Goal: Task Accomplishment & Management: Use online tool/utility

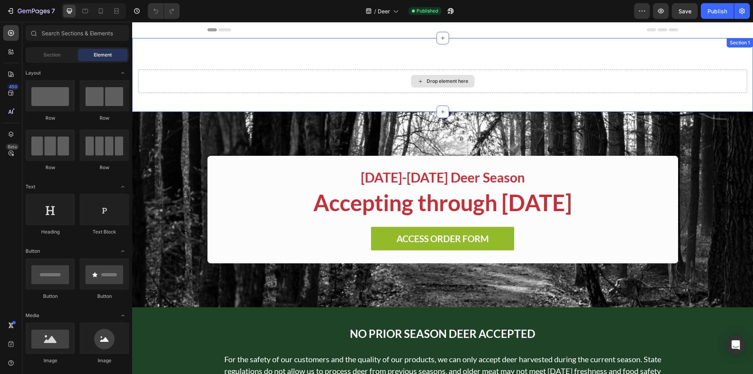
click at [453, 84] on div "Drop element here" at bounding box center [448, 81] width 42 height 6
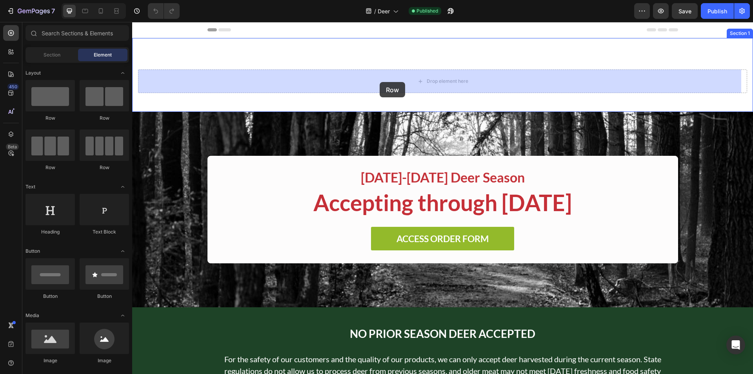
drag, startPoint x: 233, startPoint y: 131, endPoint x: 380, endPoint y: 82, distance: 154.2
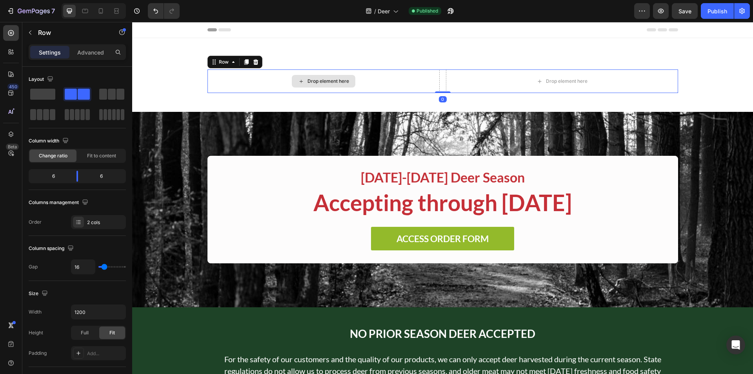
click at [338, 79] on div "Drop element here" at bounding box center [329, 81] width 42 height 6
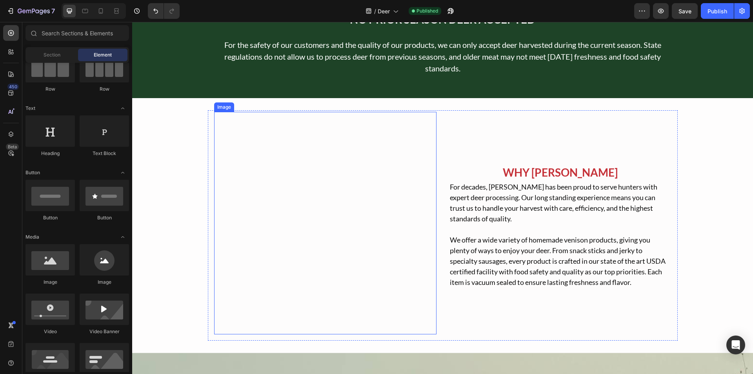
scroll to position [314, 0]
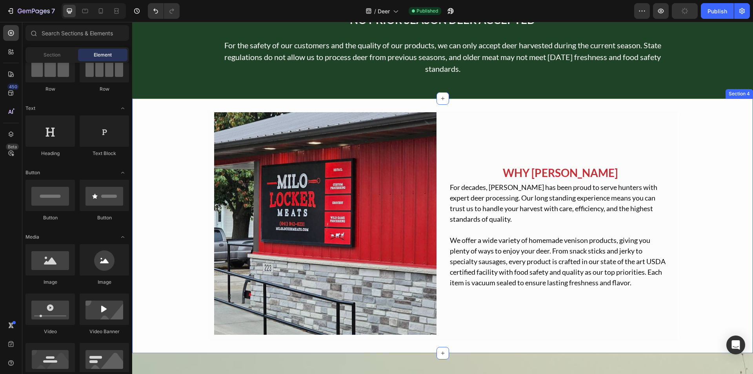
click at [171, 131] on div "Image WHY MILO LOCKER Text Block For decades, Milo Locker has been proud to ser…" at bounding box center [442, 225] width 621 height 231
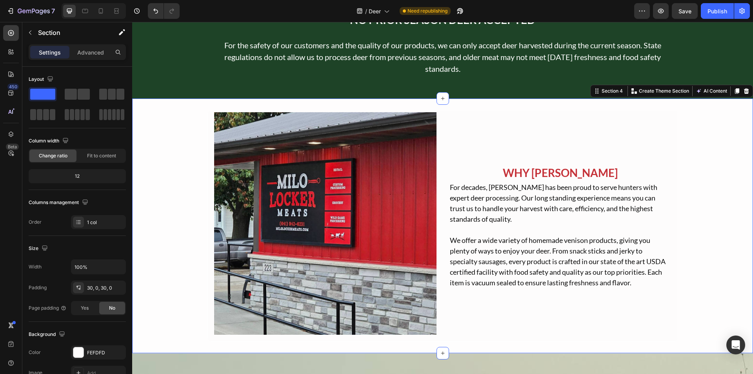
click at [185, 125] on div "Image WHY MILO LOCKER Text Block For decades, Milo Locker has been proud to ser…" at bounding box center [442, 225] width 621 height 231
click at [165, 120] on div "Image WHY MILO LOCKER Text Block For decades, Milo Locker has been proud to ser…" at bounding box center [442, 225] width 621 height 231
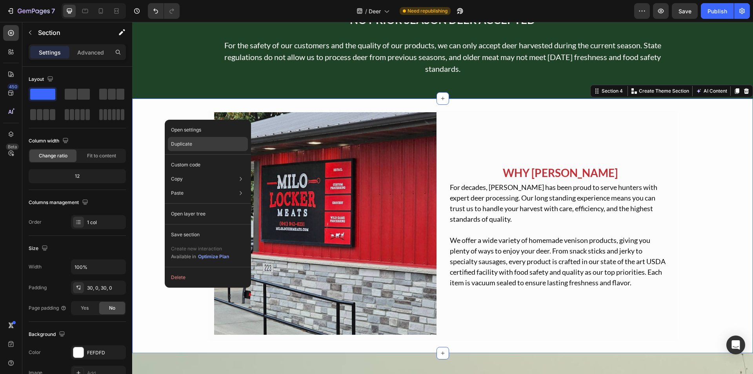
click at [182, 143] on p "Duplicate" at bounding box center [181, 143] width 21 height 7
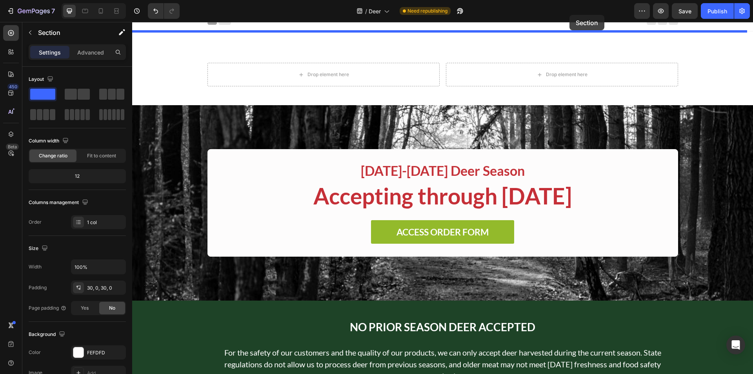
scroll to position [0, 0]
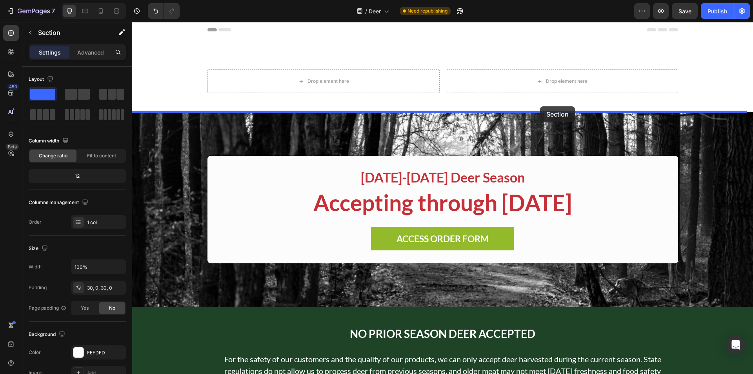
drag, startPoint x: 590, startPoint y: 43, endPoint x: 540, endPoint y: 106, distance: 80.7
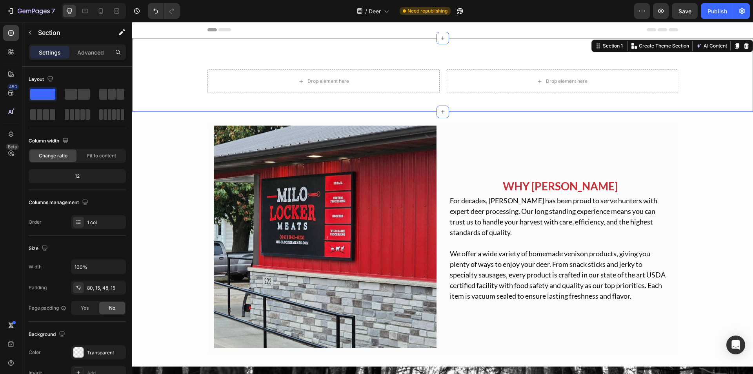
click at [184, 67] on div "Drop element here Drop element here Row Section 1 You can create reusable secti…" at bounding box center [442, 75] width 621 height 74
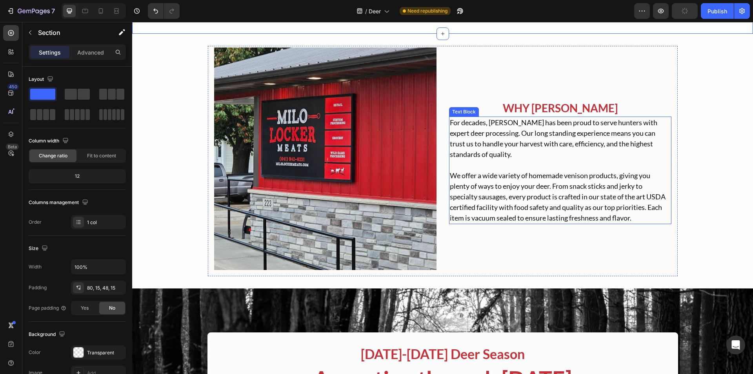
scroll to position [78, 0]
click at [336, 138] on img at bounding box center [325, 158] width 222 height 222
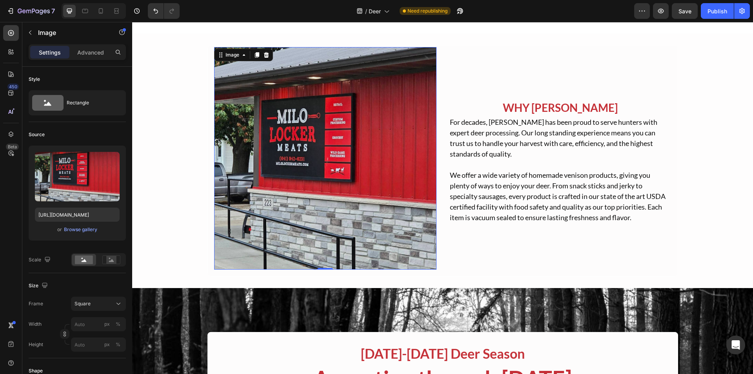
click at [317, 161] on img at bounding box center [325, 158] width 222 height 222
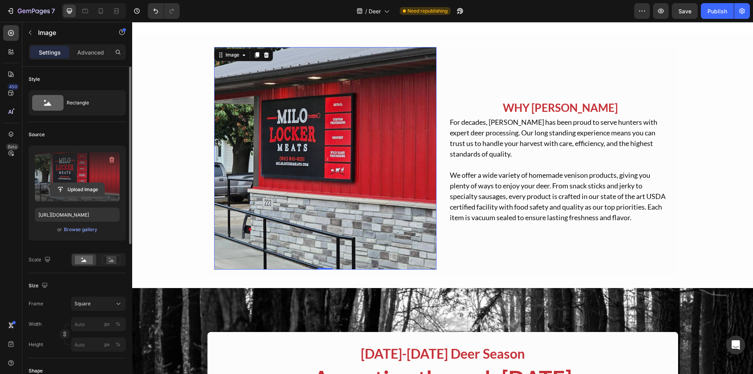
click at [81, 191] on input "file" at bounding box center [77, 189] width 54 height 13
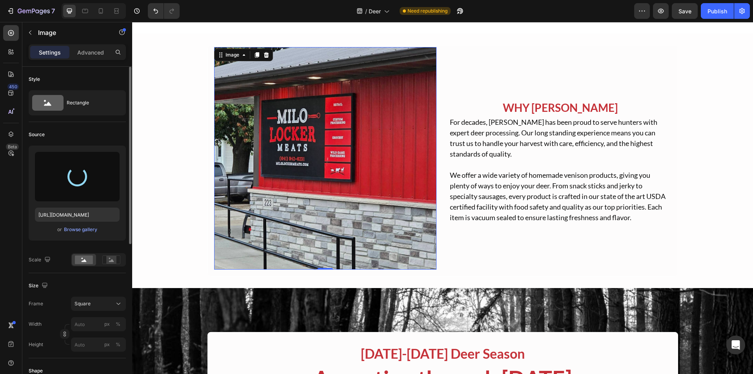
type input "https://cdn.shopify.com/s/files/1/0616/1838/9079/files/gempages_575021601238549…"
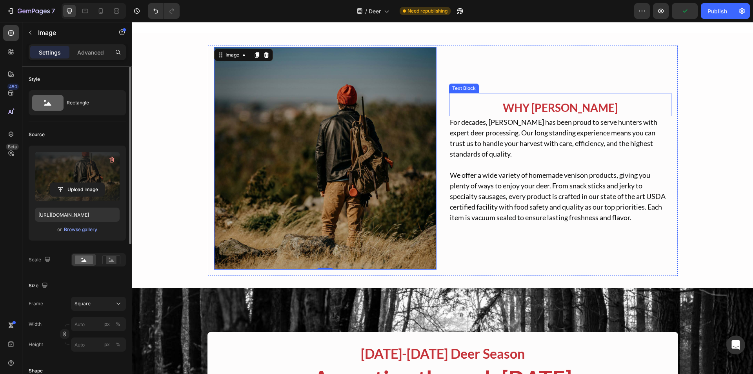
click at [547, 104] on p "WHY [PERSON_NAME]" at bounding box center [560, 108] width 221 height 16
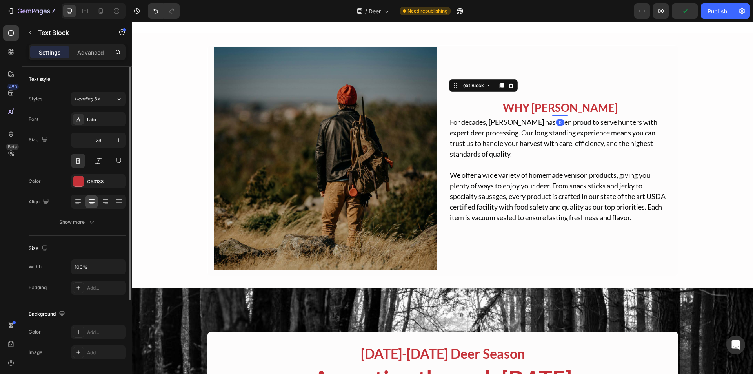
click at [547, 104] on p "WHY [PERSON_NAME]" at bounding box center [560, 108] width 221 height 16
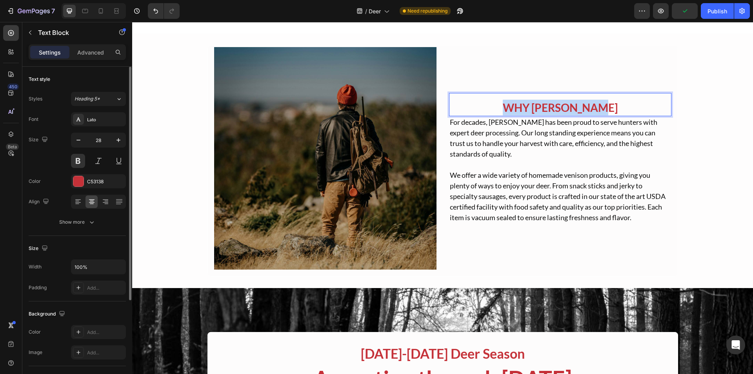
click at [547, 104] on p "WHY [PERSON_NAME]" at bounding box center [560, 108] width 221 height 16
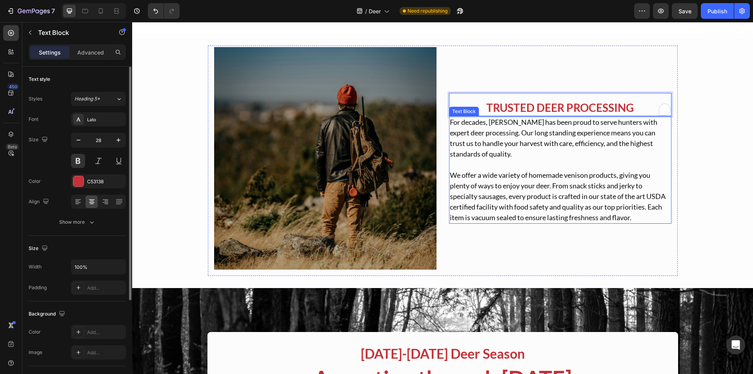
click at [551, 123] on p "For decades, [PERSON_NAME] has been proud to serve hunters with expert deer pro…" at bounding box center [560, 138] width 221 height 42
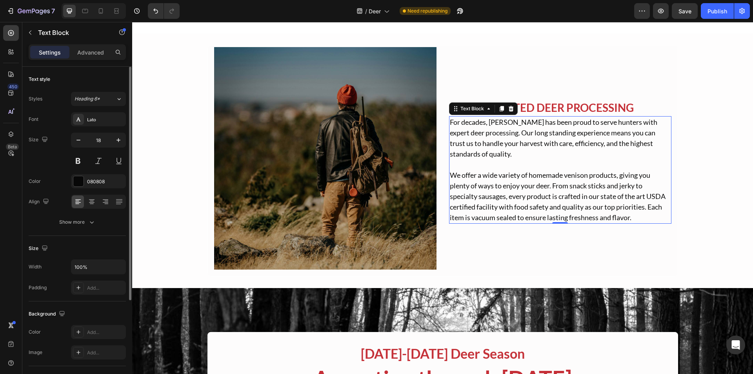
click at [494, 134] on p "For decades, [PERSON_NAME] has been proud to serve hunters with expert deer pro…" at bounding box center [560, 138] width 221 height 42
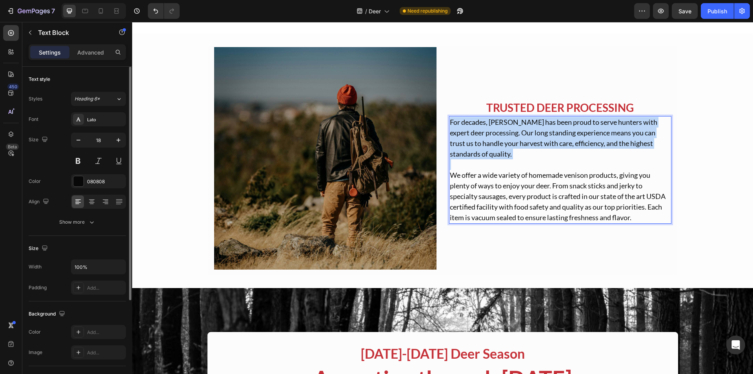
click at [494, 134] on p "For decades, [PERSON_NAME] has been proud to serve hunters with expert deer pro…" at bounding box center [560, 138] width 221 height 42
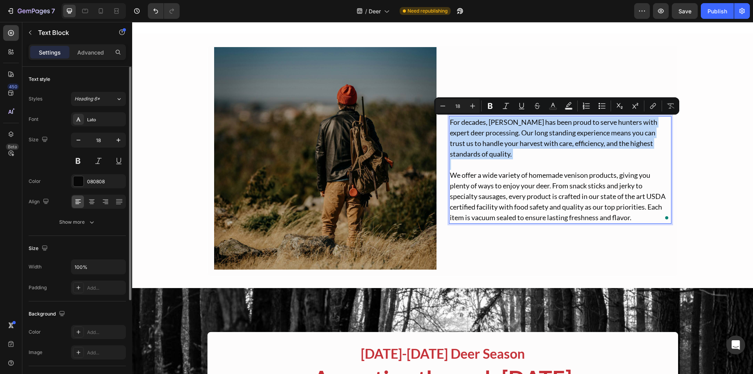
scroll to position [84, 0]
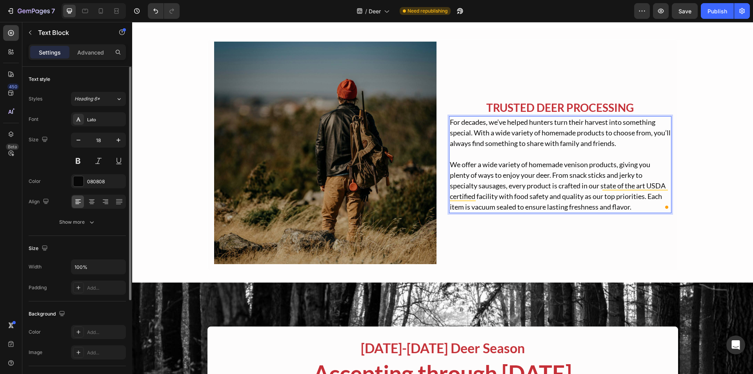
click at [498, 167] on p "We offer a wide variety of homemade venison products, giving you plenty of ways…" at bounding box center [560, 185] width 221 height 53
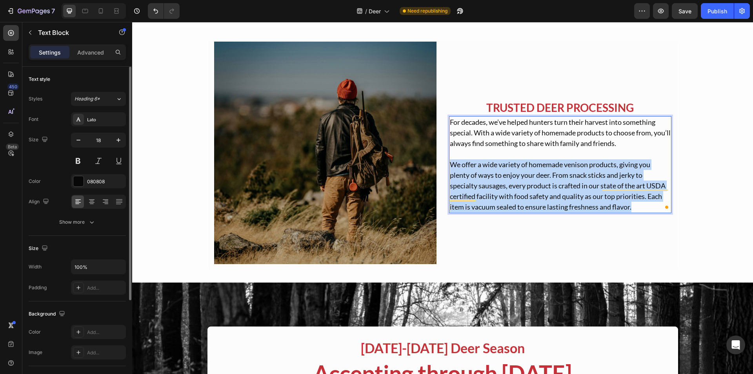
click at [498, 167] on p "We offer a wide variety of homemade venison products, giving you plenty of ways…" at bounding box center [560, 185] width 221 height 53
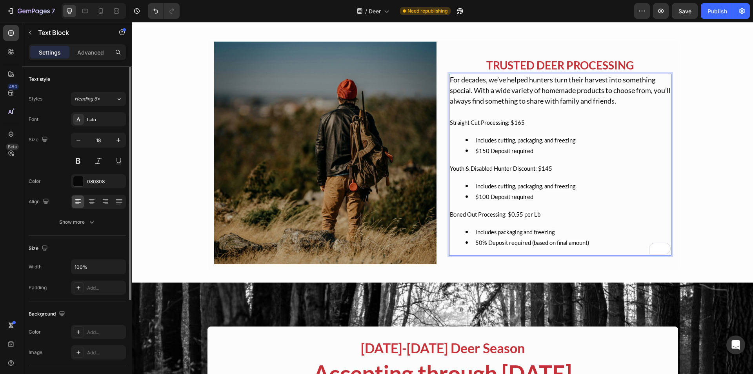
click at [480, 131] on div "For decades, we’ve helped hunters turn their harvest into something special. Wi…" at bounding box center [560, 165] width 222 height 182
click at [482, 131] on div "For decades, we’ve helped hunters turn their harvest into something special. Wi…" at bounding box center [560, 165] width 222 height 182
click at [530, 129] on div "For decades, we’ve helped hunters turn their harvest into something special. Wi…" at bounding box center [560, 165] width 222 height 182
click at [528, 120] on p "Straight Cut Processing: $165" at bounding box center [560, 122] width 221 height 11
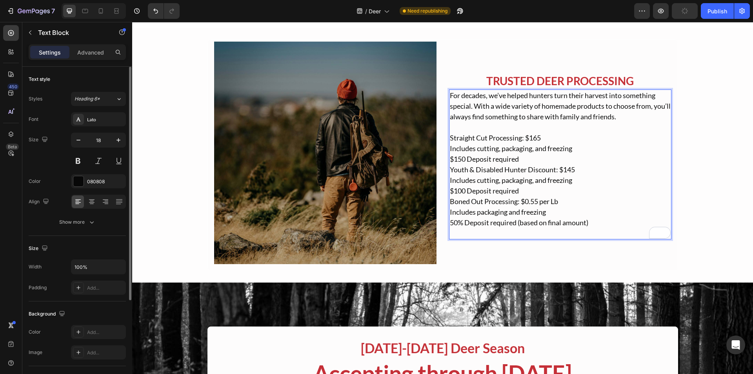
click at [484, 155] on p "Straight Cut Processing: $165 Includes cutting, packaging, and freezing $150 De…" at bounding box center [560, 186] width 221 height 106
click at [450, 149] on p "Straight Cut Processing: $165 Includes cutting, packaging, and freezing $150 De…" at bounding box center [560, 186] width 221 height 106
click at [474, 144] on p "Straight Cut Processing: $165 Includes cutting, packaging, and freezing $150 De…" at bounding box center [560, 186] width 221 height 106
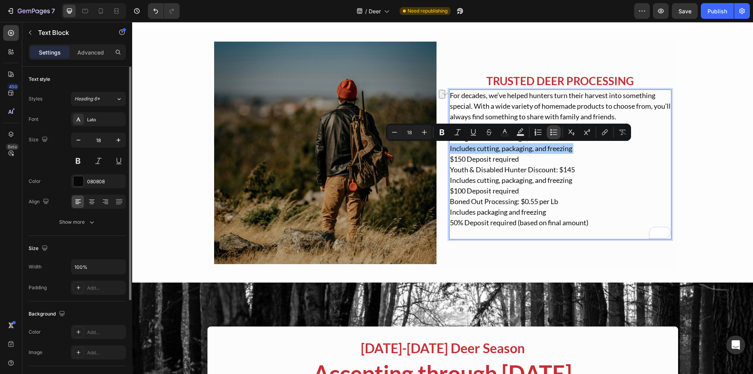
click at [556, 133] on icon "Editor contextual toolbar" at bounding box center [554, 132] width 8 height 8
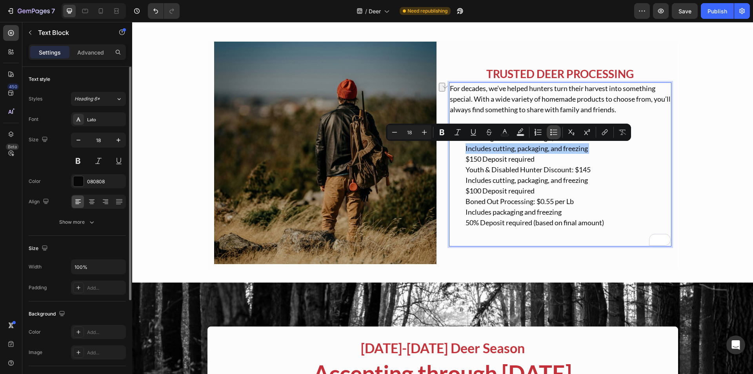
click at [556, 133] on icon "Editor contextual toolbar" at bounding box center [554, 132] width 8 height 8
type input "18"
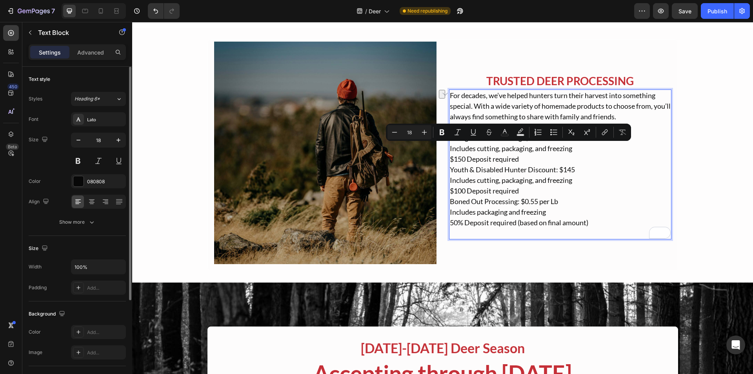
click at [480, 154] on p "Straight Cut Processing: $165 Includes cutting, packaging, and freezing $150 De…" at bounding box center [560, 186] width 221 height 106
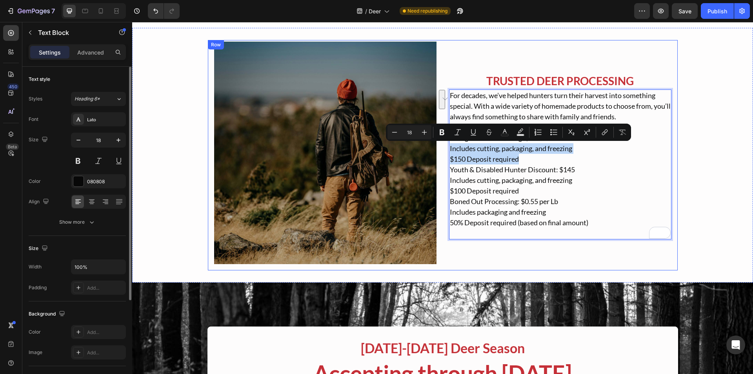
drag, startPoint x: 520, startPoint y: 155, endPoint x: 434, endPoint y: 146, distance: 86.5
click at [434, 146] on div "Image TRUSTED DEER PROCESSING Text Block For decades, we’ve helped hunters turn…" at bounding box center [443, 155] width 471 height 231
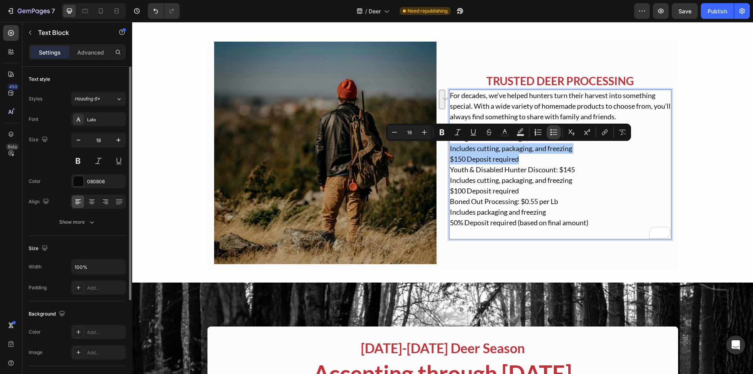
click at [548, 131] on button "Bulleted List" at bounding box center [554, 132] width 14 height 14
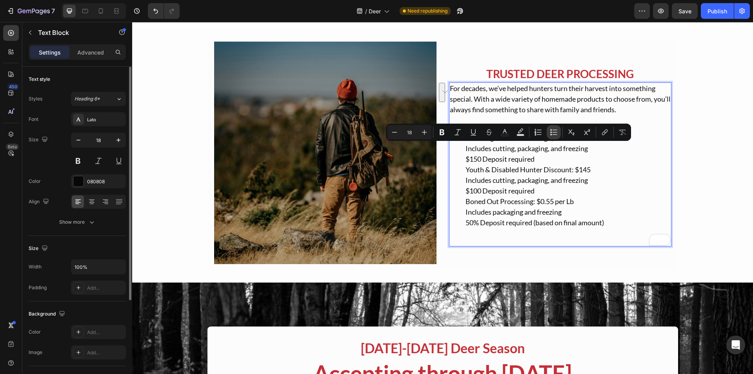
click at [548, 131] on button "Bulleted List" at bounding box center [554, 132] width 14 height 14
type input "18"
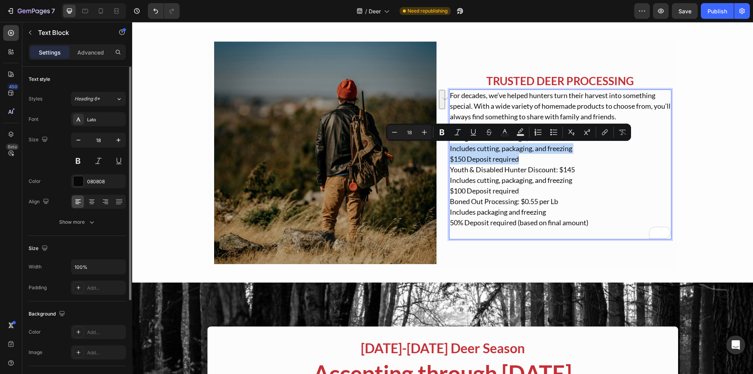
click at [528, 153] on p "Straight Cut Processing: $165 Includes cutting, packaging, and freezing $150 De…" at bounding box center [560, 186] width 221 height 106
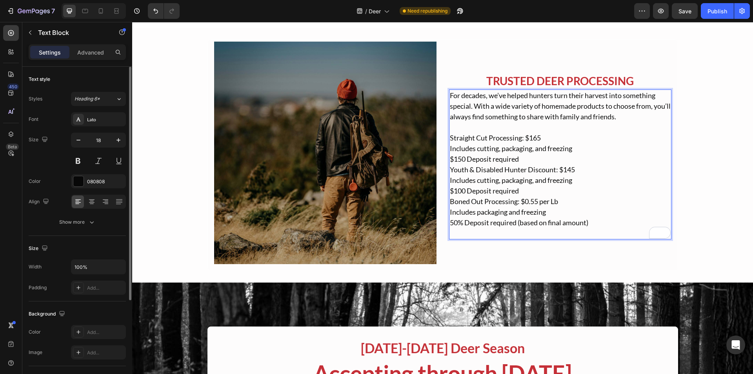
click at [550, 136] on p "Straight Cut Processing: $165 Includes cutting, packaging, and freezing $150 De…" at bounding box center [560, 186] width 221 height 106
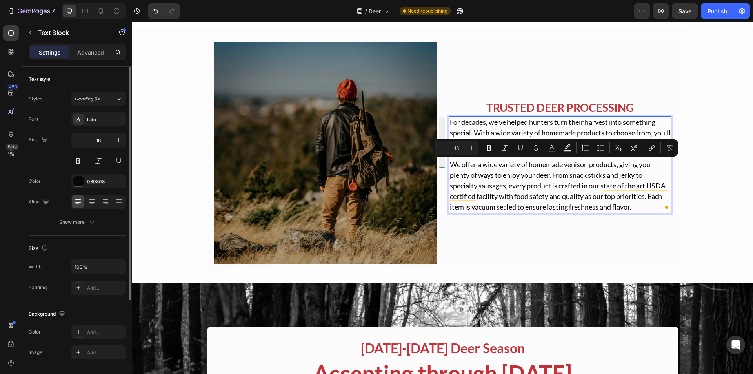
click at [523, 179] on p "We offer a wide variety of homemade venison products, giving you plenty of ways…" at bounding box center [560, 185] width 221 height 53
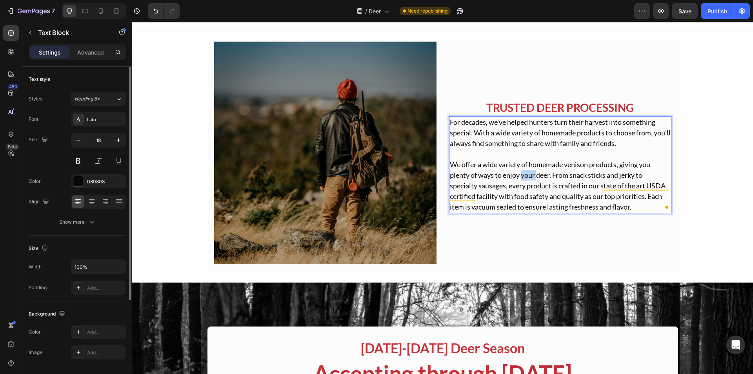
click at [523, 179] on p "We offer a wide variety of homemade venison products, giving you plenty of ways…" at bounding box center [560, 185] width 221 height 53
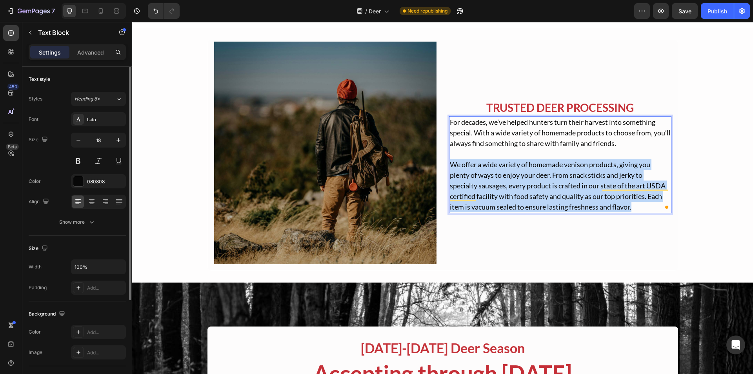
click at [523, 179] on p "We offer a wide variety of homemade venison products, giving you plenty of ways…" at bounding box center [560, 185] width 221 height 53
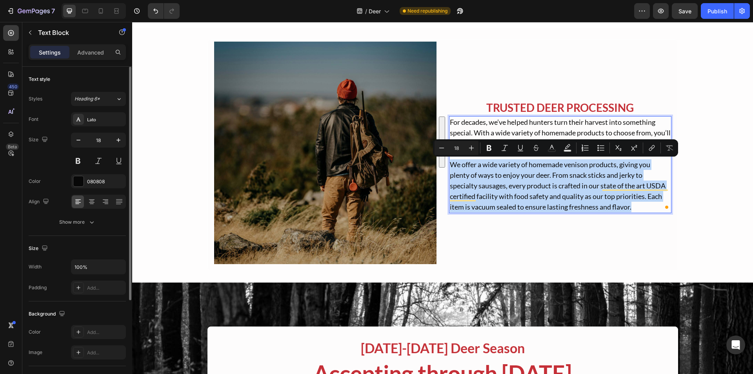
click at [523, 179] on p "We offer a wide variety of homemade venison products, giving you plenty of ways…" at bounding box center [560, 185] width 221 height 53
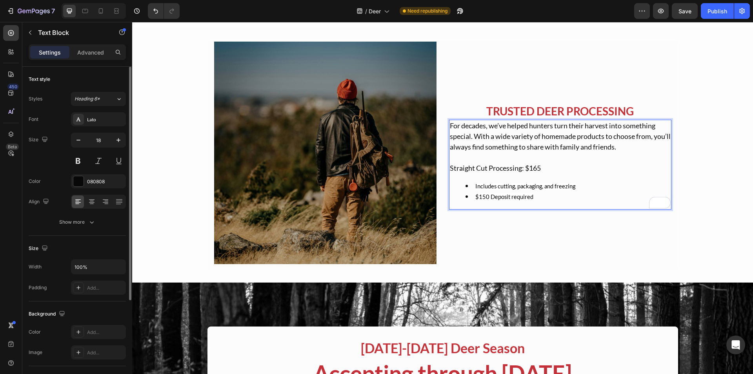
click at [479, 173] on p "Straight Cut Processing: $165" at bounding box center [560, 168] width 221 height 11
click at [545, 196] on li "$150 Deposit required" at bounding box center [568, 196] width 205 height 11
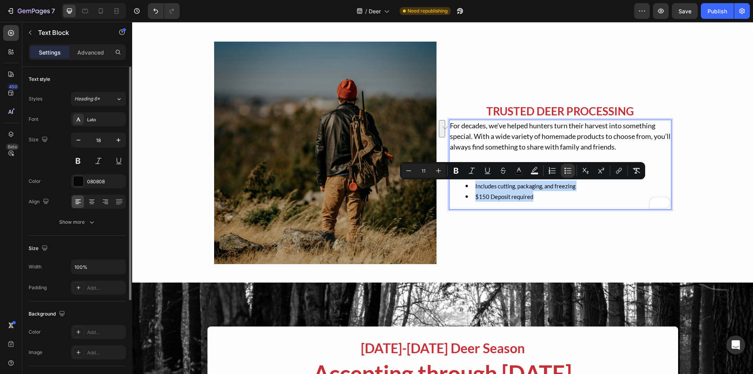
drag, startPoint x: 537, startPoint y: 196, endPoint x: 593, endPoint y: 201, distance: 56.7
click at [461, 179] on div "For decades, we’ve helped hunters turn their harvest into something special. Wi…" at bounding box center [560, 165] width 222 height 90
click at [439, 173] on icon "Editor contextual toolbar" at bounding box center [439, 171] width 8 height 8
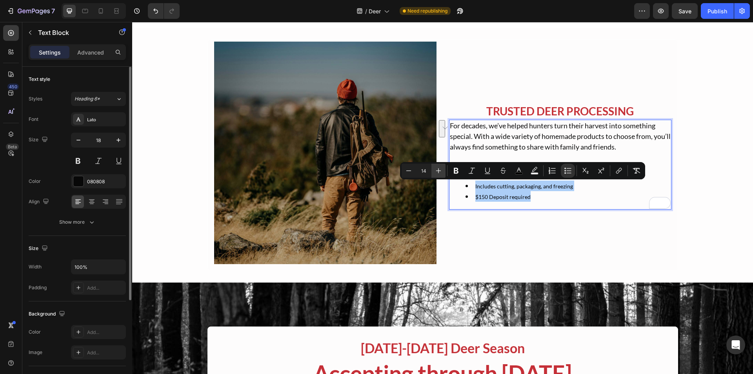
click at [439, 173] on icon "Editor contextual toolbar" at bounding box center [439, 171] width 8 height 8
type input "18"
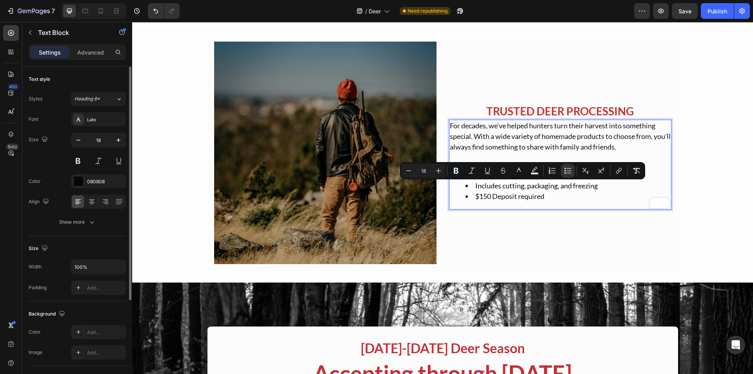
click at [565, 202] on div "For decades, we’ve helped hunters turn their harvest into something special. Wi…" at bounding box center [560, 165] width 222 height 90
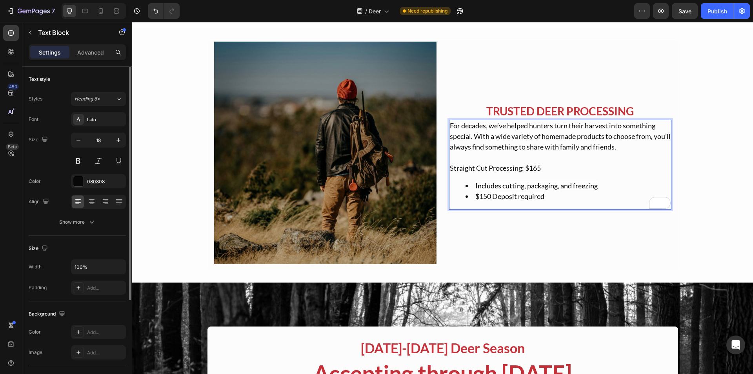
scroll to position [78, 0]
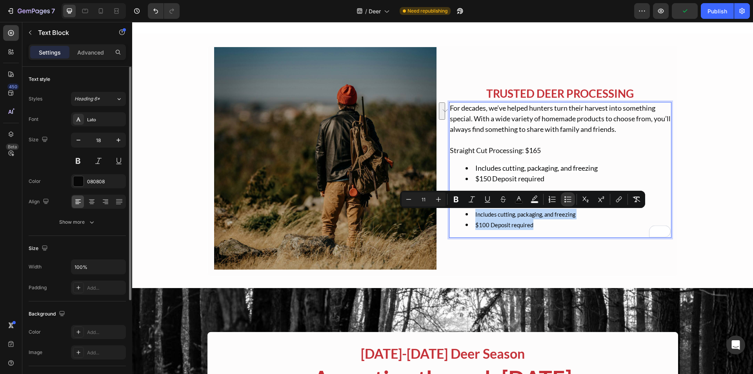
drag, startPoint x: 537, startPoint y: 223, endPoint x: 453, endPoint y: 215, distance: 84.7
click at [453, 215] on ul "Includes cutting, packaging, and freezing $100 Deposit required" at bounding box center [560, 219] width 221 height 21
click at [439, 195] on icon "Editor contextual toolbar" at bounding box center [439, 199] width 8 height 8
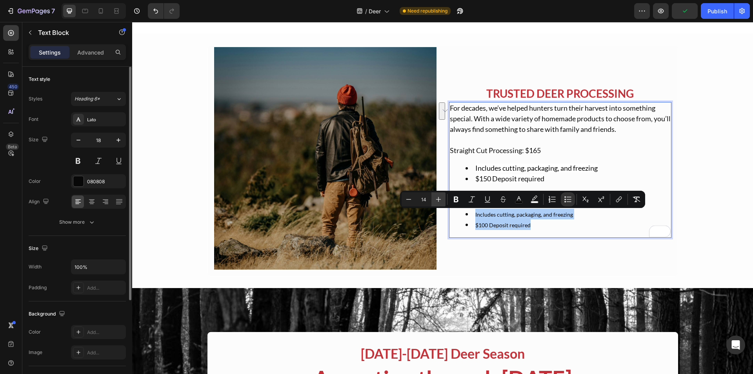
click at [439, 195] on icon "Editor contextual toolbar" at bounding box center [439, 199] width 8 height 8
type input "18"
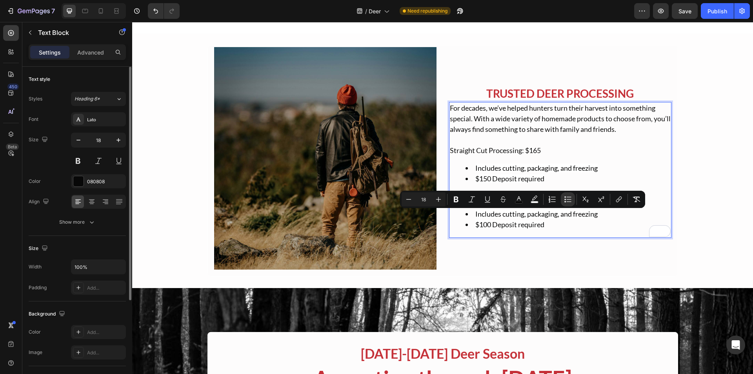
click at [481, 170] on span "Includes cutting, packaging, and freezing" at bounding box center [536, 168] width 122 height 9
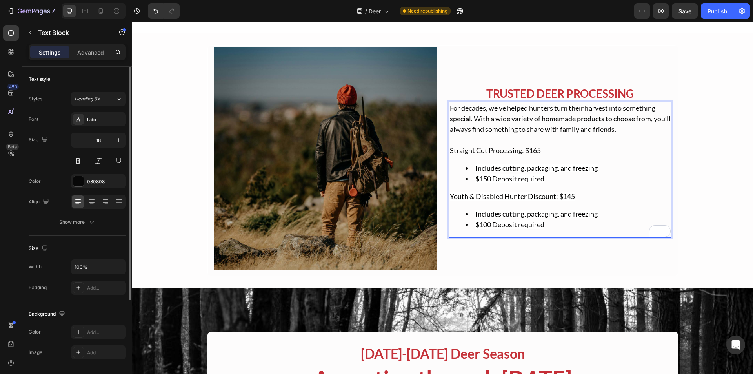
click at [556, 230] on div "For decades, we’ve helped hunters turn their harvest into something special. Wi…" at bounding box center [560, 170] width 222 height 136
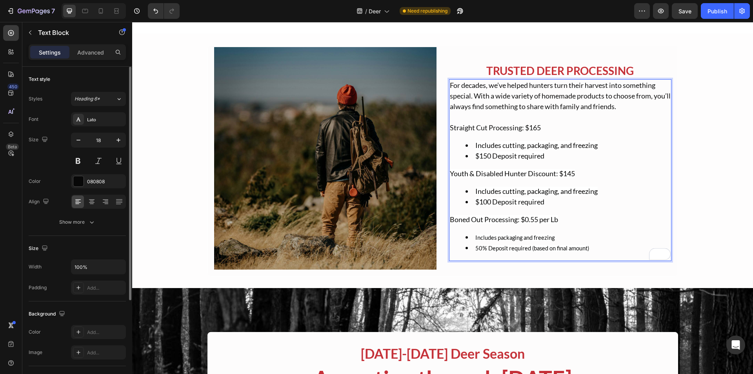
click at [579, 247] on span "50% Deposit required (based on final amount)" at bounding box center [532, 248] width 114 height 7
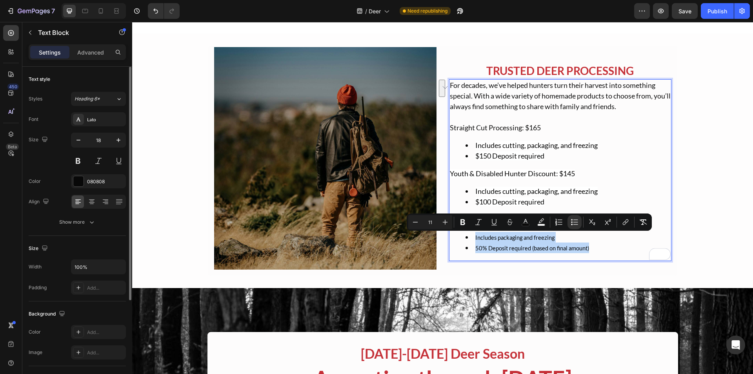
drag, startPoint x: 588, startPoint y: 247, endPoint x: 462, endPoint y: 231, distance: 127.2
click at [462, 232] on ul "Includes packaging and freezing 50% Deposit required (based on final amount)" at bounding box center [560, 242] width 221 height 21
click at [447, 223] on icon "Editor contextual toolbar" at bounding box center [445, 222] width 8 height 8
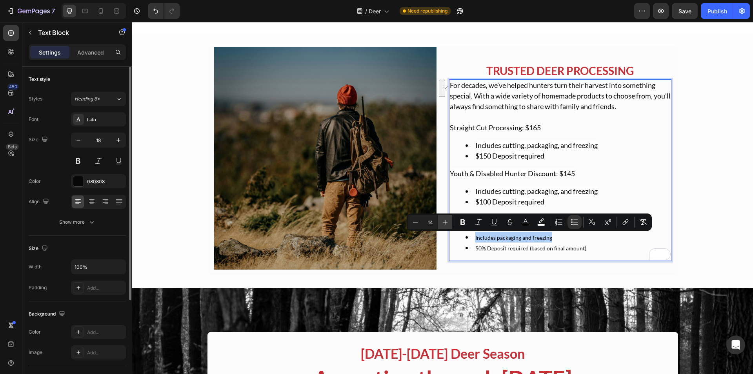
click at [447, 223] on icon "Editor contextual toolbar" at bounding box center [445, 222] width 8 height 8
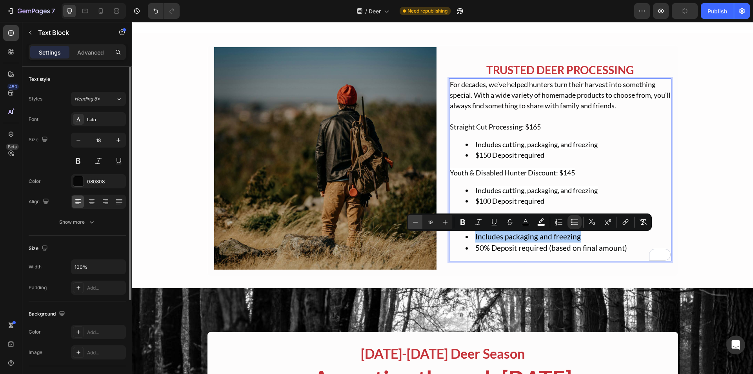
click at [417, 219] on icon "Editor contextual toolbar" at bounding box center [416, 222] width 8 height 8
type input "18"
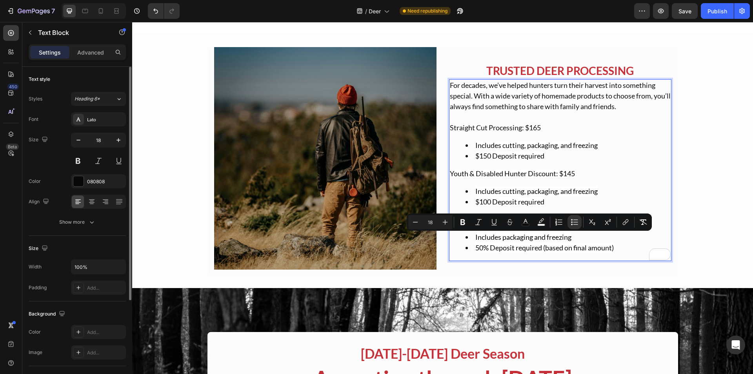
click at [563, 188] on span "Includes cutting, packaging, and freezing" at bounding box center [536, 191] width 122 height 9
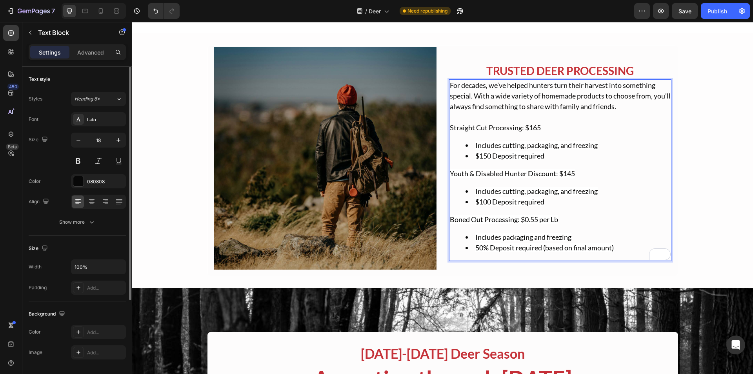
click at [575, 239] on li "Includes packaging and freezing" at bounding box center [568, 237] width 205 height 11
click at [627, 241] on li "Includes packaging and freezing" at bounding box center [568, 237] width 205 height 11
click at [626, 249] on li "50% Deposit required (based on final amount)" at bounding box center [568, 247] width 205 height 11
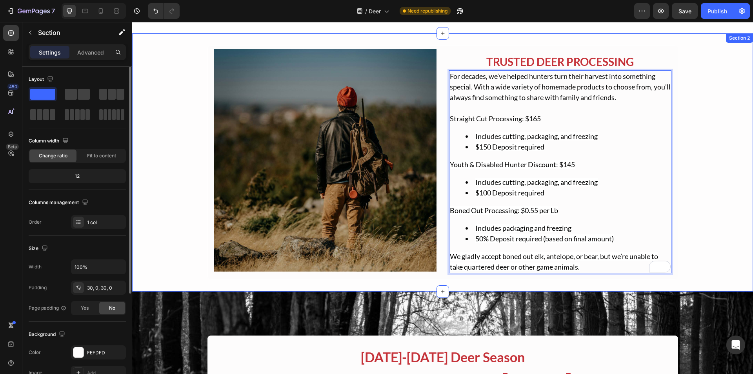
click at [732, 168] on div "Image TRUSTED DEER PROCESSING Text Block For decades, we’ve helped hunters turn…" at bounding box center [442, 162] width 621 height 235
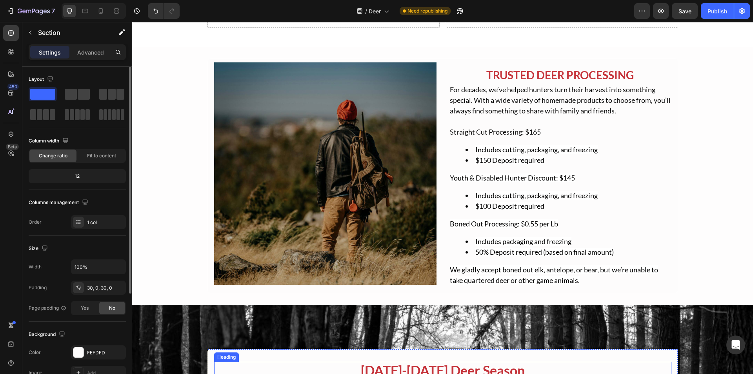
scroll to position [0, 0]
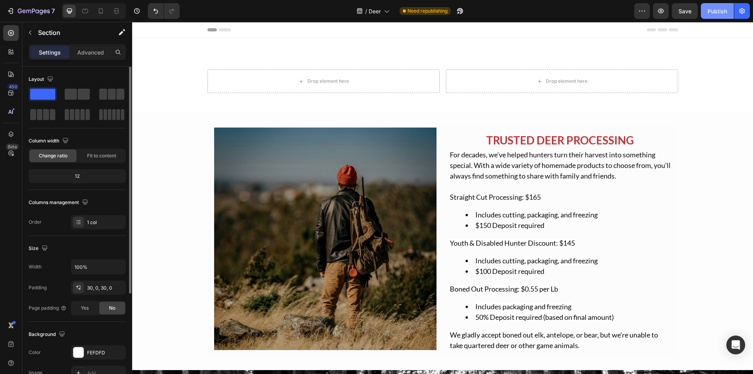
click at [710, 13] on div "Publish" at bounding box center [718, 11] width 20 height 8
click at [657, 10] on button "button" at bounding box center [661, 11] width 16 height 16
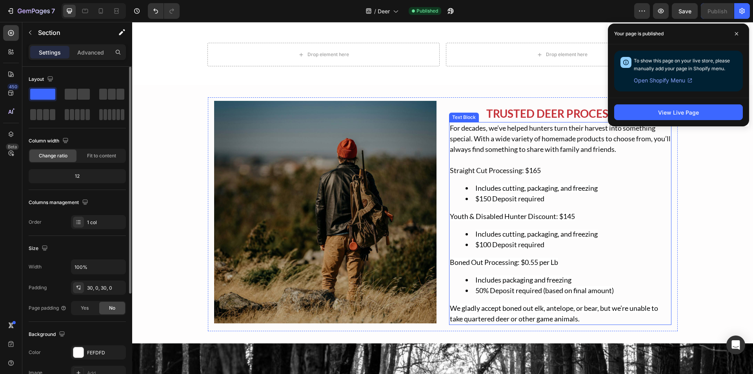
scroll to position [78, 0]
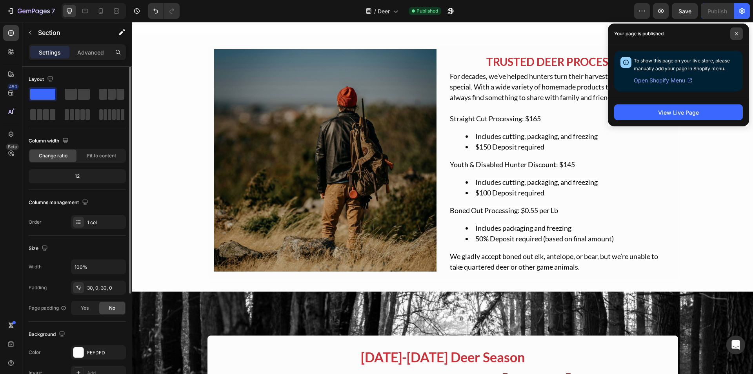
click at [734, 34] on span at bounding box center [736, 33] width 13 height 13
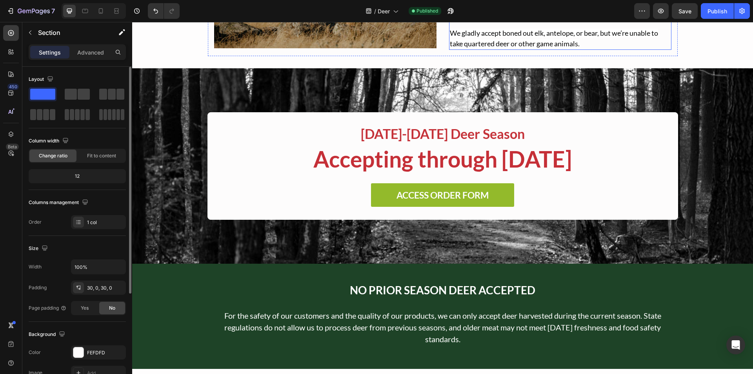
scroll to position [314, 0]
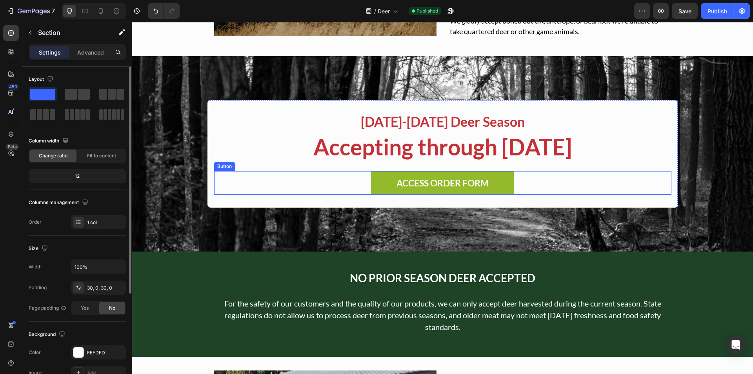
click at [269, 187] on div "ACCESS ORDER FORM Button" at bounding box center [442, 183] width 457 height 24
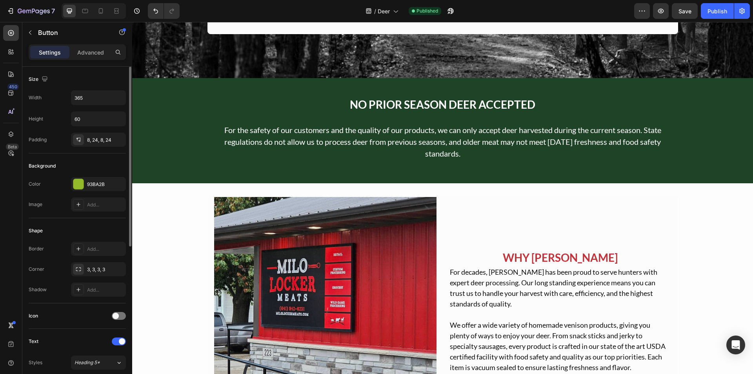
scroll to position [353, 0]
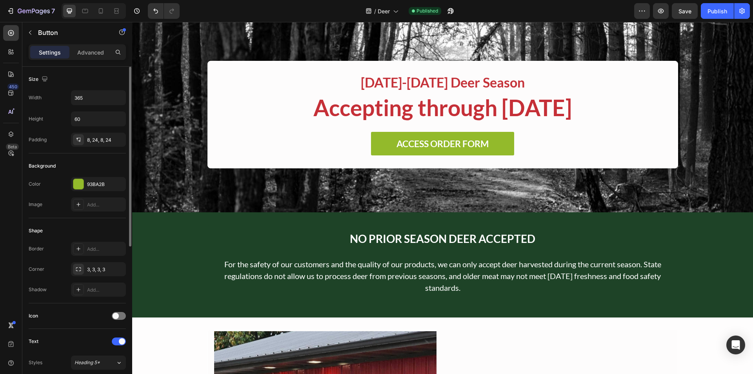
click at [310, 145] on div "ACCESS ORDER FORM Button" at bounding box center [442, 144] width 457 height 24
click at [347, 145] on div "ACCESS ORDER FORM Button" at bounding box center [442, 144] width 457 height 24
click at [357, 141] on div "ACCESS ORDER FORM Button" at bounding box center [442, 144] width 457 height 24
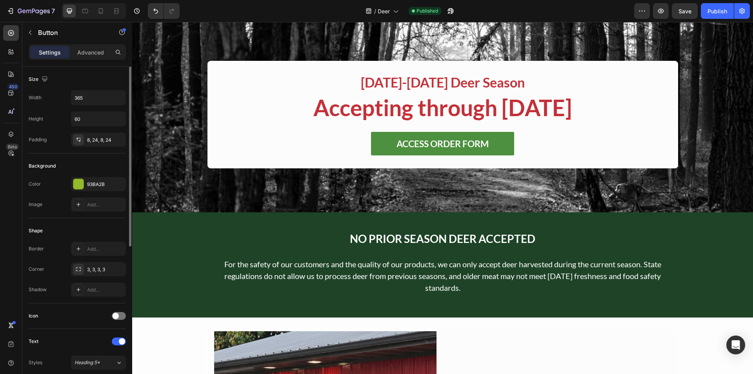
click at [371, 141] on button "ACCESS ORDER FORM" at bounding box center [442, 144] width 143 height 24
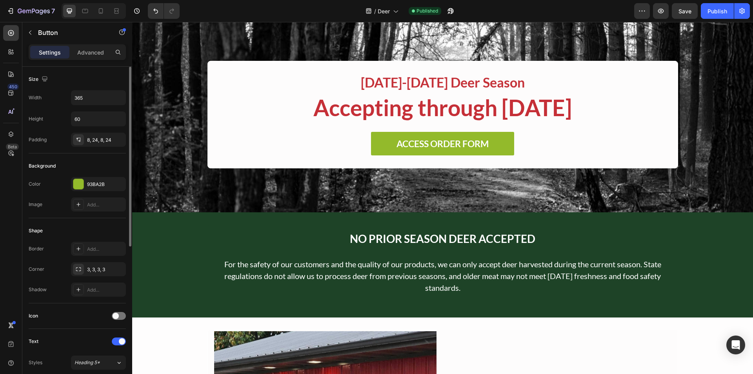
click at [348, 144] on div "ACCESS ORDER FORM Button" at bounding box center [442, 144] width 457 height 24
click at [603, 144] on div "ACCESS ORDER FORM Button" at bounding box center [442, 144] width 457 height 24
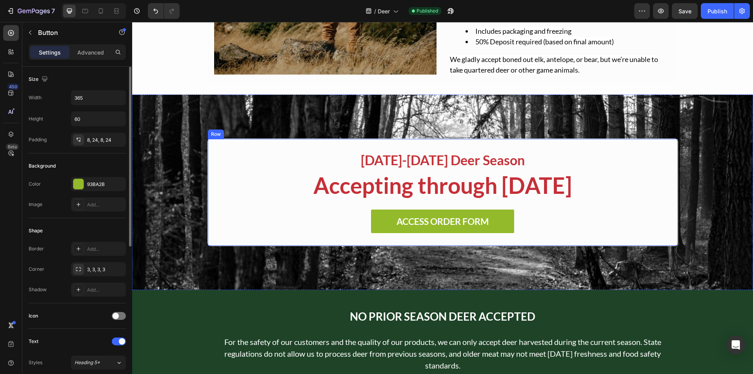
scroll to position [275, 0]
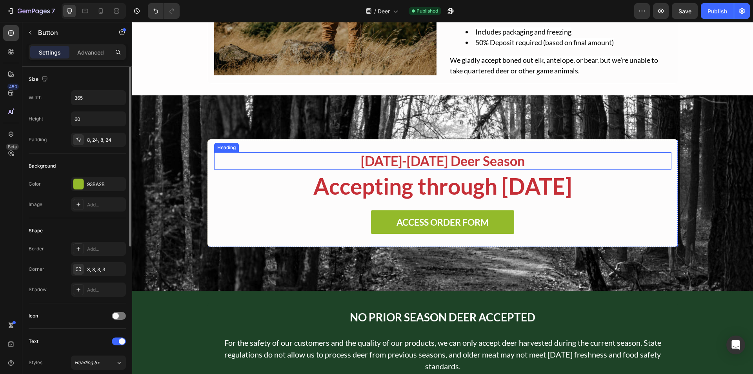
click at [361, 157] on h2 "[DATE]-[DATE] Deer Season" at bounding box center [442, 160] width 457 height 17
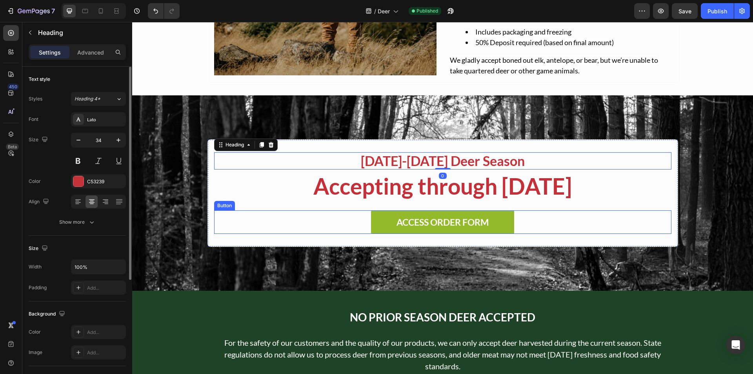
click at [344, 211] on div "ACCESS ORDER FORM Button" at bounding box center [442, 222] width 457 height 24
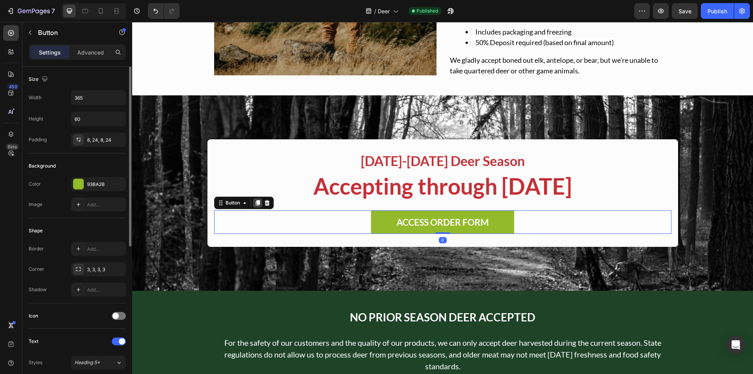
click at [255, 203] on icon at bounding box center [258, 203] width 6 height 6
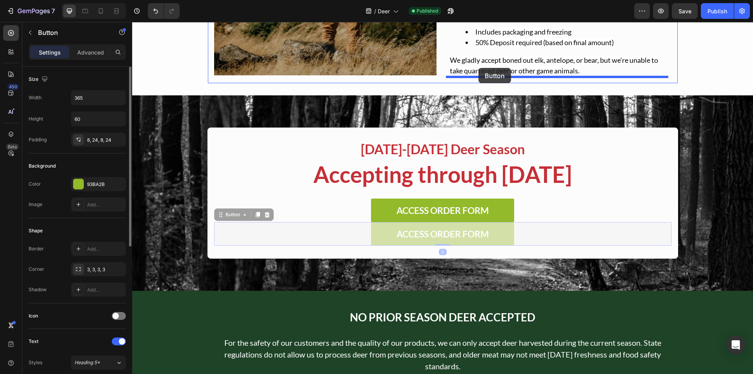
drag, startPoint x: 219, startPoint y: 213, endPoint x: 479, endPoint y: 68, distance: 298.0
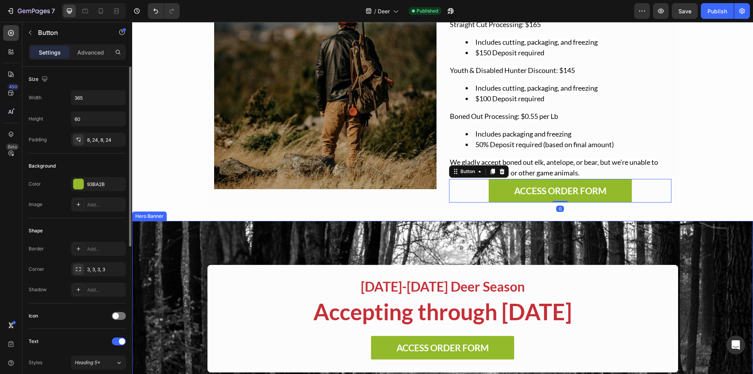
scroll to position [169, 0]
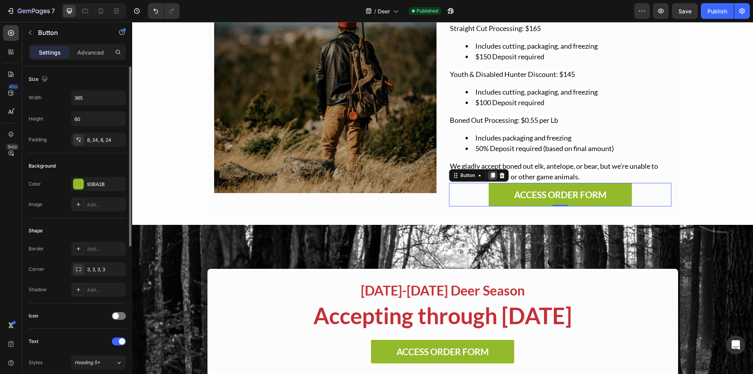
click at [491, 171] on div at bounding box center [492, 175] width 9 height 9
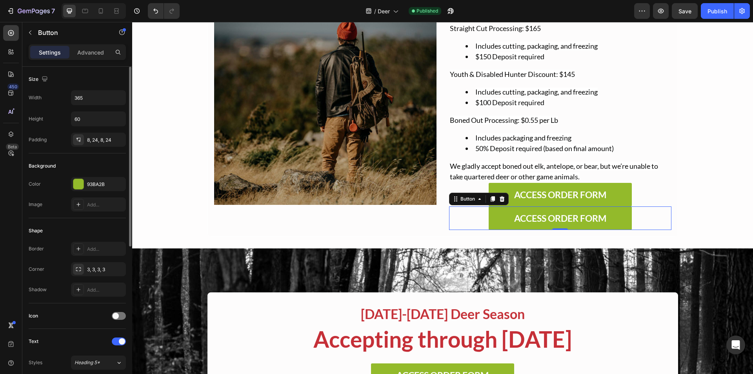
scroll to position [180, 0]
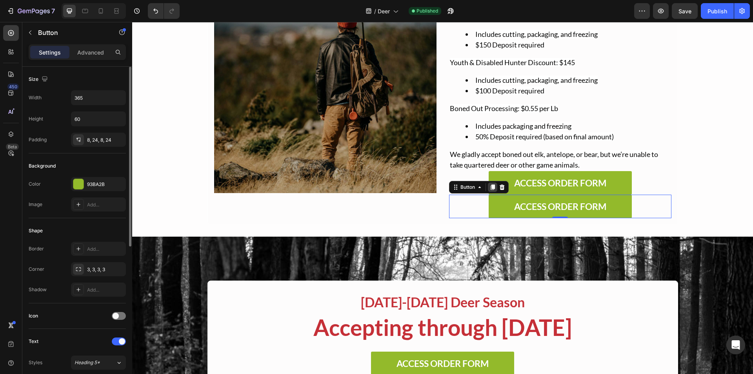
click at [492, 185] on icon at bounding box center [493, 187] width 6 height 6
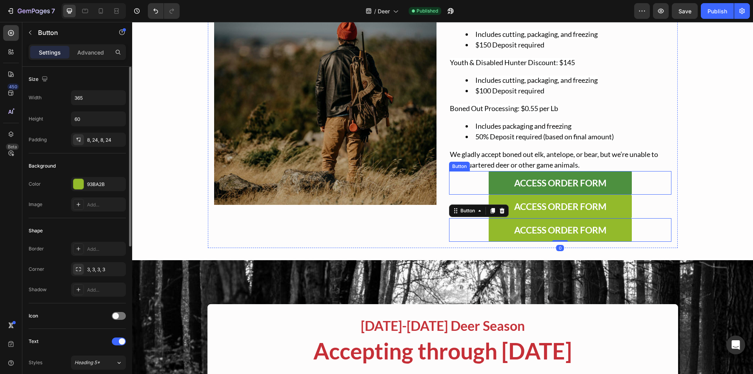
scroll to position [192, 0]
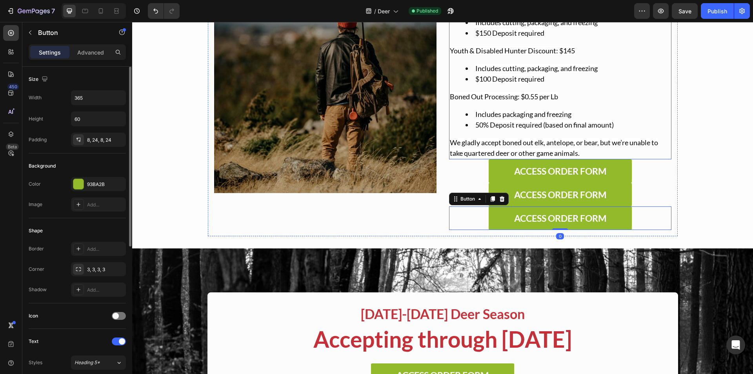
click at [493, 114] on span "Includes packaging and freezing" at bounding box center [523, 114] width 96 height 9
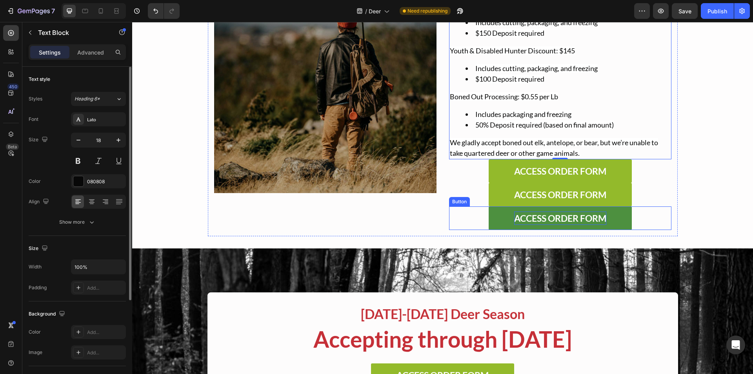
click at [541, 219] on strong "ACCESS ORDER FORM" at bounding box center [560, 218] width 92 height 11
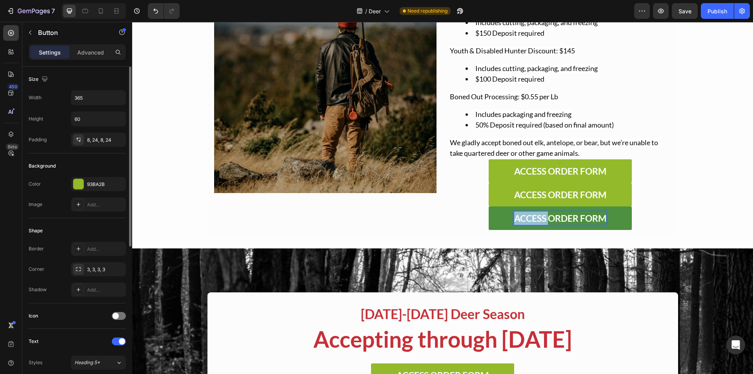
click at [541, 219] on strong "ACCESS ORDER FORM" at bounding box center [560, 218] width 92 height 11
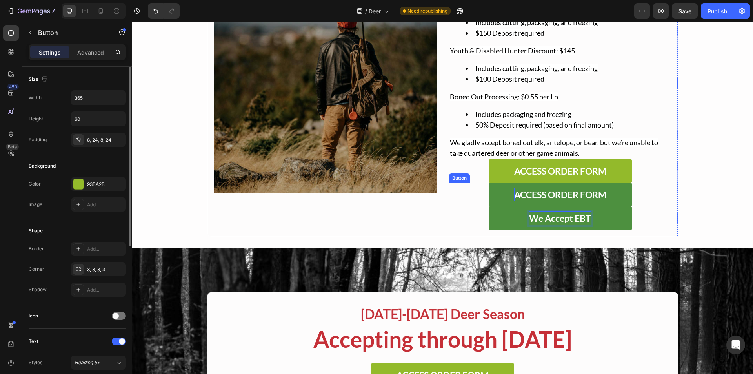
click at [551, 197] on strong "ACCESS ORDER FORM" at bounding box center [560, 194] width 92 height 11
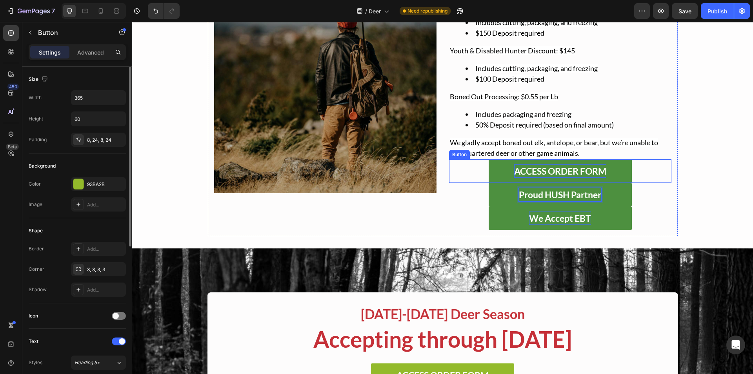
click at [558, 172] on strong "ACCESS ORDER FORM" at bounding box center [560, 171] width 92 height 11
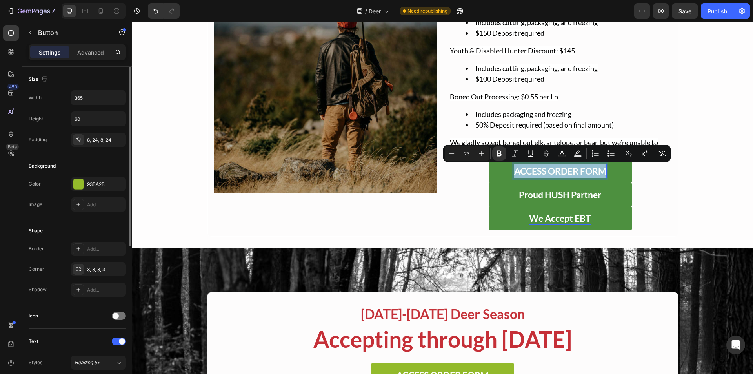
scroll to position [186, 0]
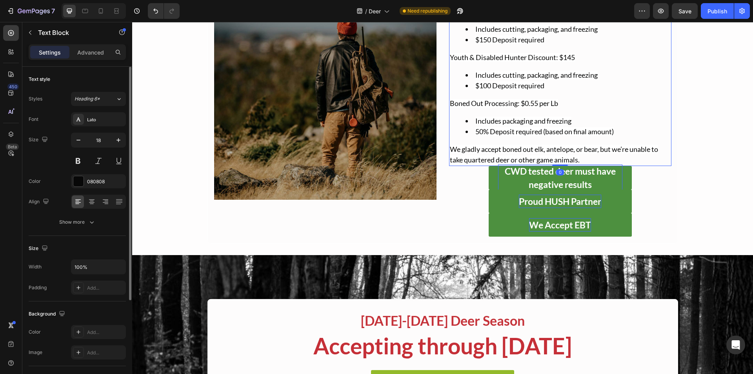
click at [552, 129] on span "50% Deposit required (based on final amount)" at bounding box center [544, 131] width 138 height 9
click at [712, 5] on button "Publish" at bounding box center [717, 11] width 33 height 16
click at [489, 179] on button "CWD tested deer must have negative results" at bounding box center [560, 178] width 143 height 24
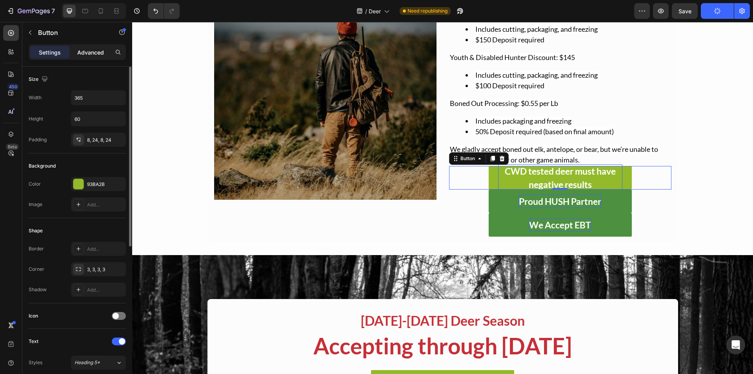
click at [86, 54] on p "Advanced" at bounding box center [90, 52] width 27 height 8
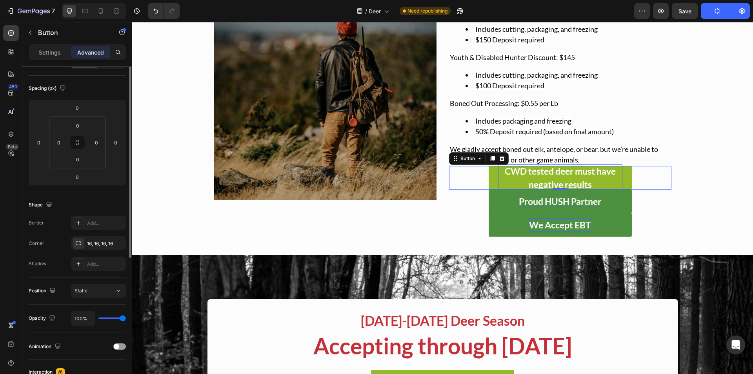
scroll to position [37, 0]
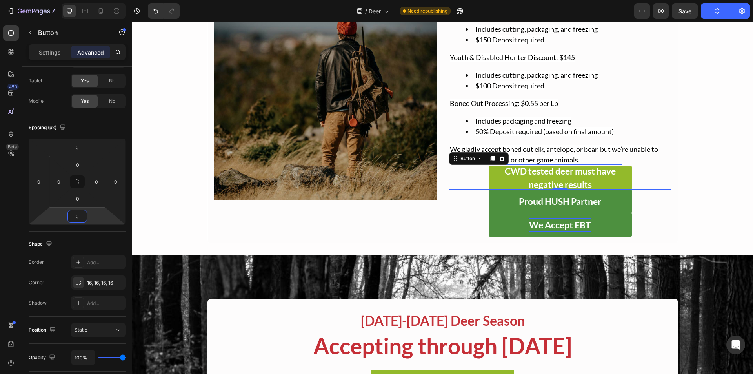
type input "2"
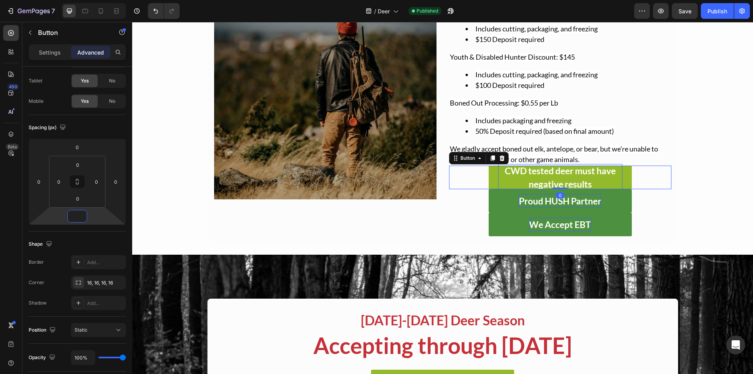
scroll to position [186, 0]
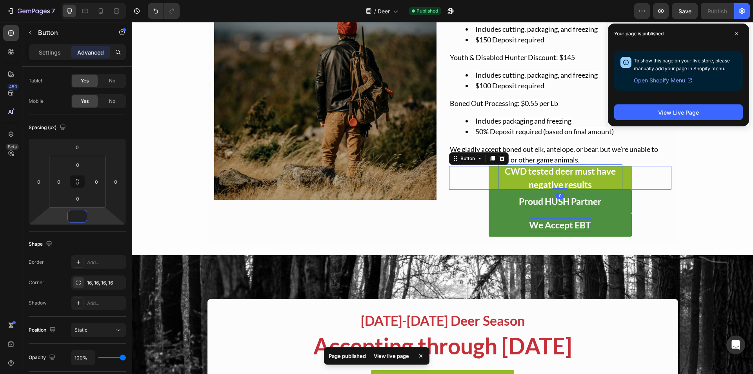
type input "3"
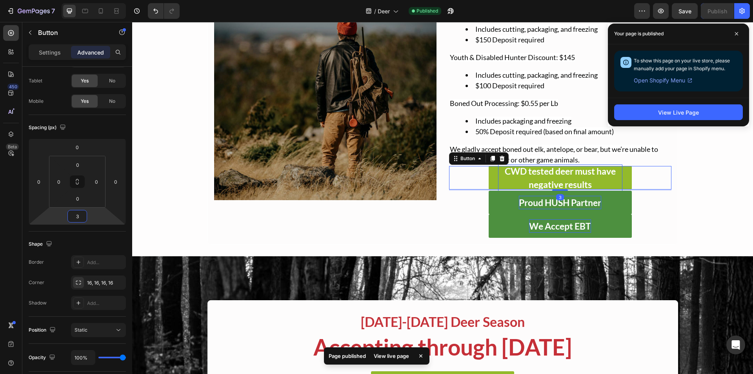
scroll to position [186, 0]
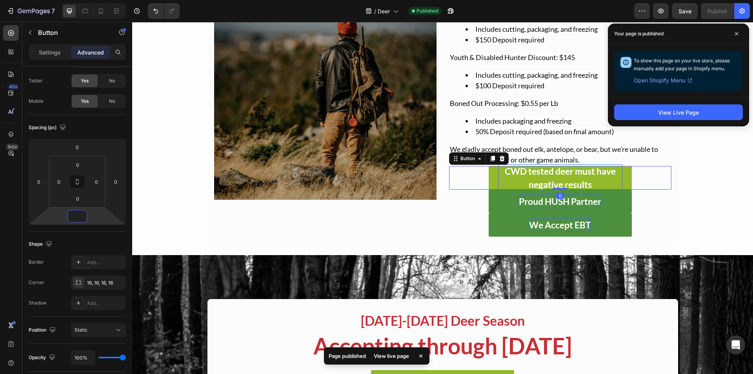
type input "5"
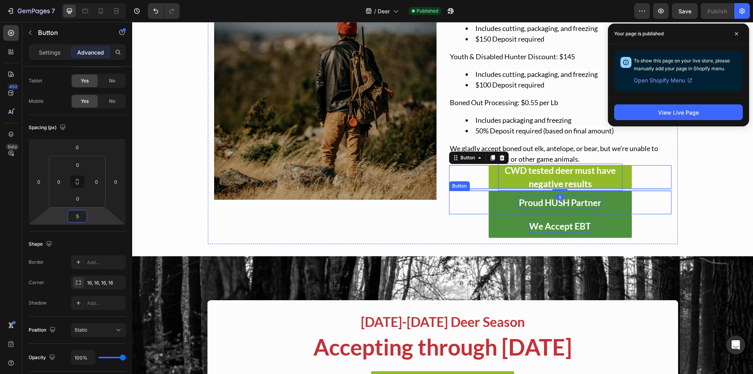
click at [522, 201] on strong "Proud HUSH Partner" at bounding box center [560, 202] width 82 height 11
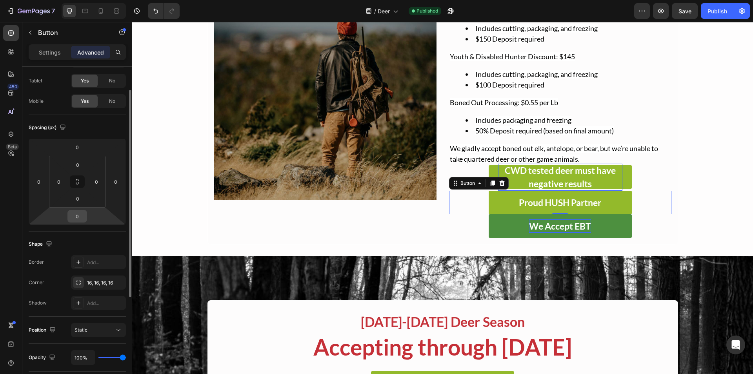
click at [82, 220] on input "0" at bounding box center [77, 216] width 16 height 12
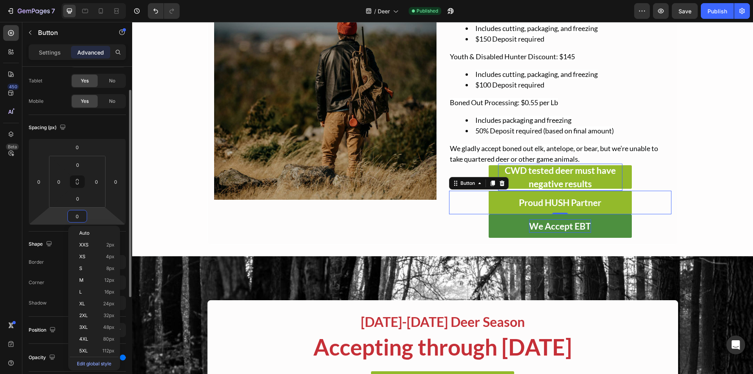
type input "5"
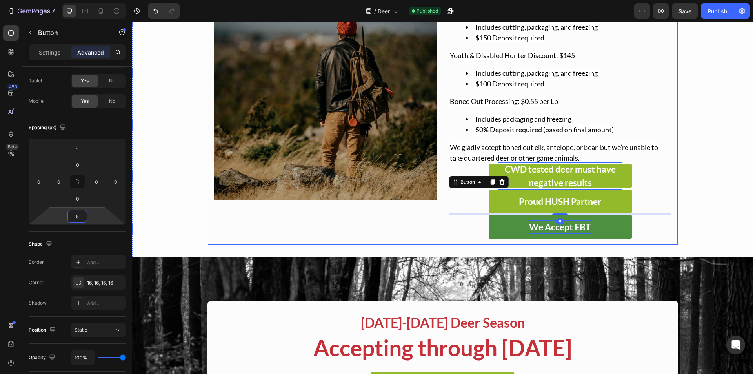
click at [372, 243] on div "Image TRUSTED DEER PROCESSING Text Block For decades, we’ve helped hunters turn…" at bounding box center [443, 90] width 471 height 309
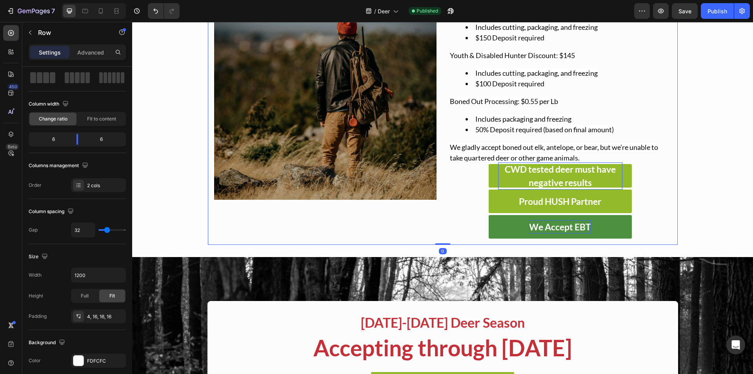
scroll to position [0, 0]
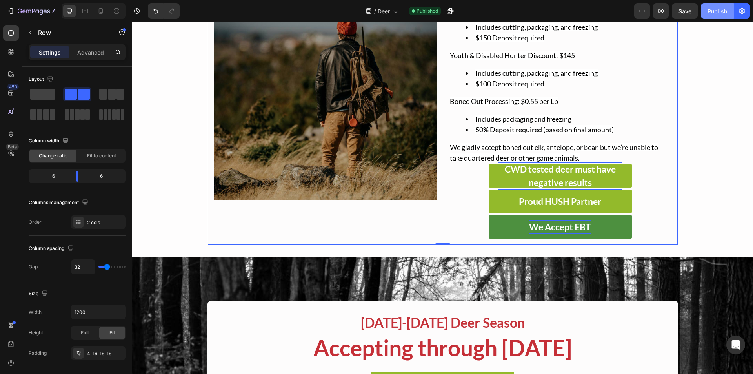
click at [709, 12] on div "Publish" at bounding box center [718, 11] width 20 height 8
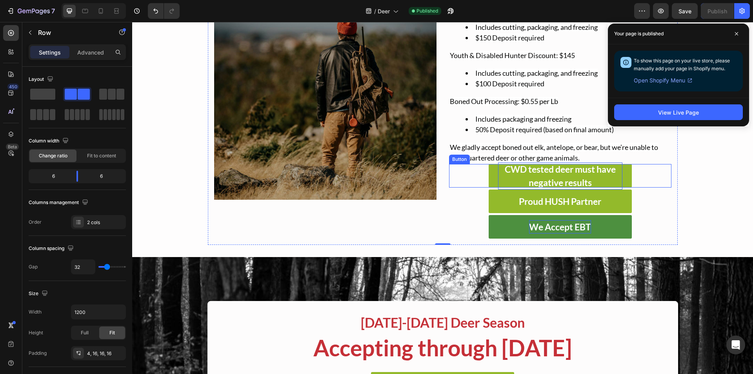
click at [470, 175] on div "CWD tested deer must have negative results Button" at bounding box center [560, 176] width 222 height 24
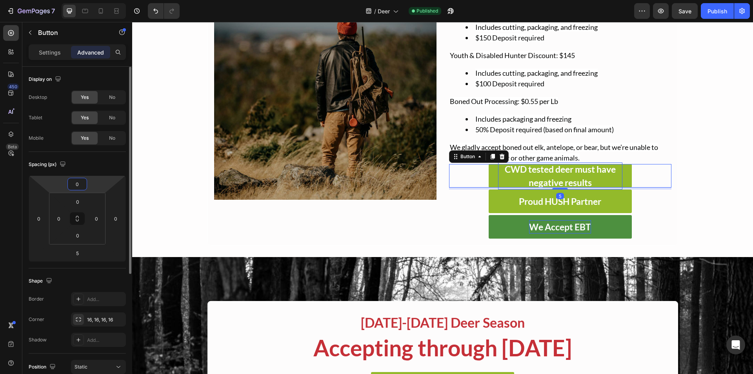
click at [76, 185] on input "0" at bounding box center [77, 184] width 16 height 12
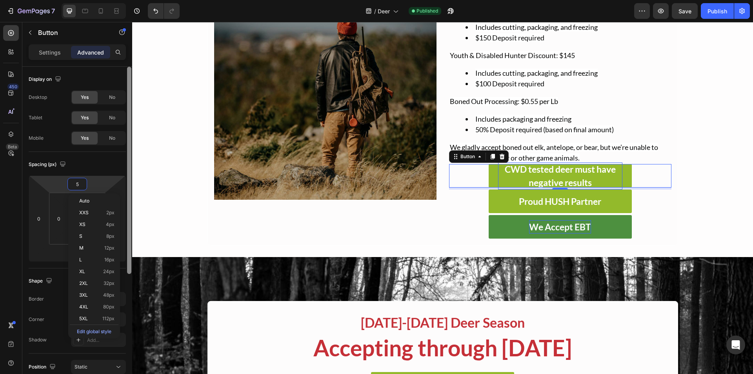
scroll to position [188, 0]
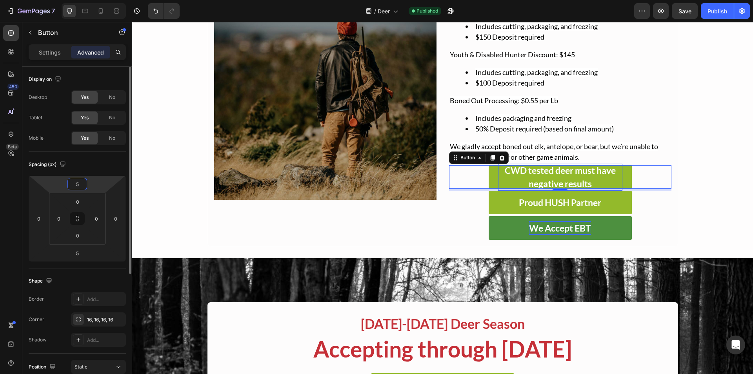
type input "5"
click at [106, 164] on div "Spacing (px)" at bounding box center [77, 164] width 97 height 13
click at [721, 8] on div "Publish" at bounding box center [718, 11] width 20 height 8
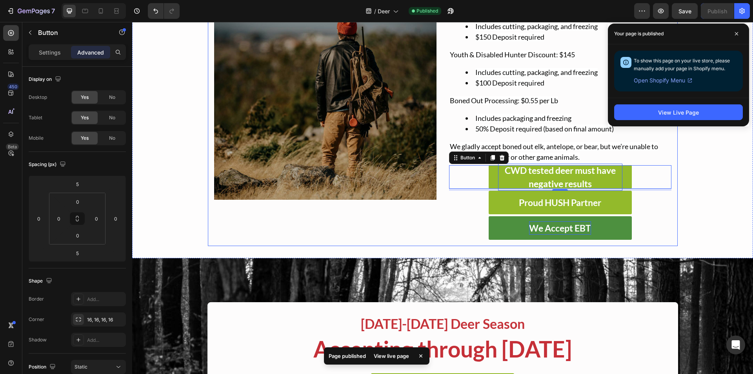
click at [437, 227] on div "Image TRUSTED DEER PROCESSING Text Block For decades, we’ve helped hunters turn…" at bounding box center [443, 90] width 471 height 311
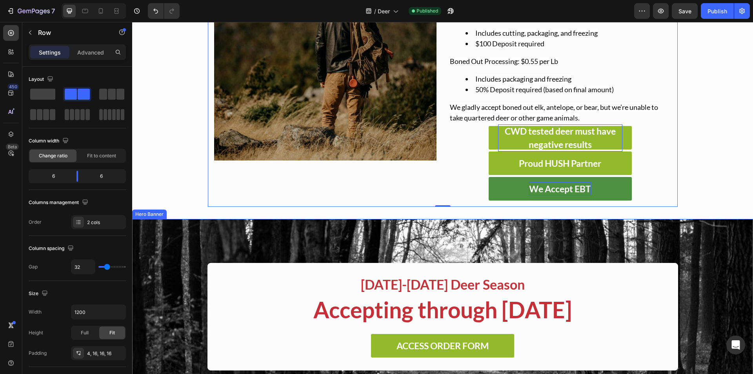
scroll to position [267, 0]
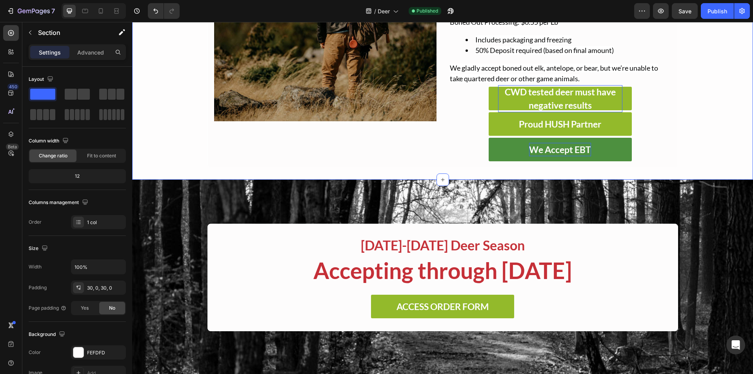
click at [182, 170] on div "Image TRUSTED DEER PROCESSING Text Block For decades, we’ve helped hunters turn…" at bounding box center [442, 12] width 621 height 335
click at [445, 180] on div at bounding box center [443, 179] width 13 height 13
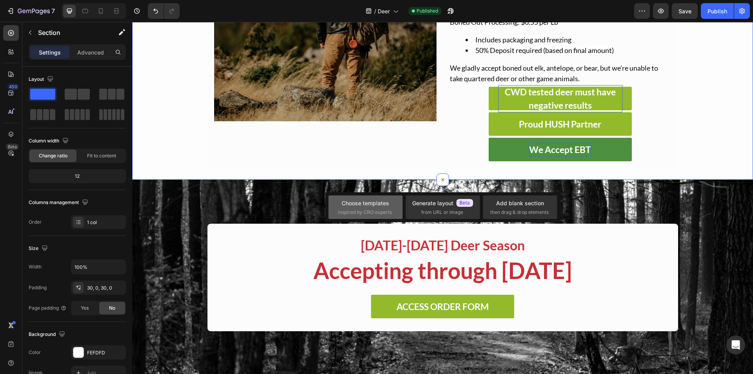
click at [395, 208] on div "Choose templates inspired by CRO experts" at bounding box center [365, 207] width 74 height 24
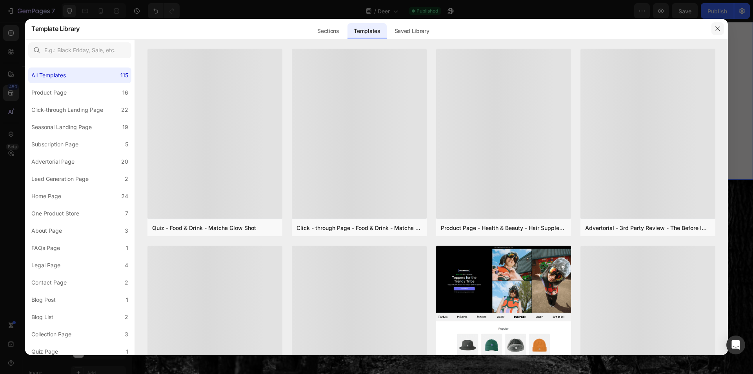
click at [718, 28] on icon "button" at bounding box center [718, 28] width 6 height 6
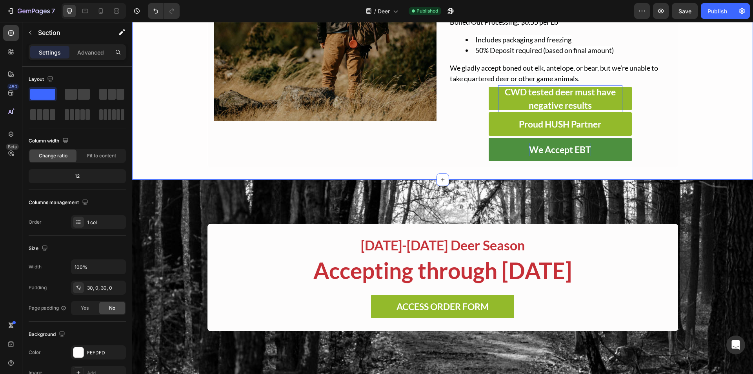
click at [432, 178] on div "Image TRUSTED DEER PROCESSING Text Block For decades, we’ve helped hunters turn…" at bounding box center [442, 12] width 621 height 335
click at [440, 177] on icon at bounding box center [443, 180] width 6 height 6
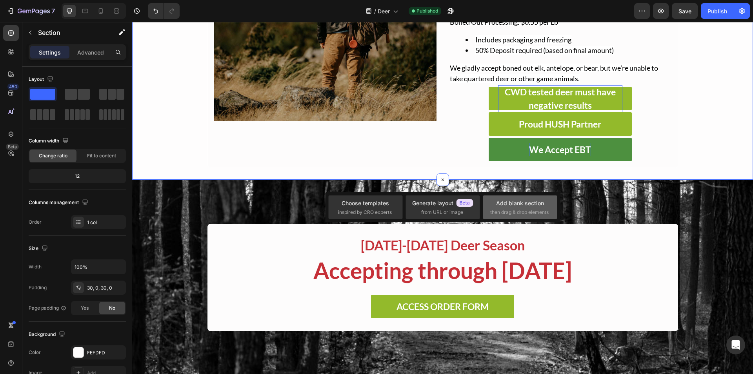
click at [497, 209] on span "then drag & drop elements" at bounding box center [519, 212] width 58 height 7
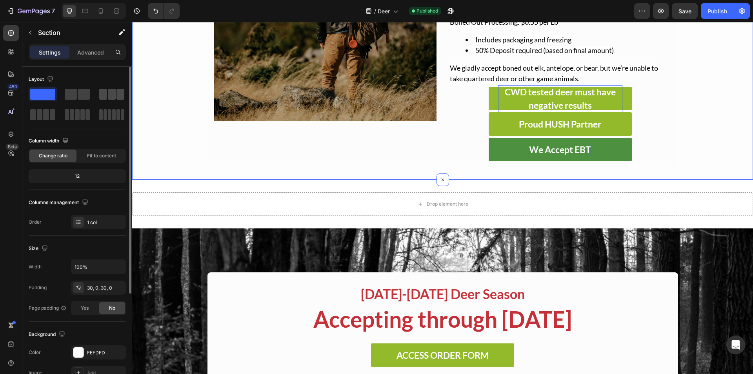
click at [99, 93] on div at bounding box center [112, 94] width 28 height 14
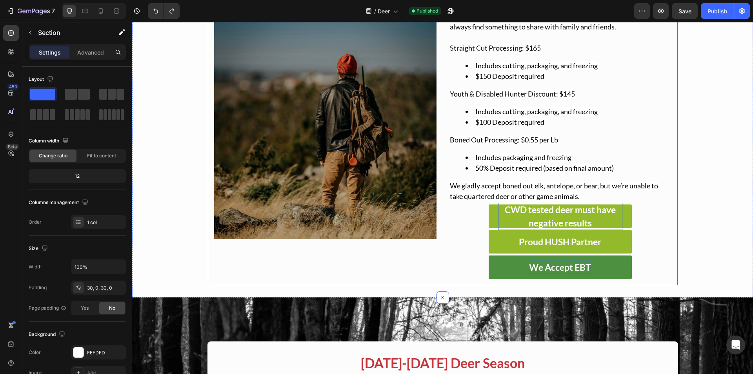
scroll to position [0, 0]
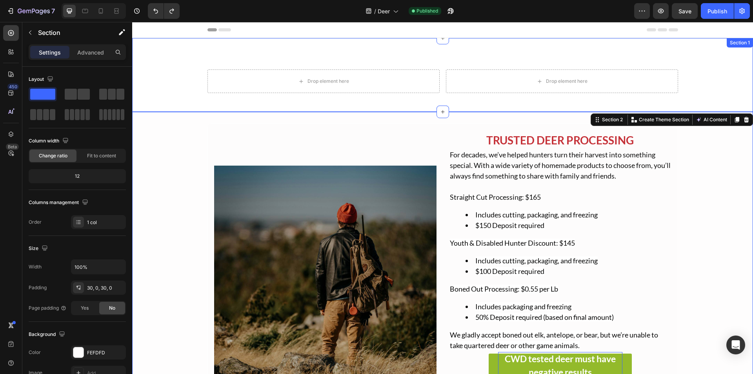
click at [423, 55] on div "Drop element here Drop element here Row Section 1" at bounding box center [442, 75] width 621 height 74
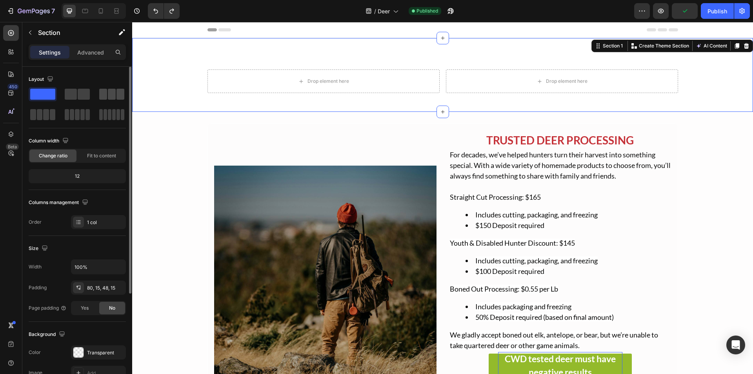
click at [115, 92] on span at bounding box center [112, 94] width 8 height 11
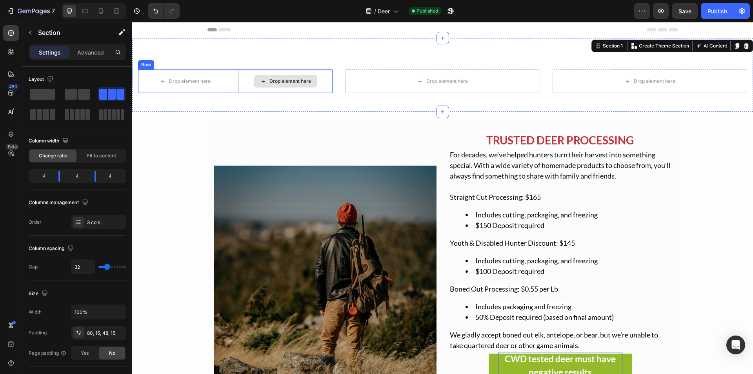
click at [257, 83] on div "Drop element here" at bounding box center [286, 81] width 64 height 13
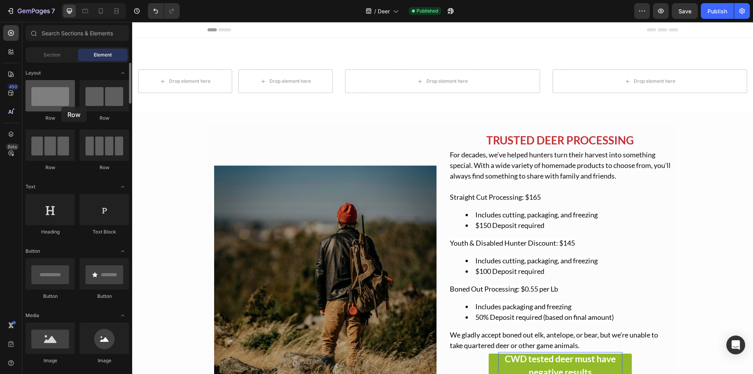
click at [61, 107] on div at bounding box center [49, 95] width 49 height 31
click at [235, 71] on div "Drop element here Drop element here Row" at bounding box center [235, 81] width 195 height 24
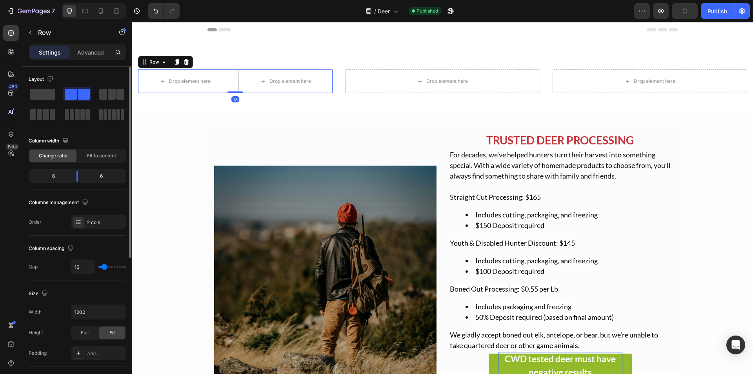
click at [32, 102] on div at bounding box center [77, 104] width 97 height 35
click at [35, 97] on span at bounding box center [42, 94] width 25 height 11
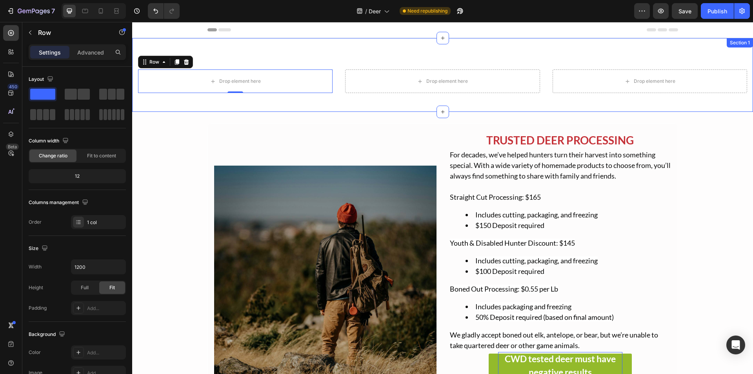
click at [489, 109] on div "Drop element here Row 0 Drop element here Drop element here Section 1" at bounding box center [442, 75] width 621 height 74
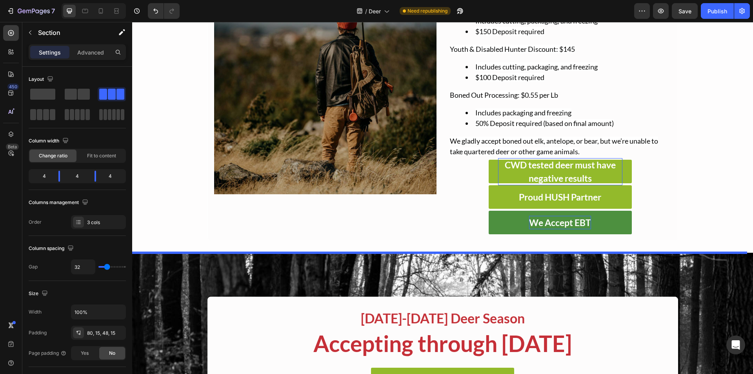
scroll to position [226, 0]
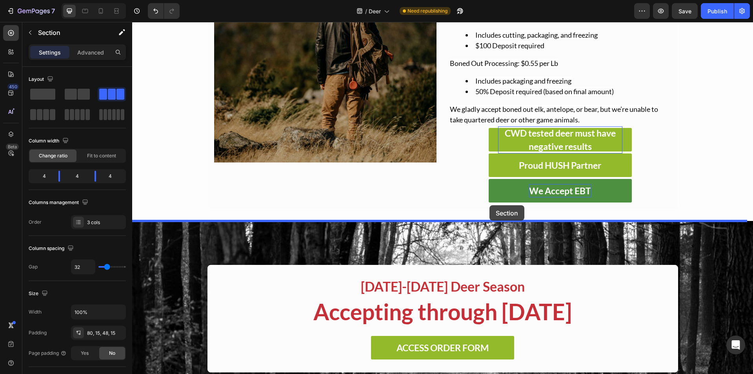
drag, startPoint x: 590, startPoint y: 44, endPoint x: 490, endPoint y: 205, distance: 189.4
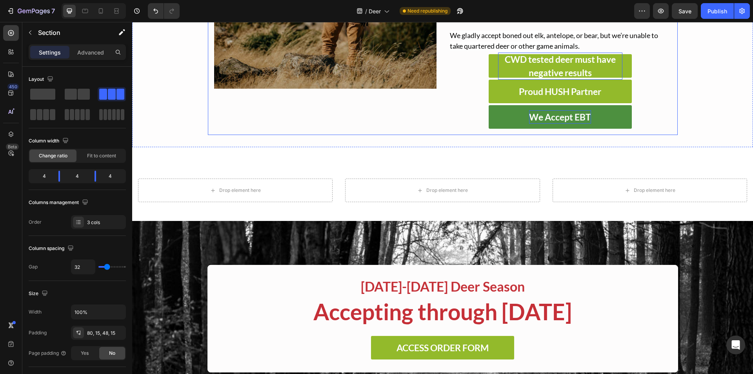
scroll to position [152, 0]
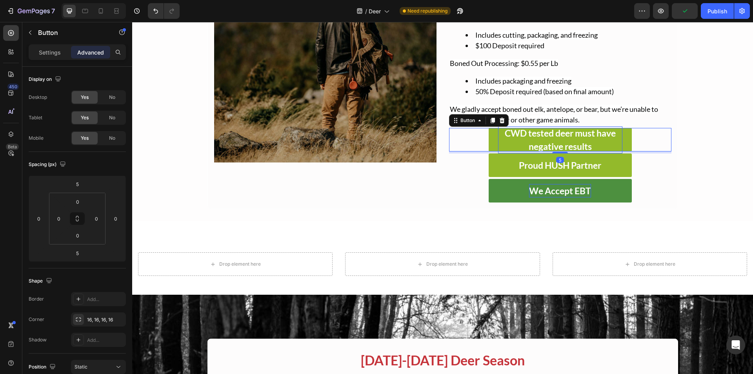
click at [484, 132] on div "CWD tested deer must have negative results Button 5" at bounding box center [560, 140] width 222 height 24
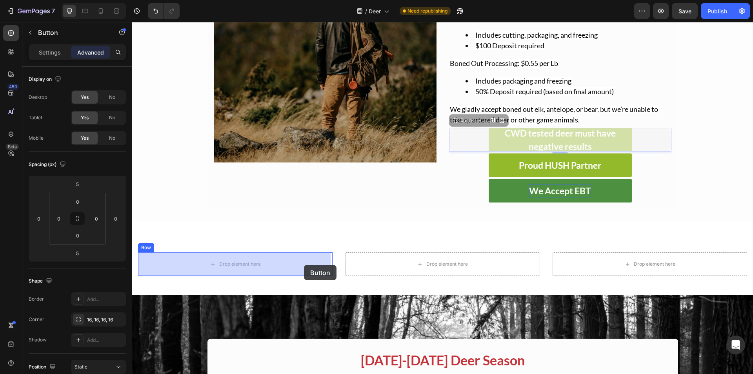
drag, startPoint x: 458, startPoint y: 118, endPoint x: 304, endPoint y: 265, distance: 212.3
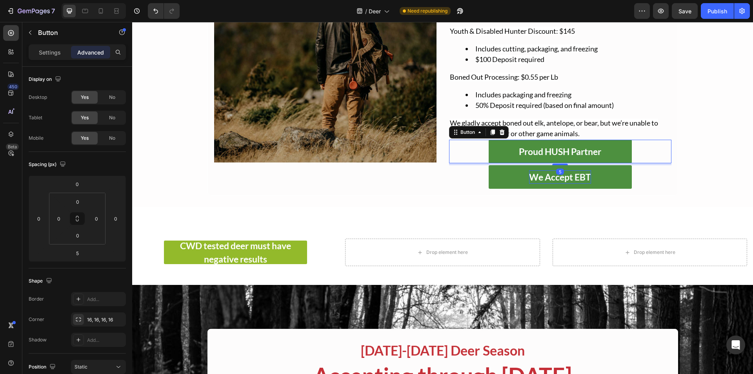
click at [493, 151] on button "Proud HUSH Partner" at bounding box center [560, 152] width 143 height 24
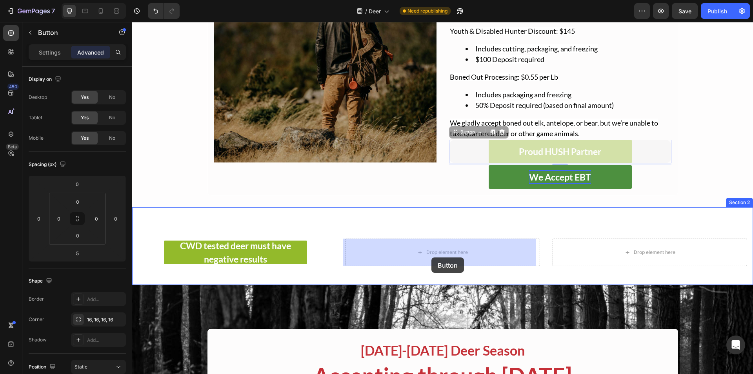
drag, startPoint x: 450, startPoint y: 131, endPoint x: 432, endPoint y: 257, distance: 128.0
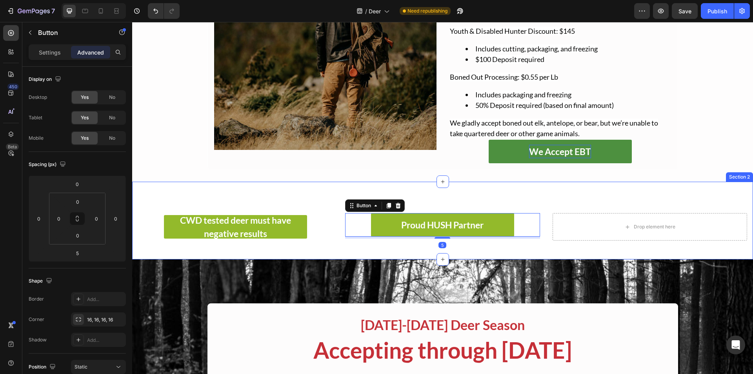
scroll to position [126, 0]
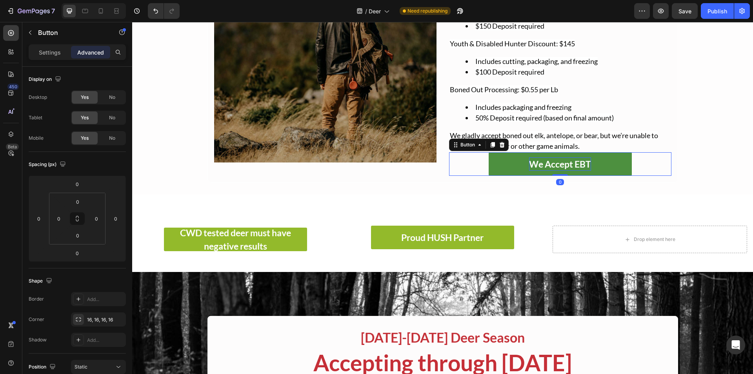
click at [500, 161] on button "We Accept EBT" at bounding box center [560, 164] width 143 height 24
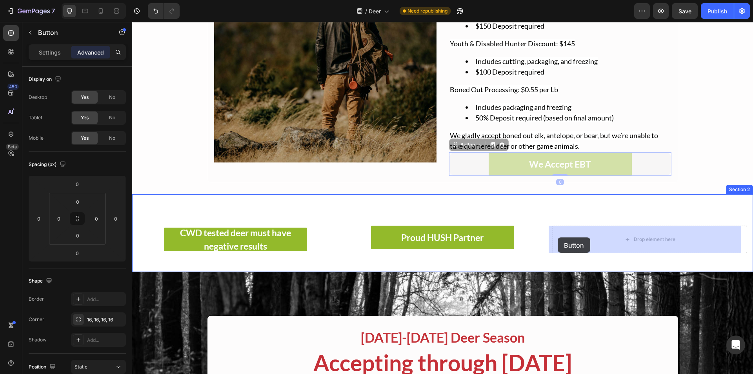
drag, startPoint x: 452, startPoint y: 143, endPoint x: 558, endPoint y: 237, distance: 142.3
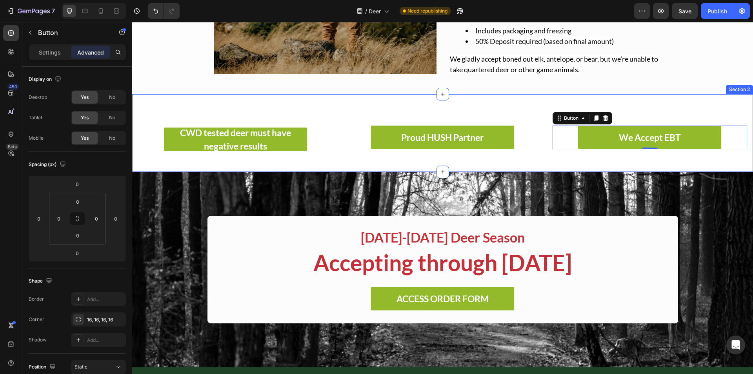
scroll to position [153, 0]
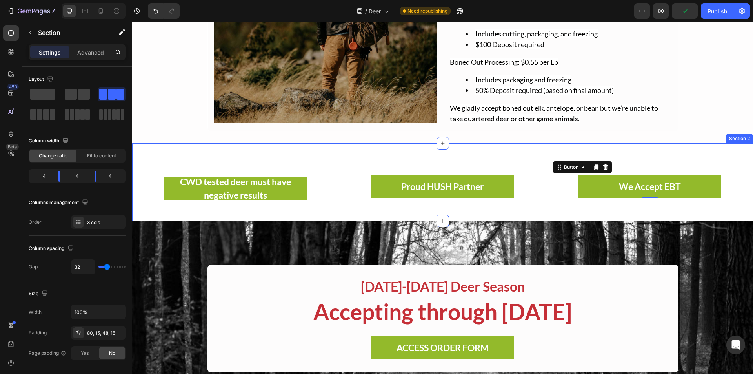
click at [441, 165] on div "CWD tested deer must have negative results Button Row Proud HUSH Partner Button…" at bounding box center [442, 182] width 621 height 78
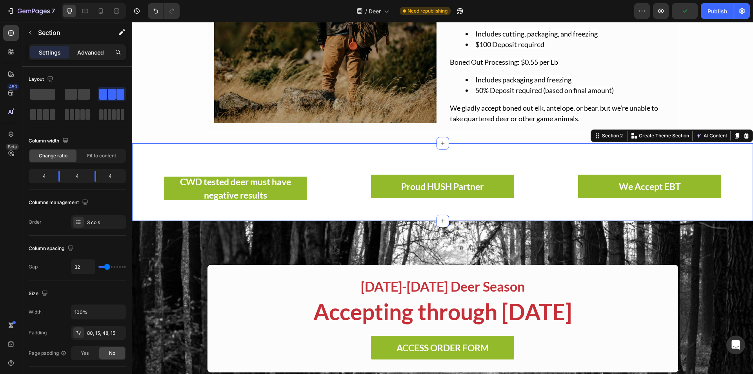
click at [84, 46] on div "Advanced" at bounding box center [90, 52] width 39 height 13
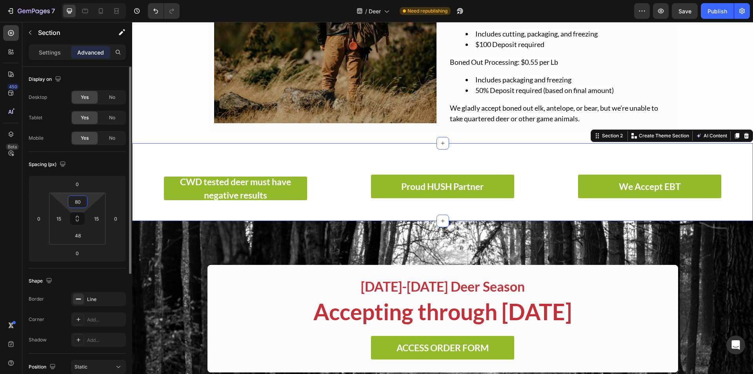
click at [82, 201] on input "80" at bounding box center [78, 202] width 16 height 12
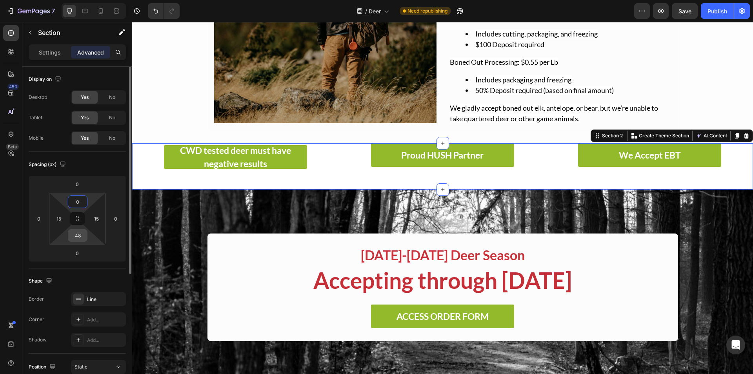
type input "0"
click at [77, 237] on input "48" at bounding box center [78, 235] width 16 height 12
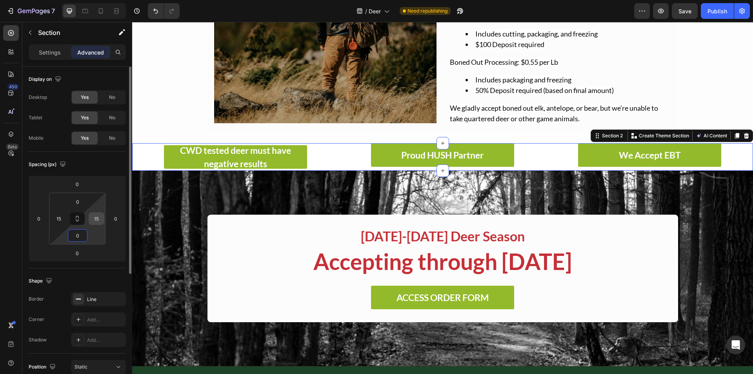
type input "0"
click at [97, 219] on input "15" at bounding box center [97, 219] width 12 height 12
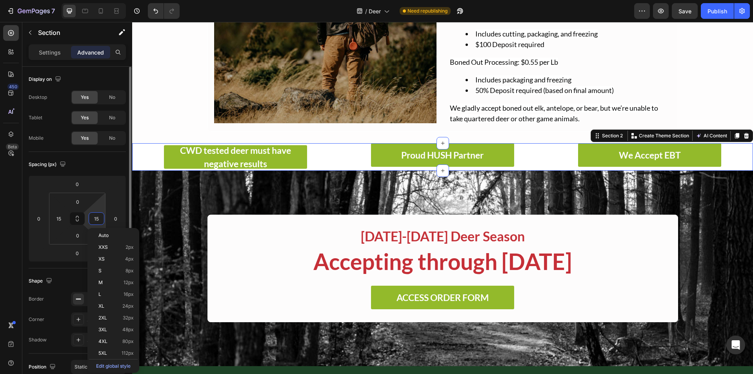
click at [97, 219] on input "15" at bounding box center [97, 219] width 12 height 12
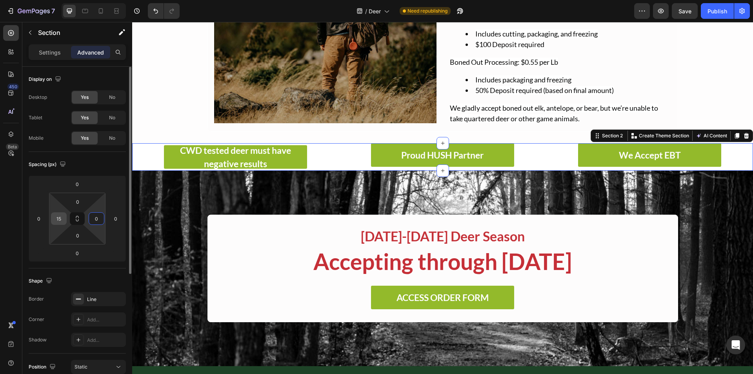
type input "0"
click at [62, 217] on input "15" at bounding box center [59, 219] width 12 height 12
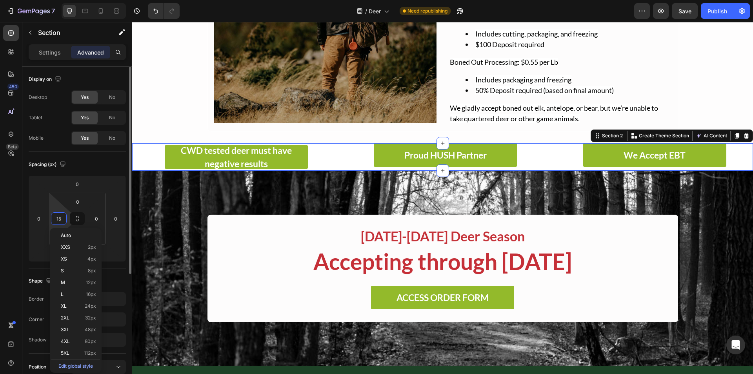
click at [62, 217] on input "15" at bounding box center [59, 219] width 12 height 12
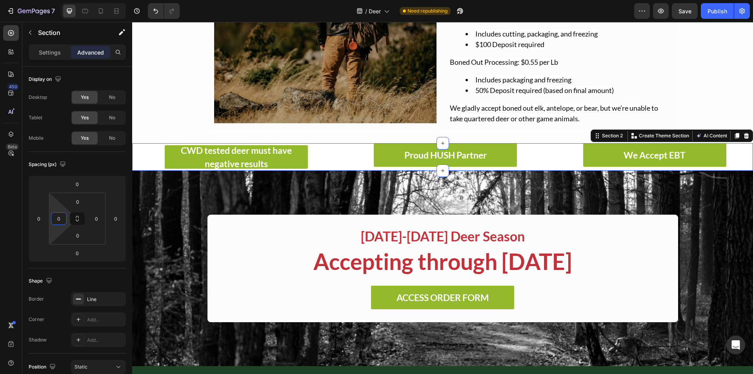
type input "0"
click at [137, 151] on div "CWD tested deer must have negative results Button Row Proud HUSH Partner Button…" at bounding box center [442, 156] width 621 height 27
click at [58, 58] on div "Settings" at bounding box center [49, 52] width 39 height 13
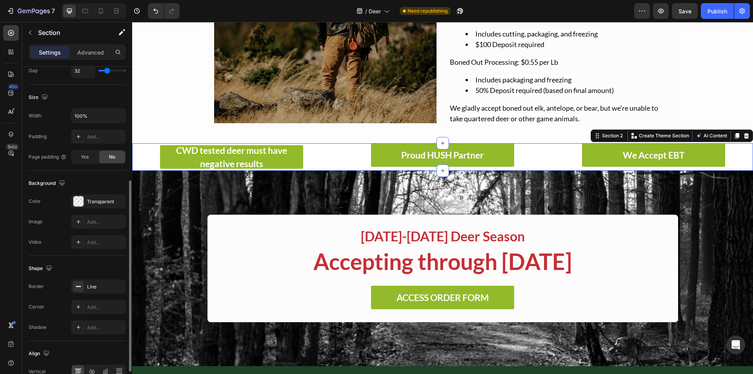
scroll to position [239, 0]
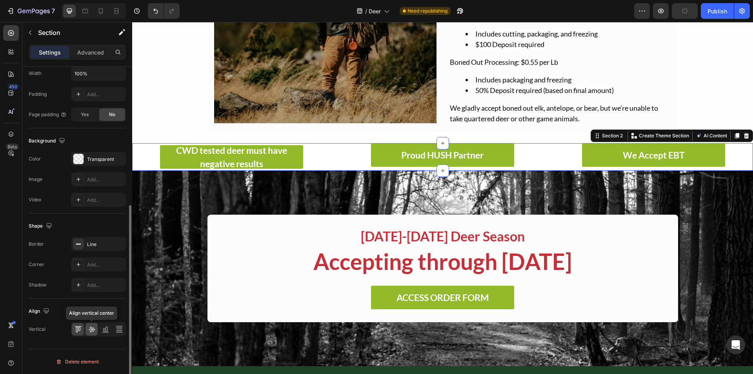
click at [96, 333] on div at bounding box center [92, 329] width 12 height 13
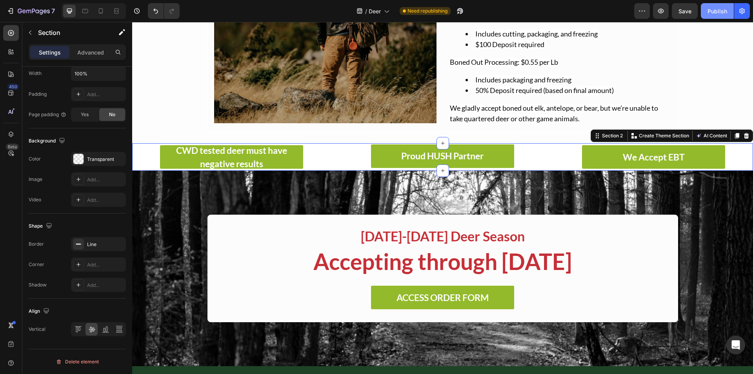
click at [710, 13] on div "Publish" at bounding box center [718, 11] width 20 height 8
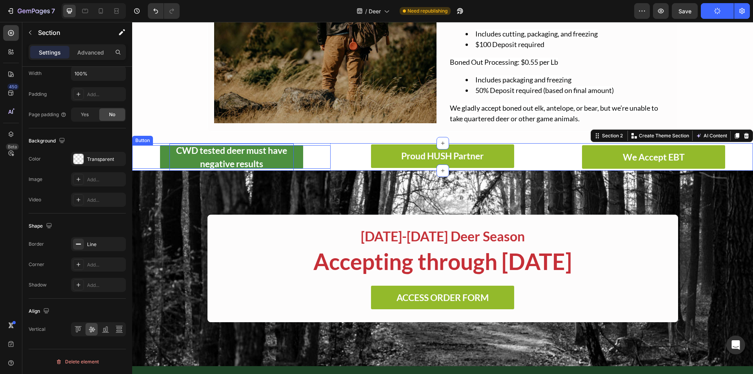
scroll to position [35, 0]
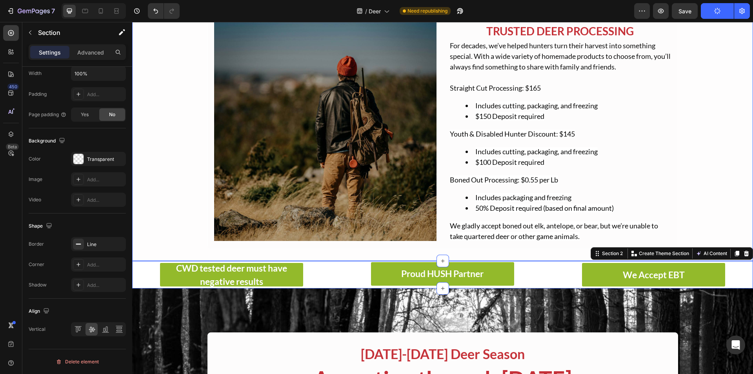
click at [195, 131] on div "Image TRUSTED DEER PROCESSING Text Block For decades, we’ve helped hunters turn…" at bounding box center [442, 132] width 621 height 235
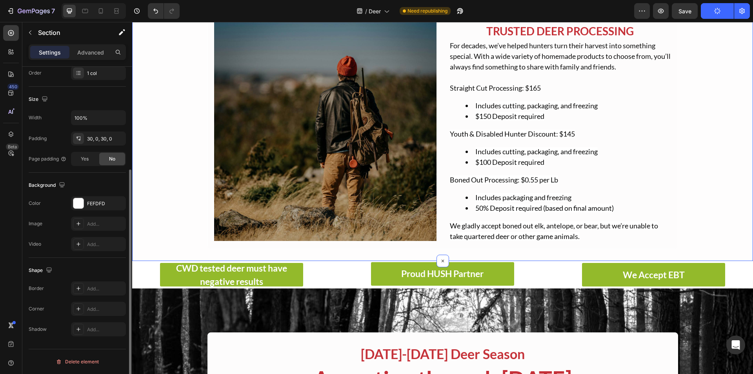
scroll to position [0, 0]
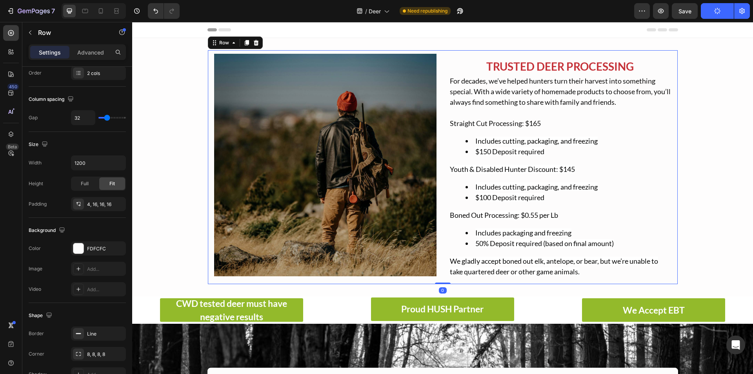
click at [443, 56] on div "Image TRUSTED DEER PROCESSING Text Block For decades, we’ve helped hunters turn…" at bounding box center [443, 167] width 471 height 235
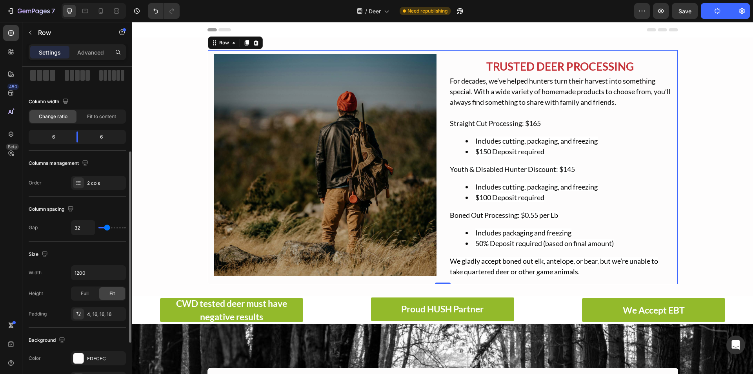
scroll to position [78, 0]
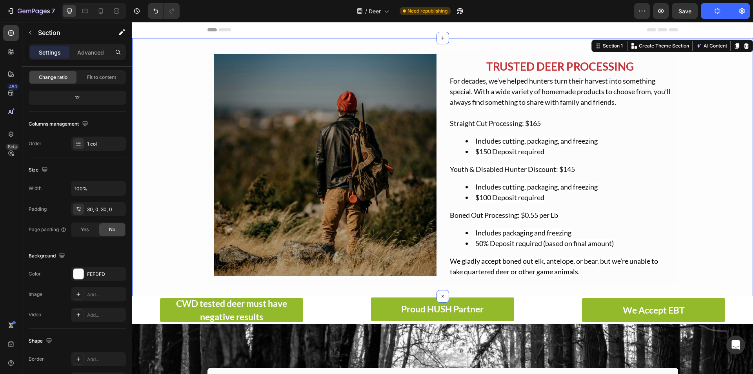
click at [339, 294] on div "Image TRUSTED DEER PROCESSING Text Block For decades, we’ve helped hunters turn…" at bounding box center [442, 167] width 621 height 258
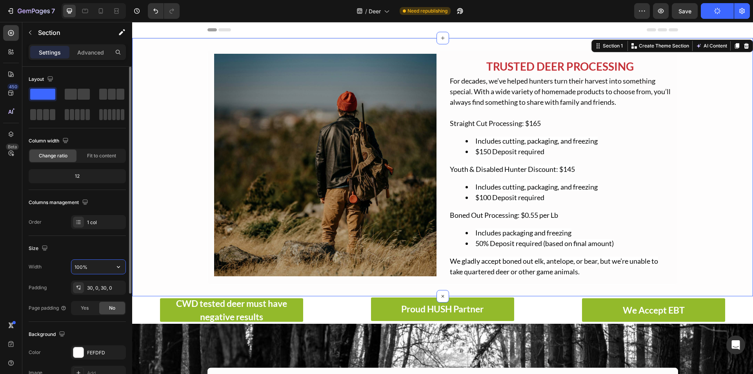
click at [90, 268] on input "100%" at bounding box center [98, 267] width 54 height 14
click at [115, 268] on icon "button" at bounding box center [119, 267] width 8 height 8
click at [88, 297] on div "Default 1200px" at bounding box center [90, 301] width 64 height 15
type input "1200"
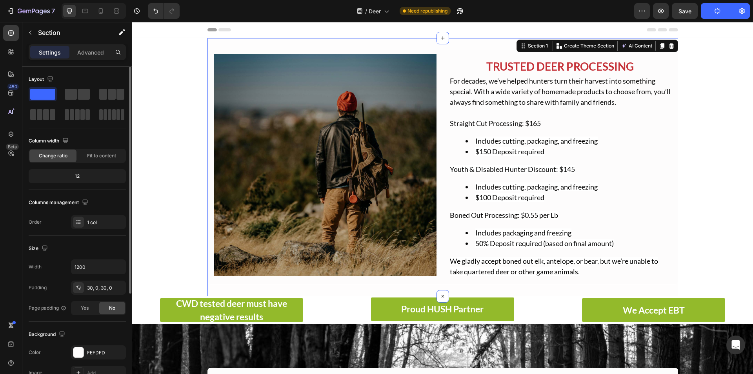
click at [97, 244] on div "Size" at bounding box center [77, 248] width 97 height 13
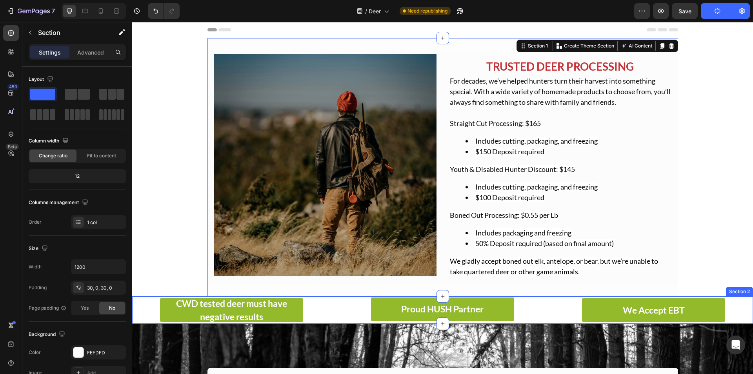
click at [336, 302] on div "CWD tested deer must have negative results Button Row Proud HUSH Partner Button…" at bounding box center [442, 309] width 621 height 27
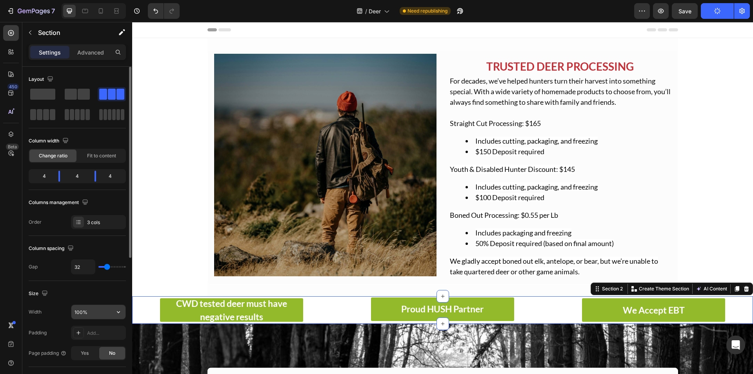
click at [85, 316] on input "100%" at bounding box center [98, 312] width 54 height 14
click at [111, 316] on input "100%" at bounding box center [98, 312] width 54 height 14
click at [122, 313] on button "button" at bounding box center [118, 312] width 14 height 14
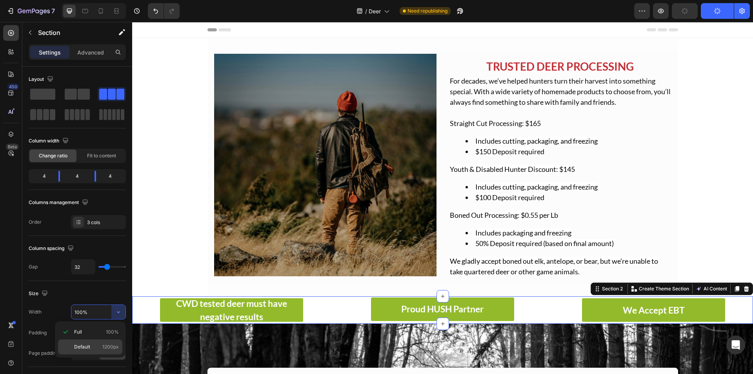
click at [97, 346] on p "Default 1200px" at bounding box center [96, 346] width 45 height 7
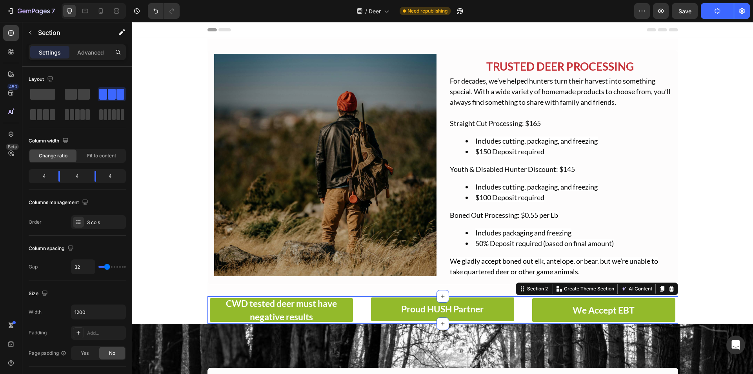
click at [15, 284] on div "450 Beta" at bounding box center [11, 171] width 16 height 292
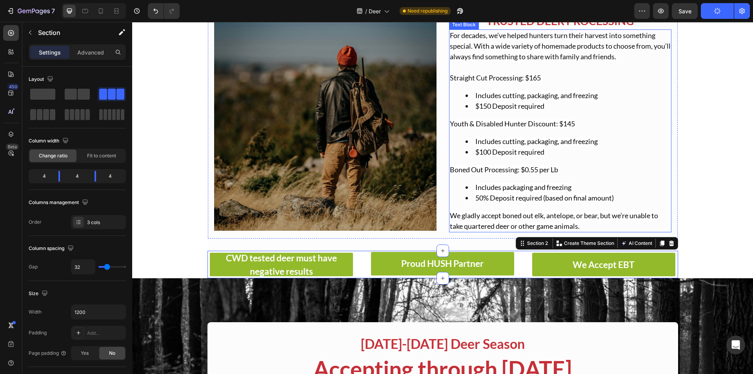
scroll to position [78, 0]
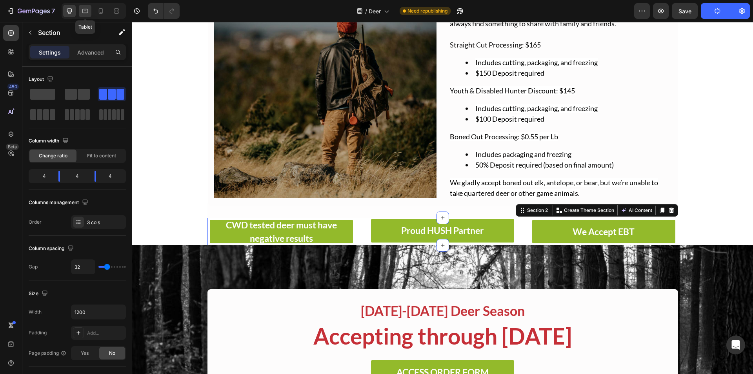
click at [86, 15] on div at bounding box center [85, 11] width 13 height 13
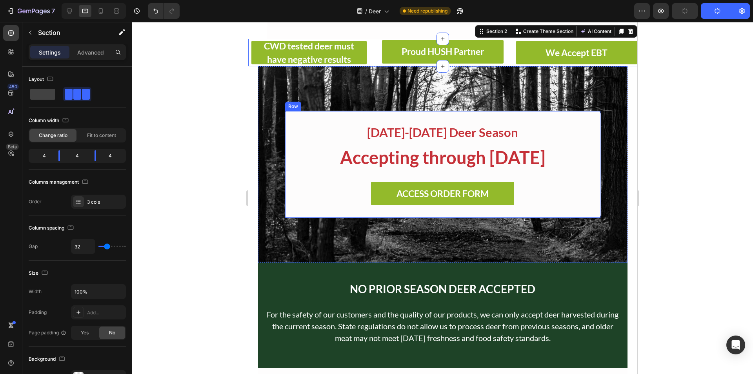
scroll to position [250, 0]
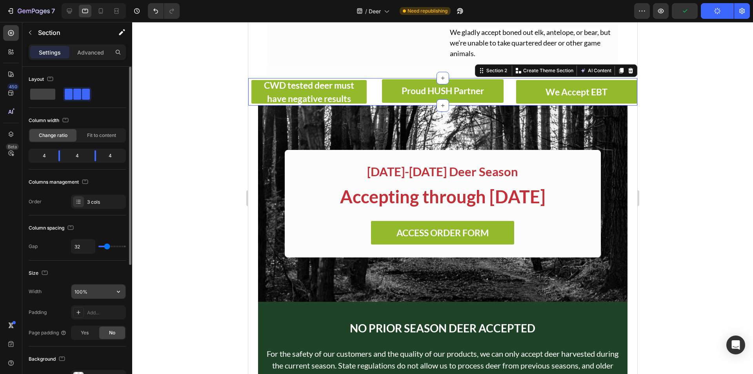
click at [118, 286] on button "button" at bounding box center [118, 291] width 14 height 14
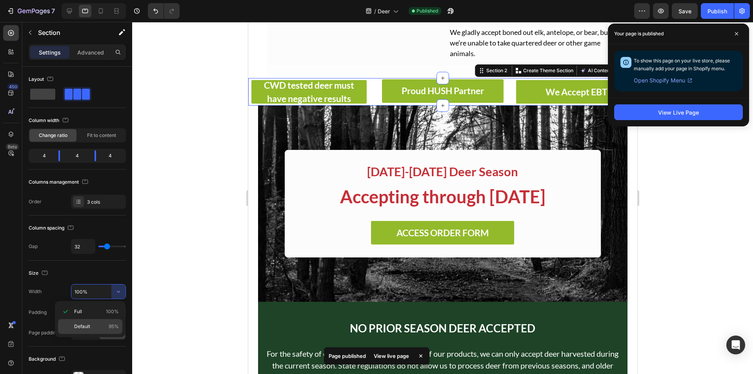
click at [94, 323] on p "Default 95%" at bounding box center [96, 326] width 45 height 7
type input "95%"
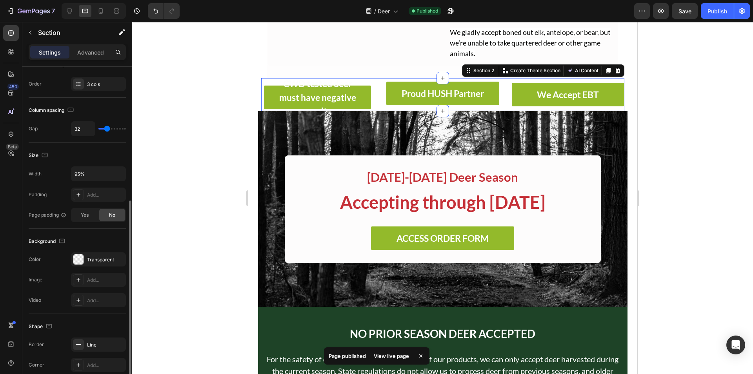
scroll to position [196, 0]
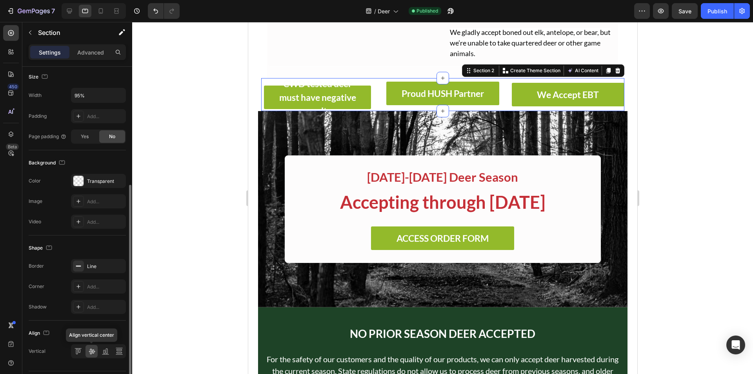
click at [86, 350] on div at bounding box center [92, 351] width 12 height 13
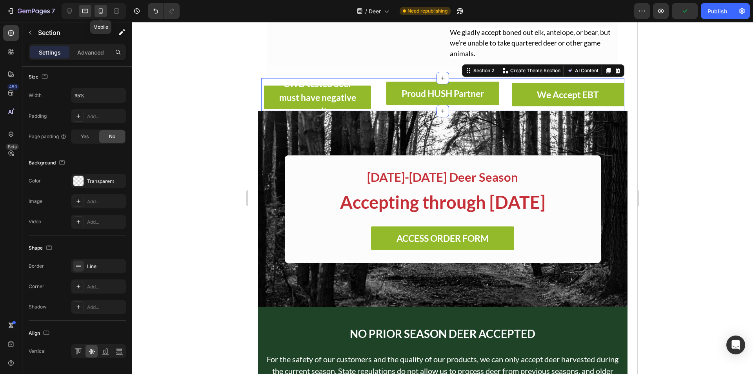
click at [100, 12] on icon at bounding box center [101, 12] width 2 height 1
type input "0"
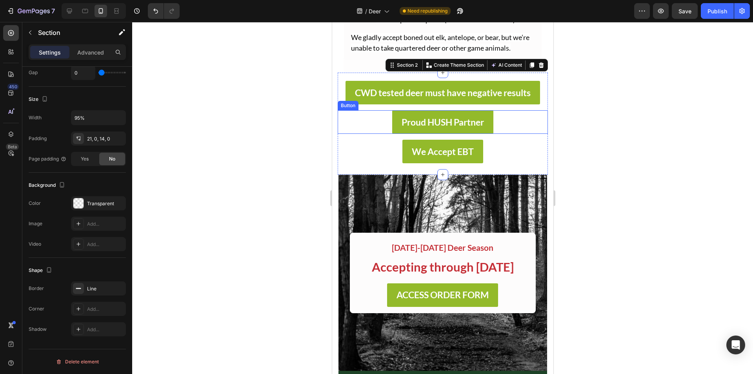
scroll to position [408, 0]
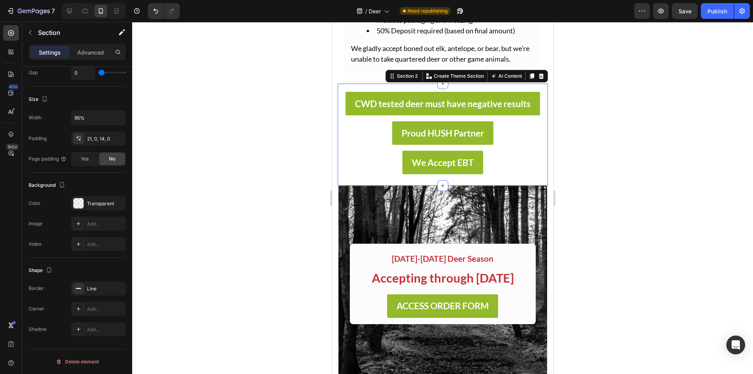
click at [340, 93] on div "CWD tested deer must have negative results Button Row Proud HUSH Partner Button…" at bounding box center [442, 135] width 210 height 102
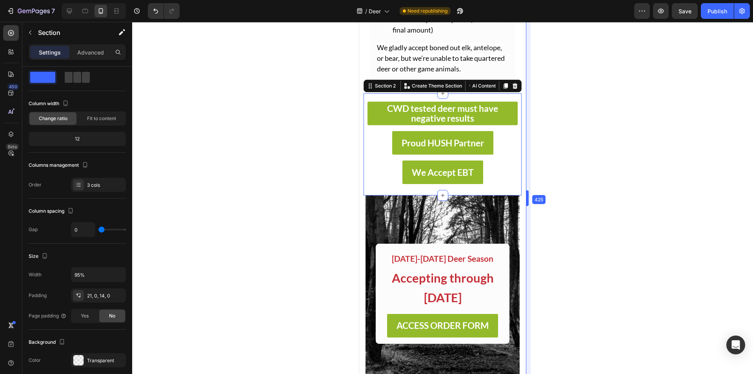
scroll to position [414, 0]
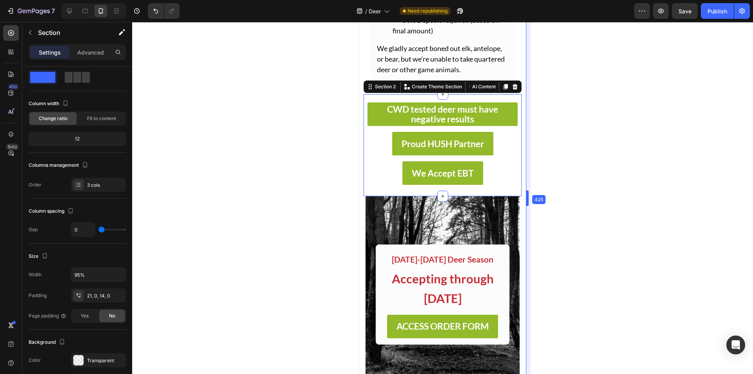
drag, startPoint x: 555, startPoint y: 203, endPoint x: 501, endPoint y: 214, distance: 55.9
click at [708, 14] on div "Publish" at bounding box center [718, 11] width 20 height 8
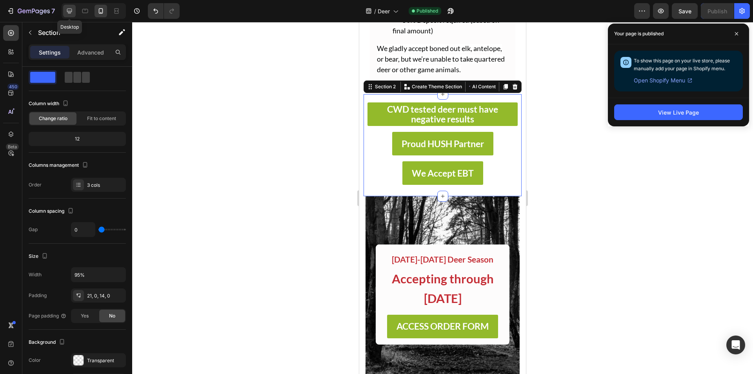
click at [68, 12] on icon at bounding box center [69, 11] width 5 height 5
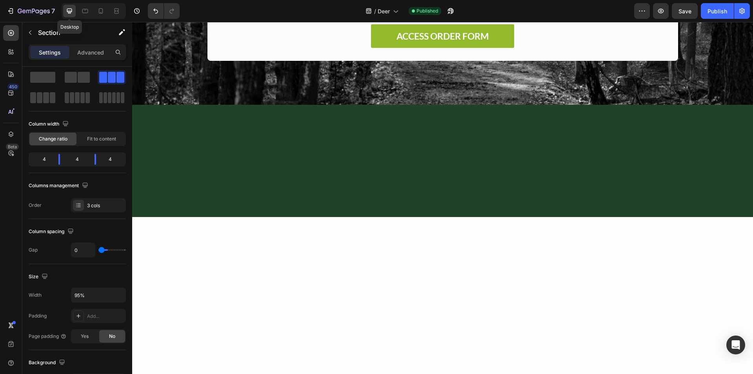
type input "32"
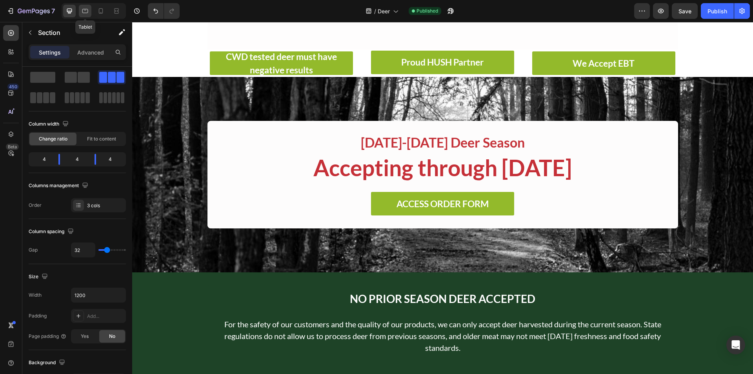
click at [82, 12] on icon at bounding box center [85, 11] width 8 height 8
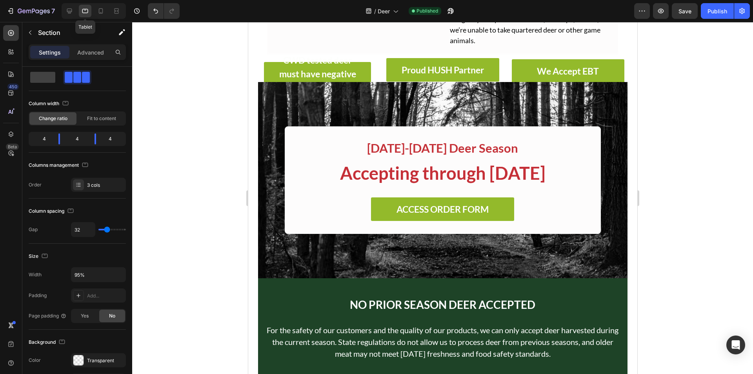
scroll to position [257, 0]
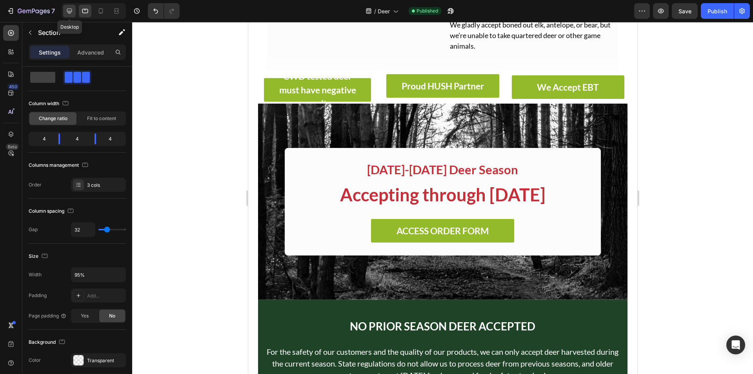
click at [74, 14] on div at bounding box center [69, 11] width 13 height 13
type input "1200"
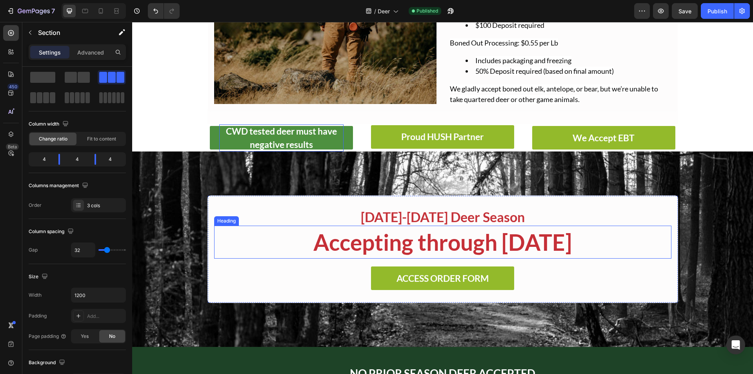
scroll to position [129, 0]
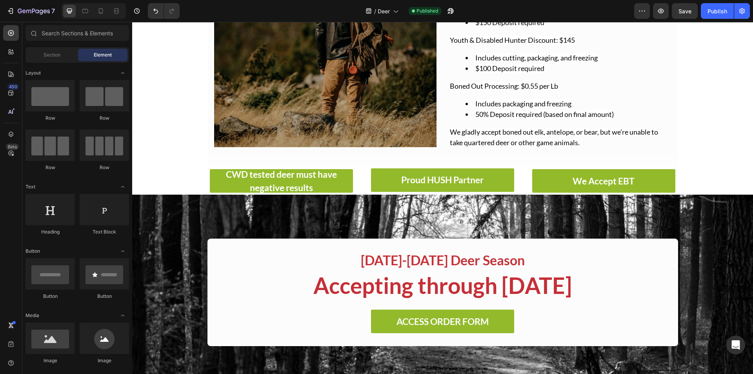
click at [201, 168] on section "CWD tested deer must have negative results Button Row Proud HUSH Partner Button…" at bounding box center [442, 180] width 483 height 27
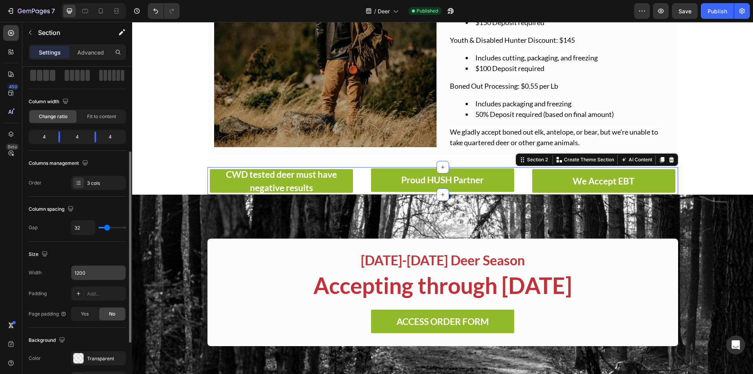
scroll to position [78, 0]
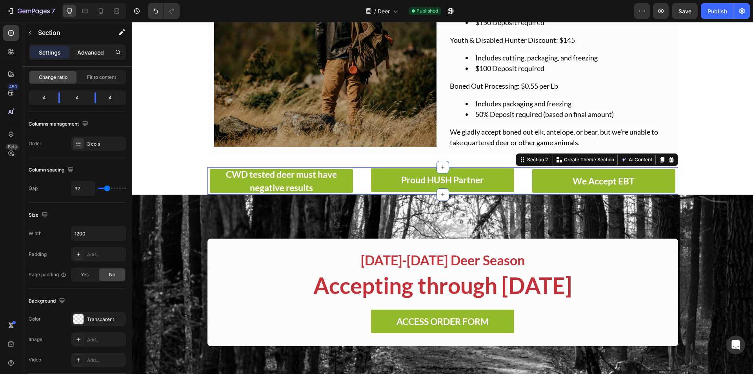
click at [81, 55] on p "Advanced" at bounding box center [90, 52] width 27 height 8
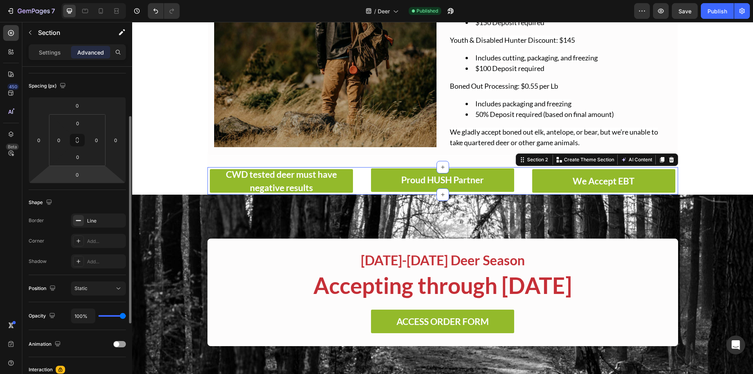
scroll to position [0, 0]
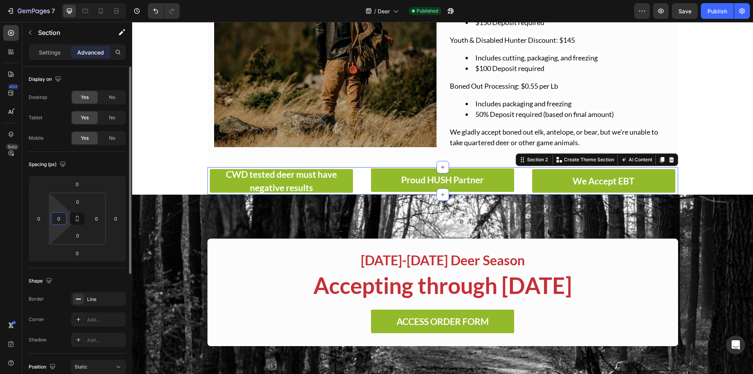
click at [60, 216] on input "0" at bounding box center [59, 219] width 12 height 12
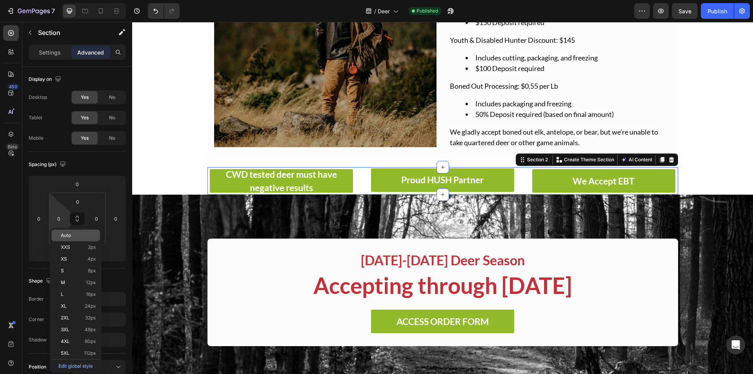
click at [92, 236] on p "Auto" at bounding box center [78, 235] width 35 height 5
type input "Auto"
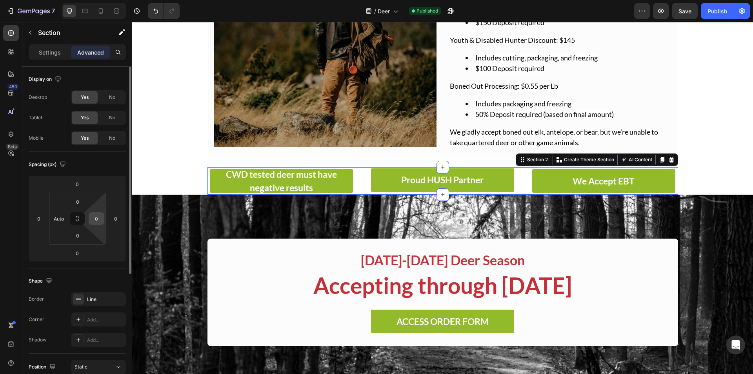
click at [91, 219] on input "0" at bounding box center [97, 219] width 12 height 12
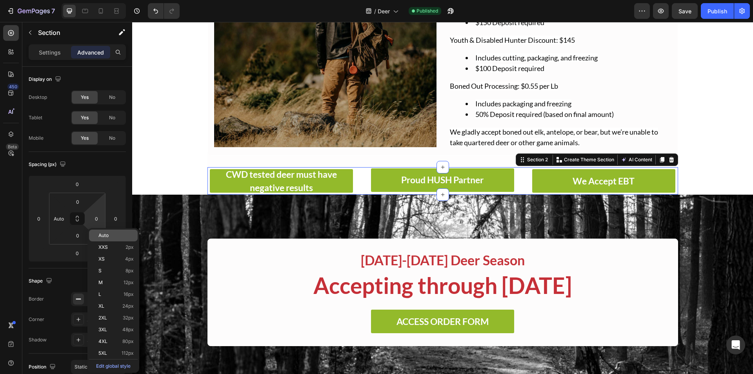
click at [107, 239] on div "Auto" at bounding box center [113, 235] width 49 height 12
type input "Auto"
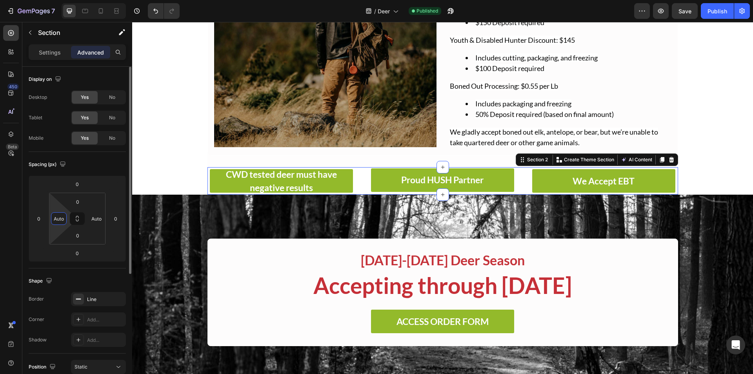
click at [53, 222] on input "Auto" at bounding box center [59, 219] width 12 height 12
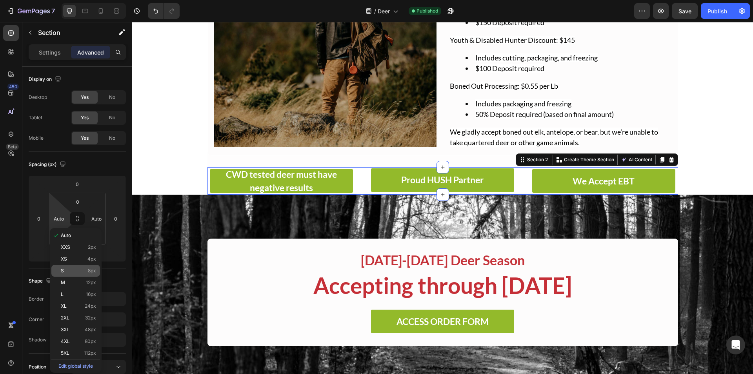
click at [89, 266] on div "S 8px" at bounding box center [75, 271] width 49 height 12
type input "8"
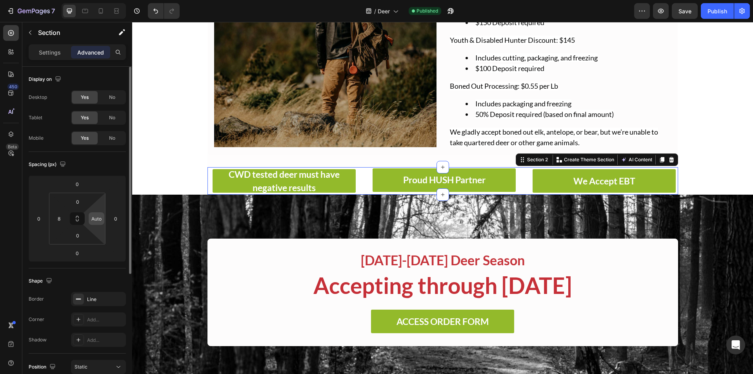
click at [93, 214] on input "Auto" at bounding box center [97, 219] width 12 height 12
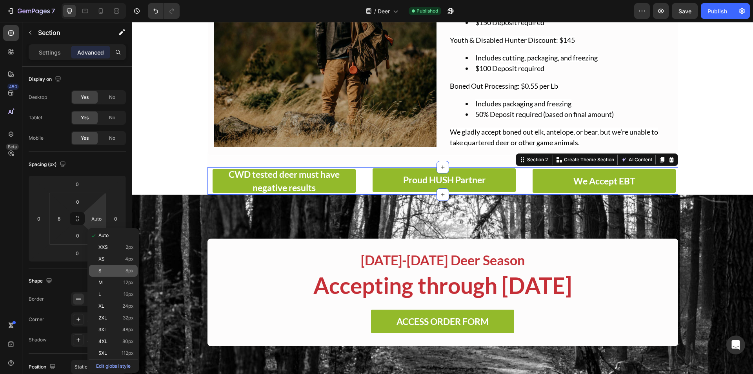
click at [106, 267] on div "S 8px" at bounding box center [113, 271] width 49 height 12
type input "8"
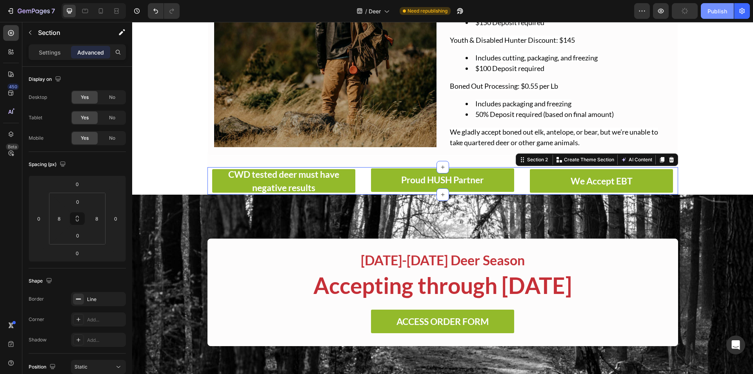
click at [709, 10] on div "Publish" at bounding box center [718, 11] width 20 height 8
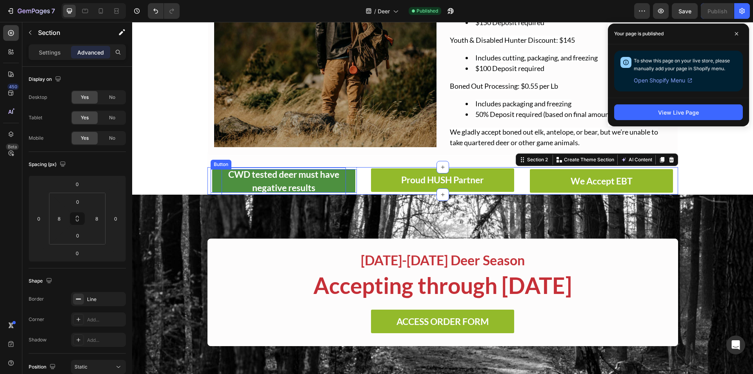
click at [285, 180] on p "CWD tested deer must have negative results" at bounding box center [284, 181] width 124 height 27
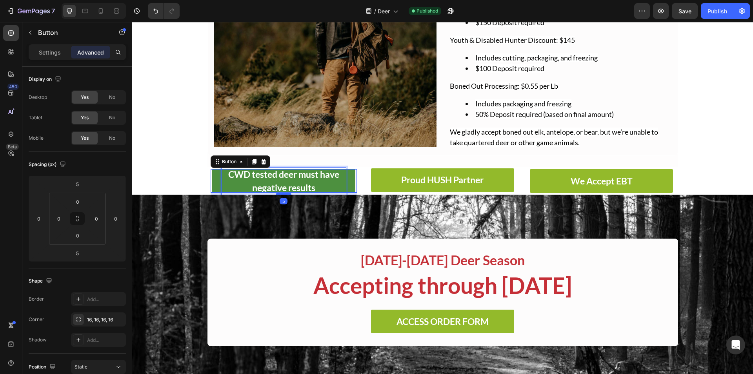
click at [253, 171] on strong "CWD tested deer must have negative results" at bounding box center [283, 181] width 111 height 25
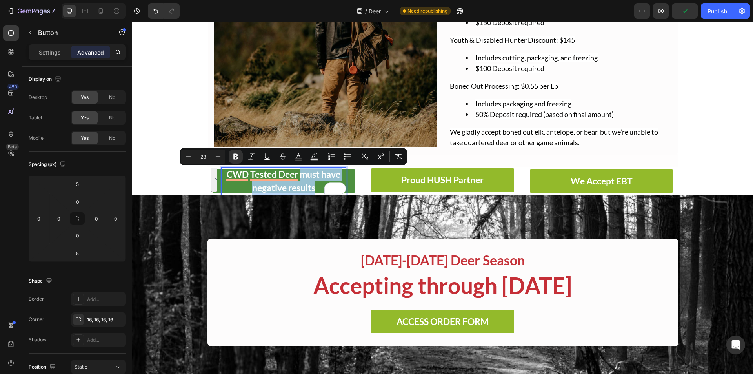
drag, startPoint x: 297, startPoint y: 174, endPoint x: 321, endPoint y: 193, distance: 31.1
click at [321, 193] on div "CWD Tested Deer must have negative results" at bounding box center [284, 181] width 124 height 27
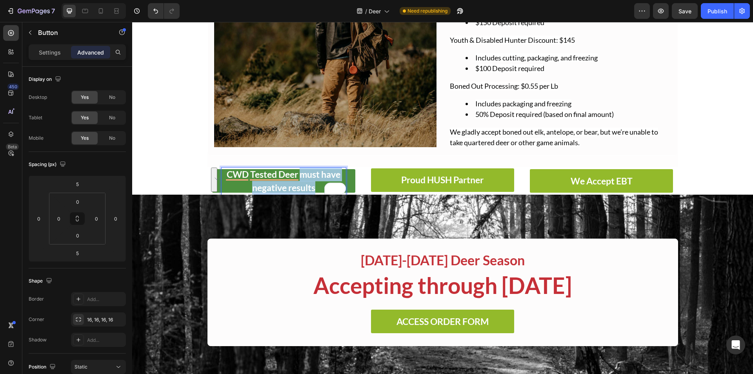
scroll to position [136, 0]
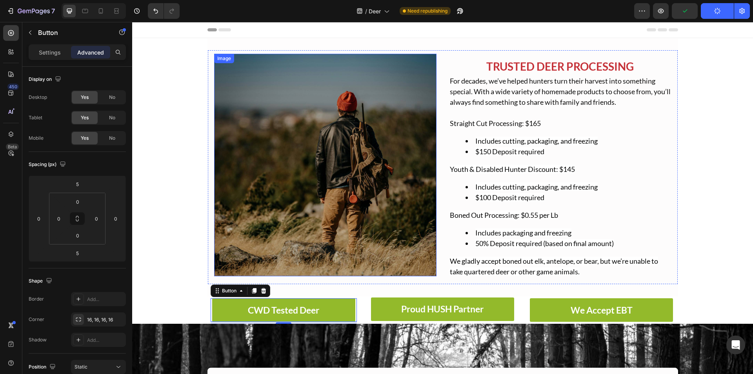
scroll to position [136, 0]
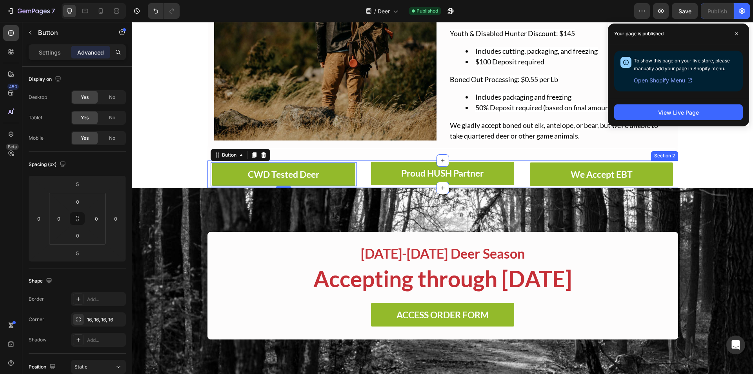
click at [361, 169] on div "CWD Tested Deer Button 5 Row Proud HUSH Partner Button We Accept EBT Button Sec…" at bounding box center [443, 173] width 471 height 27
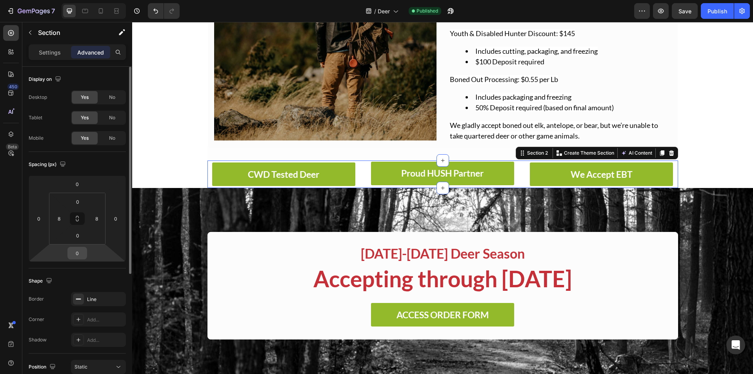
click at [77, 253] on input "0" at bounding box center [77, 253] width 16 height 12
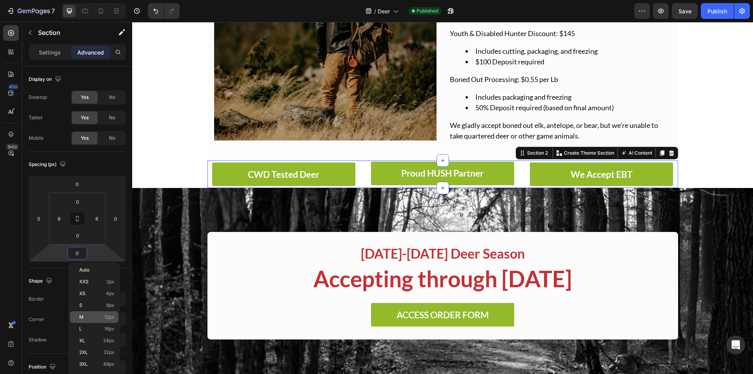
click at [110, 318] on span "12px" at bounding box center [109, 316] width 10 height 5
type input "12"
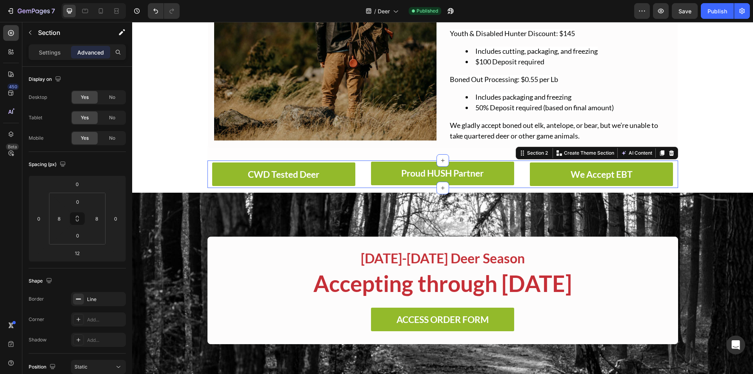
click at [13, 189] on div "450 Beta" at bounding box center [11, 171] width 16 height 292
click at [708, 15] on button "Publish" at bounding box center [717, 11] width 33 height 16
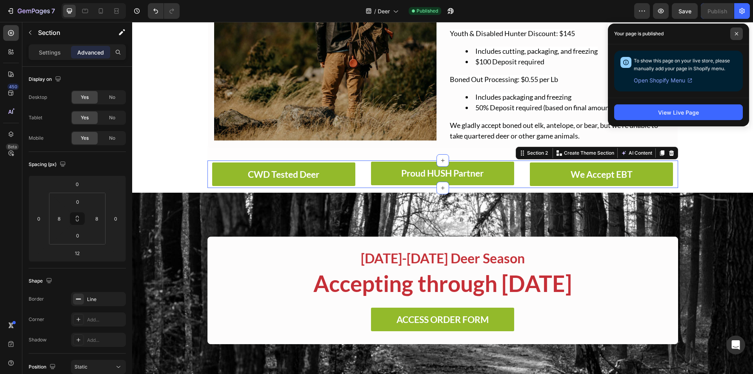
click at [737, 35] on icon at bounding box center [737, 34] width 4 height 4
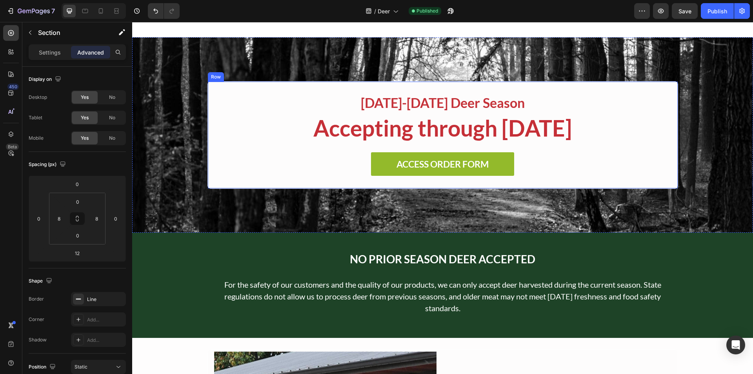
scroll to position [332, 0]
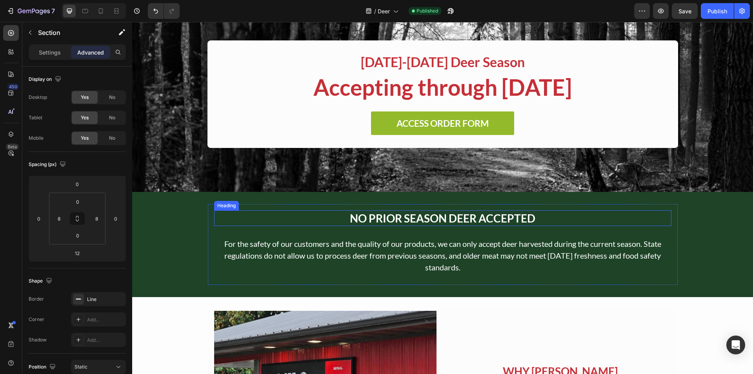
click at [420, 215] on h2 "NO PRIOR SEASON DEER ACCEPTED" at bounding box center [442, 218] width 457 height 16
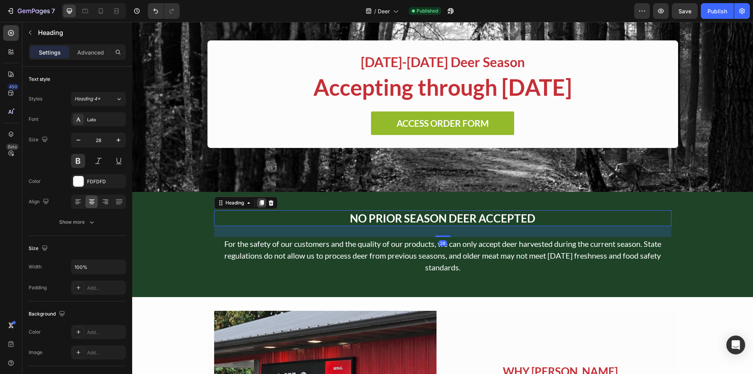
click at [260, 201] on icon at bounding box center [261, 202] width 4 height 5
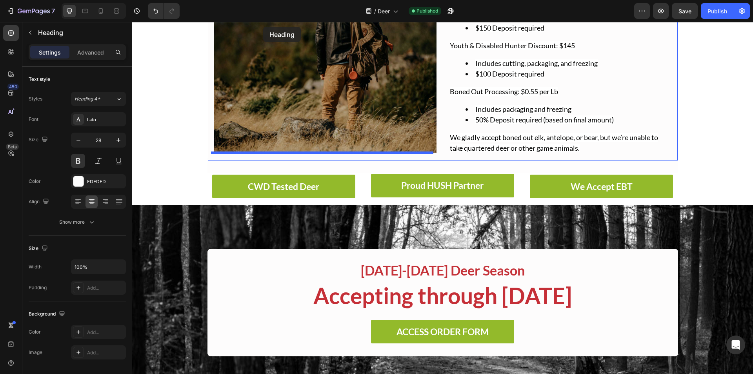
scroll to position [120, 0]
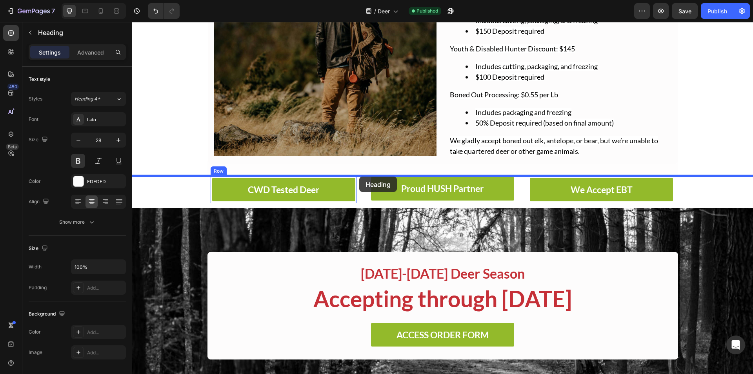
drag, startPoint x: 218, startPoint y: 228, endPoint x: 359, endPoint y: 177, distance: 150.4
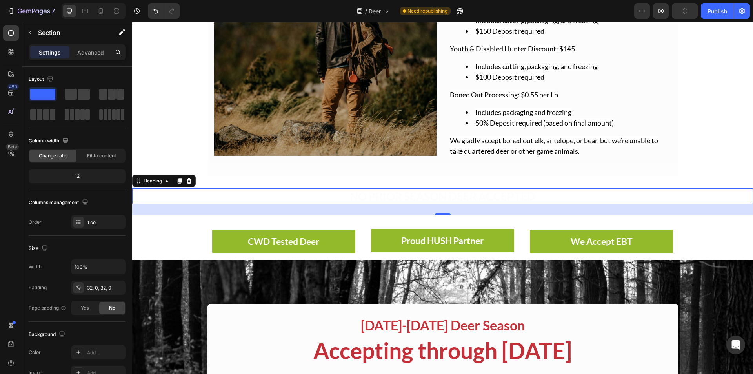
click at [324, 188] on div "NO PRIOR SEASON DEER ACCEPTED Heading 28 Section 2" at bounding box center [442, 202] width 621 height 52
click at [351, 195] on h2 "NO PRIOR SEASON DEER ACCEPTED" at bounding box center [442, 196] width 621 height 16
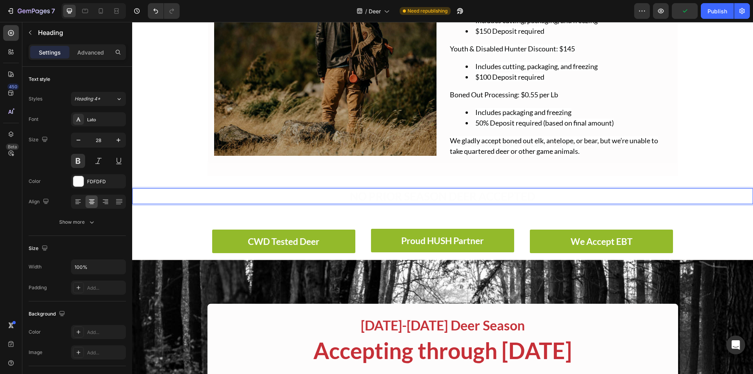
click at [351, 195] on h2 "NO PRIOR SEASON DEER ACCEPTED" at bounding box center [442, 196] width 621 height 16
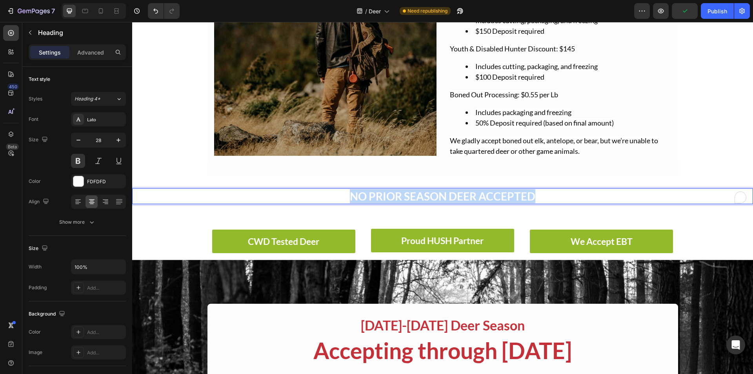
click at [351, 195] on p "NO PRIOR SEASON DEER ACCEPTED" at bounding box center [442, 196] width 619 height 14
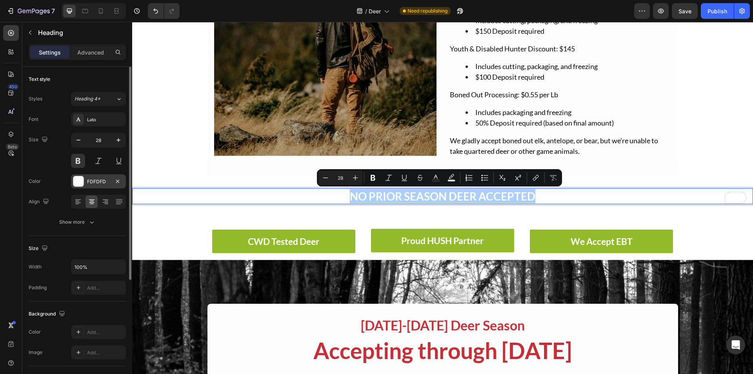
click at [82, 182] on div at bounding box center [78, 181] width 10 height 10
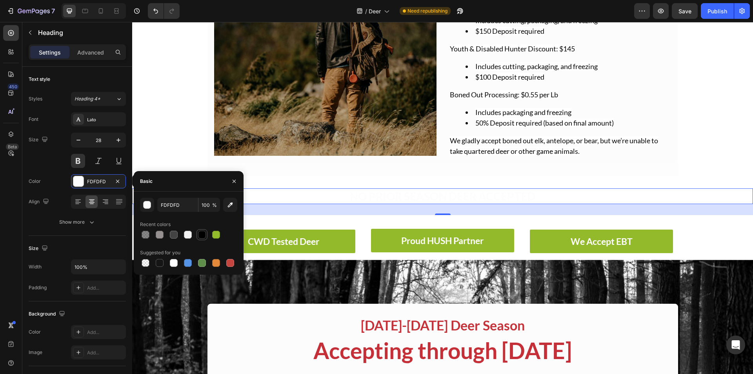
click at [202, 231] on div at bounding box center [202, 235] width 8 height 8
type input "000000"
click at [14, 198] on div "450 Beta" at bounding box center [11, 171] width 16 height 292
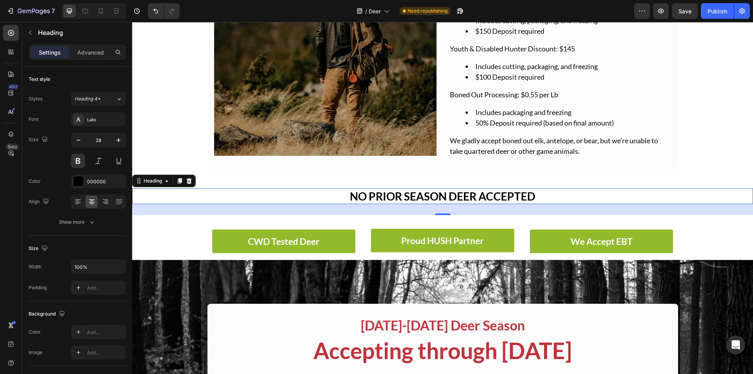
click at [14, 198] on div "450 Beta" at bounding box center [11, 171] width 16 height 292
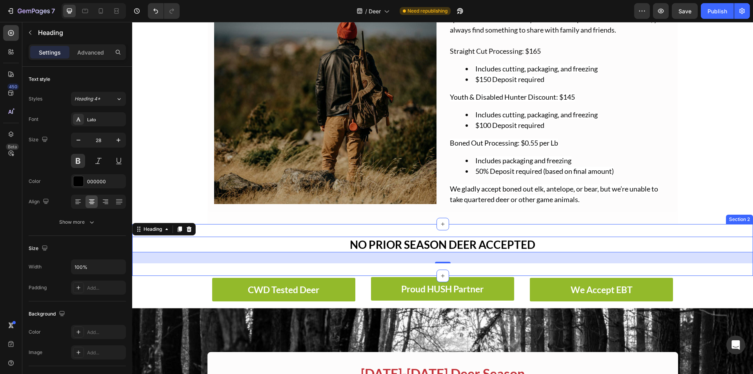
scroll to position [118, 0]
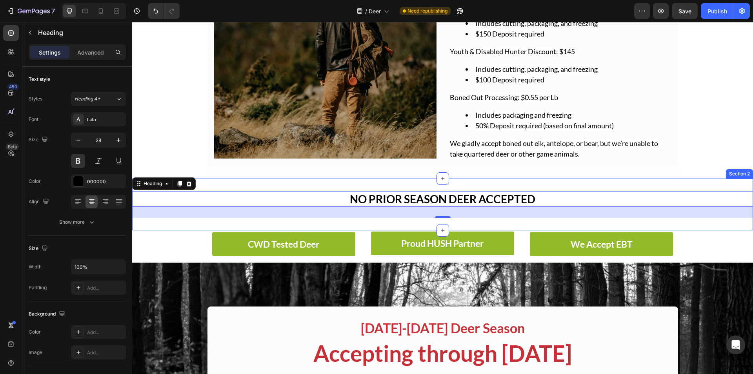
click at [500, 182] on div "NO PRIOR SEASON DEER ACCEPTED Heading 28 Section 2" at bounding box center [442, 204] width 621 height 52
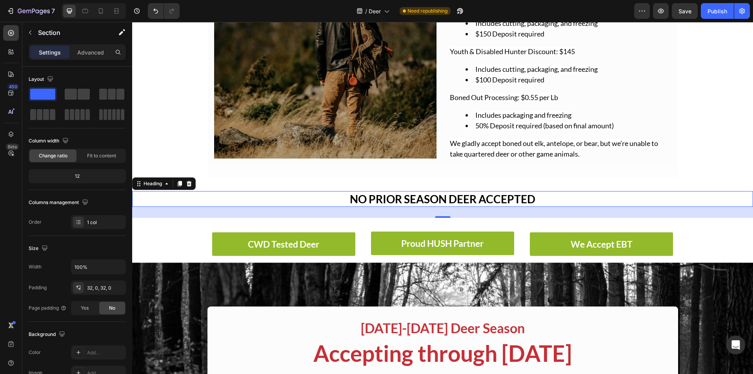
click at [462, 200] on p "NO PRIOR SEASON DEER ACCEPTED" at bounding box center [442, 199] width 619 height 14
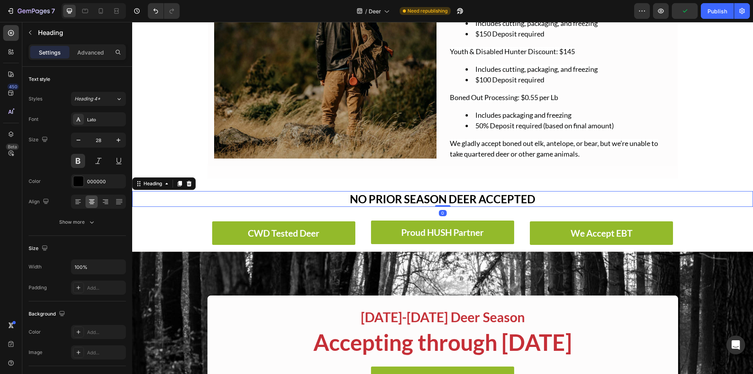
drag, startPoint x: 437, startPoint y: 217, endPoint x: 442, endPoint y: 187, distance: 30.6
click at [442, 187] on div "NO PRIOR SEASON DEER ACCEPTED Heading 0 Section 2" at bounding box center [442, 198] width 621 height 41
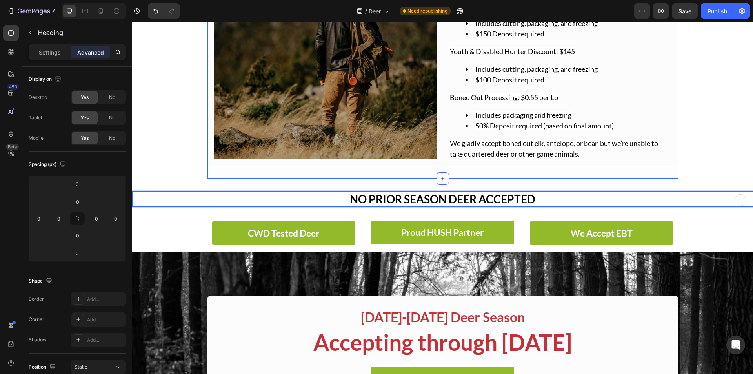
click at [482, 176] on div "Image TRUSTED DEER PROCESSING Text Block For decades, we’ve helped hunters turn…" at bounding box center [443, 49] width 471 height 258
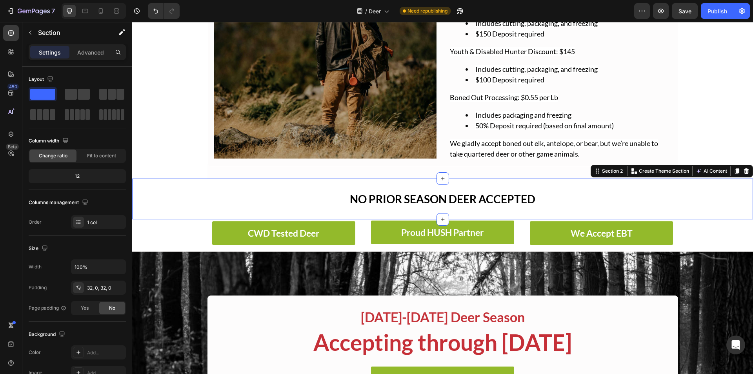
click at [483, 179] on div "NO PRIOR SEASON DEER ACCEPTED Heading Section 2 You can create reusable section…" at bounding box center [442, 198] width 621 height 41
click at [707, 9] on button "Publish" at bounding box center [717, 11] width 33 height 16
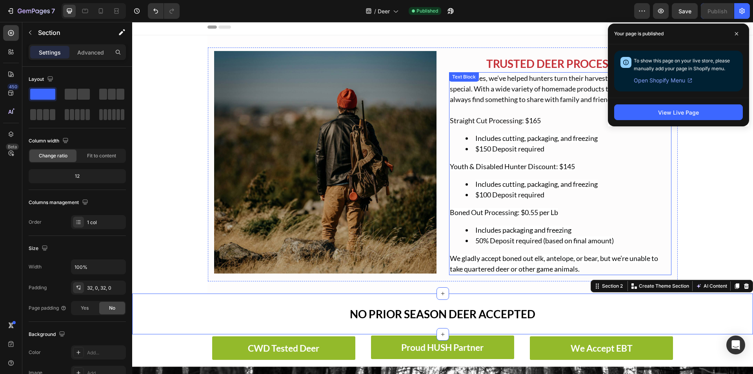
scroll to position [0, 0]
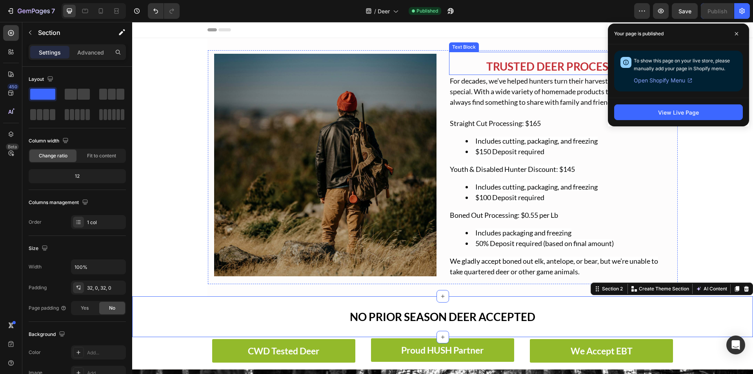
click at [521, 65] on p "TRUSTED DEER PROCESSING" at bounding box center [560, 66] width 221 height 16
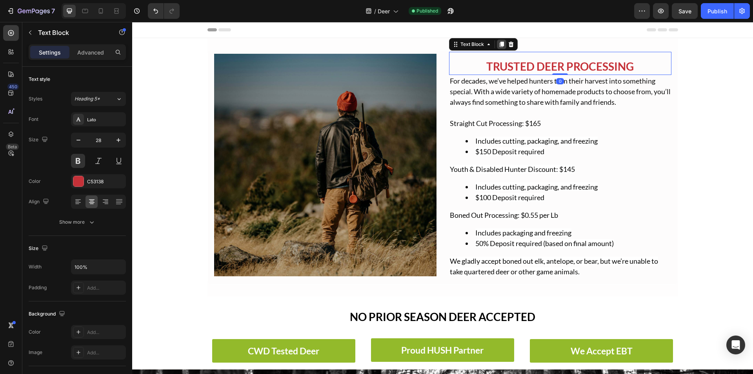
click at [499, 46] on icon at bounding box center [502, 44] width 6 height 6
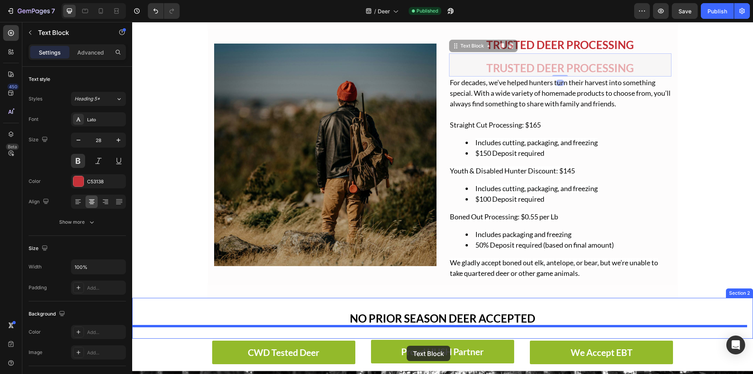
scroll to position [31, 0]
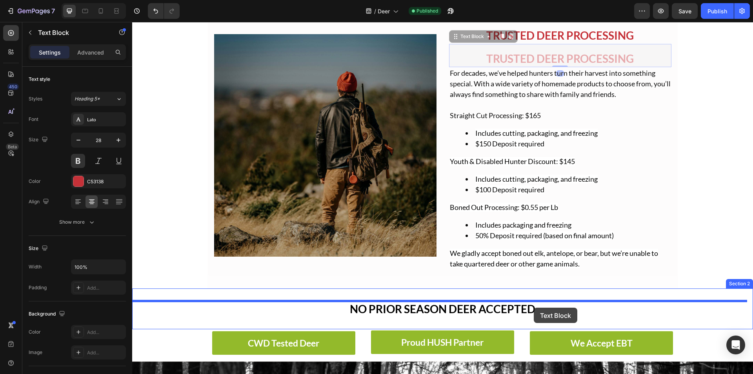
drag, startPoint x: 451, startPoint y: 67, endPoint x: 534, endPoint y: 308, distance: 254.3
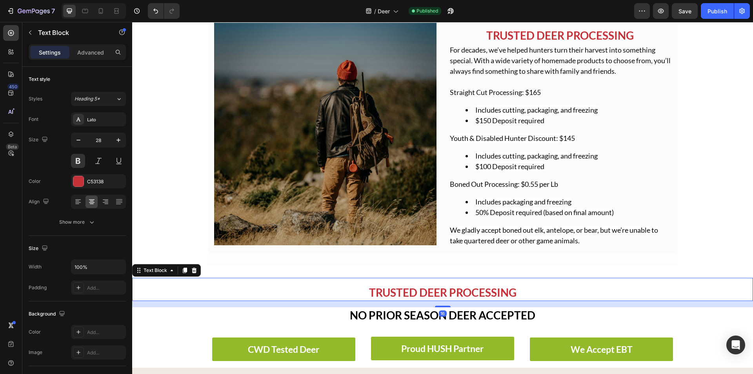
scroll to position [20, 0]
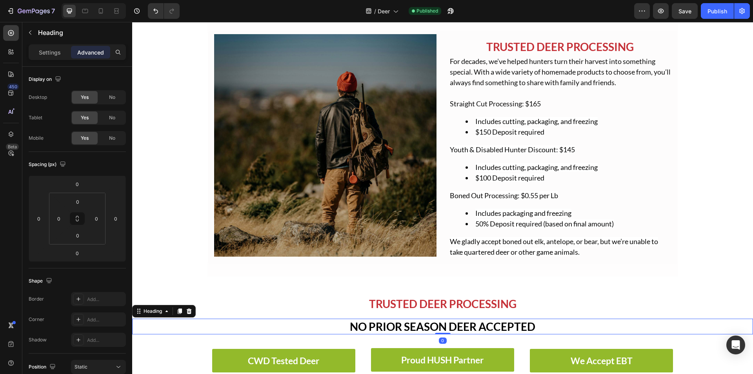
click at [481, 319] on h2 "NO PRIOR SEASON DEER ACCEPTED" at bounding box center [442, 327] width 621 height 16
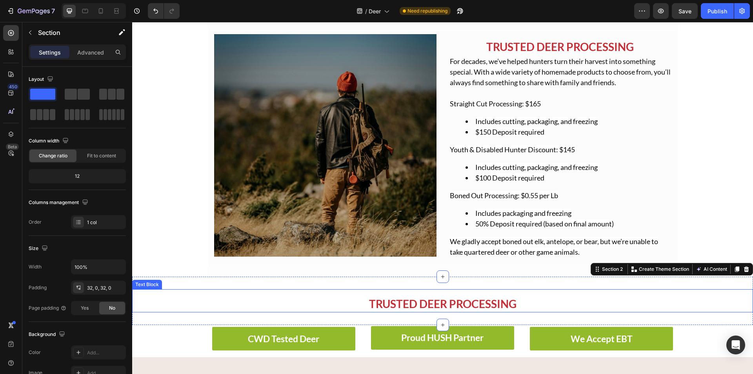
click at [448, 300] on p "TRUSTED DEER PROCESSING" at bounding box center [442, 304] width 619 height 16
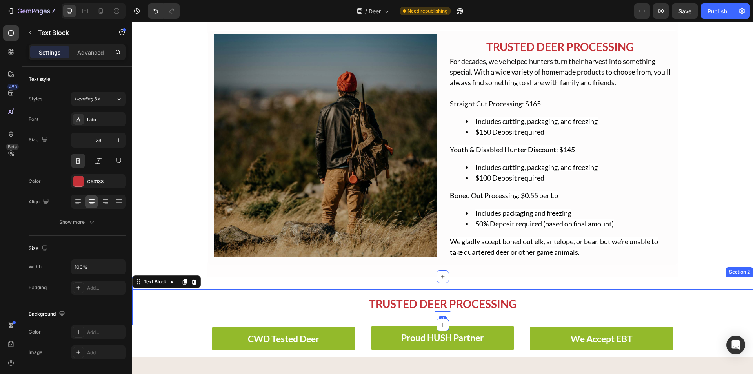
click at [446, 281] on div "TRUSTED DEER PROCESSING Text Block 0 Section 2" at bounding box center [442, 301] width 621 height 48
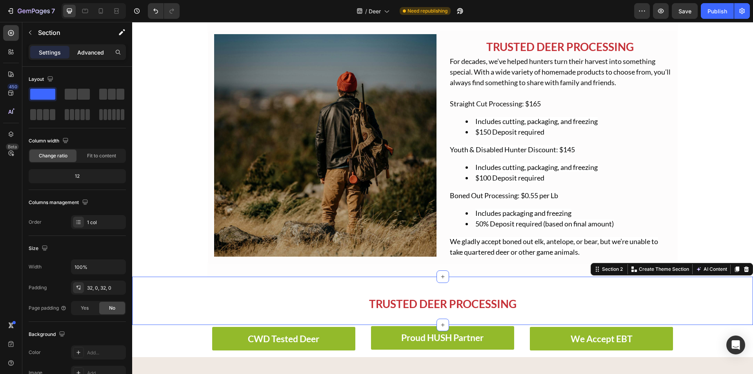
click at [95, 56] on div "Advanced" at bounding box center [90, 52] width 39 height 13
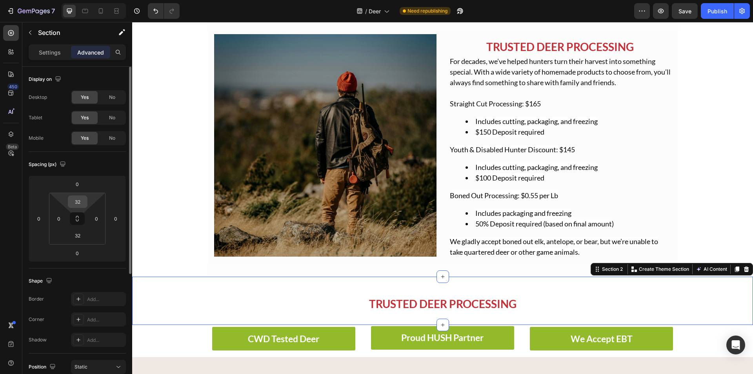
click at [76, 200] on input "32" at bounding box center [78, 202] width 16 height 12
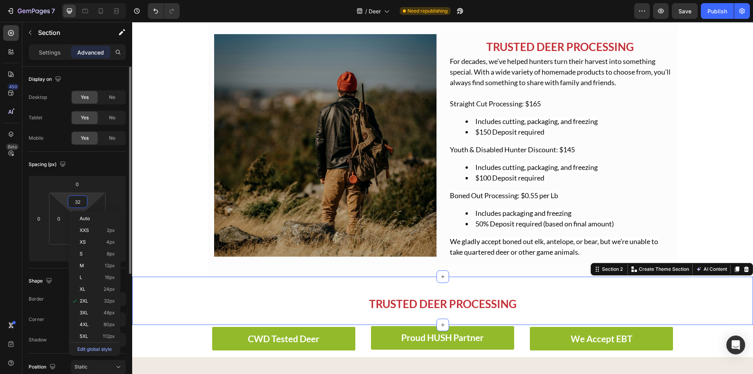
click at [76, 200] on input "32" at bounding box center [78, 202] width 16 height 12
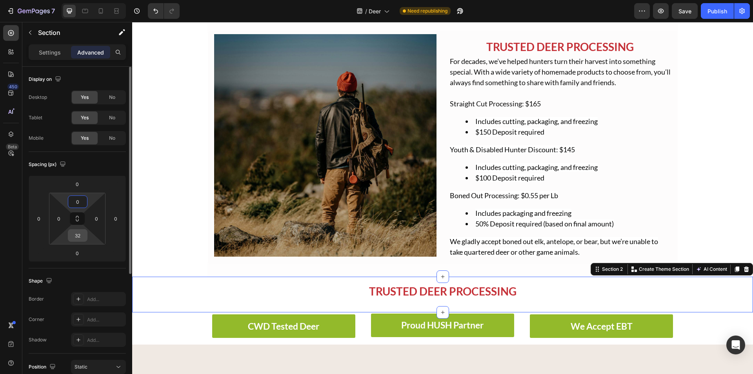
type input "0"
click at [80, 239] on input "32" at bounding box center [78, 235] width 16 height 12
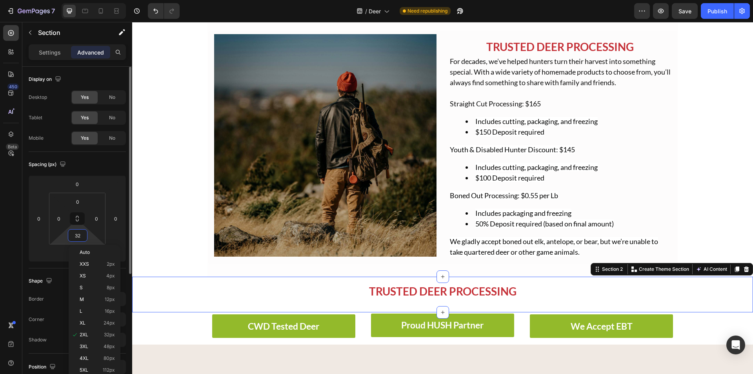
click at [80, 239] on input "32" at bounding box center [78, 235] width 16 height 12
type input "0"
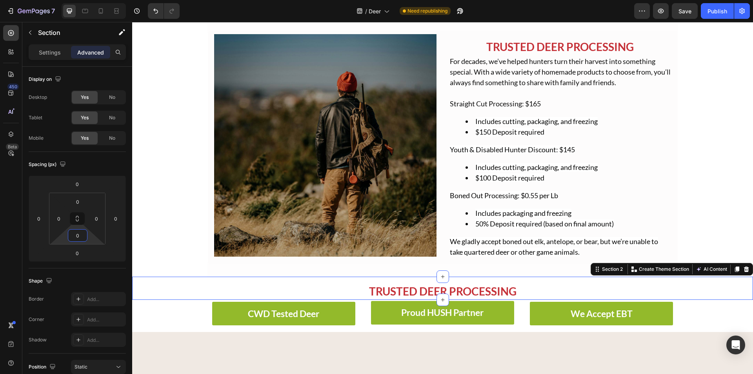
click at [201, 254] on section "Image TRUSTED DEER PROCESSING Text Block For decades, we’ve helped hunters turn…" at bounding box center [442, 147] width 483 height 258
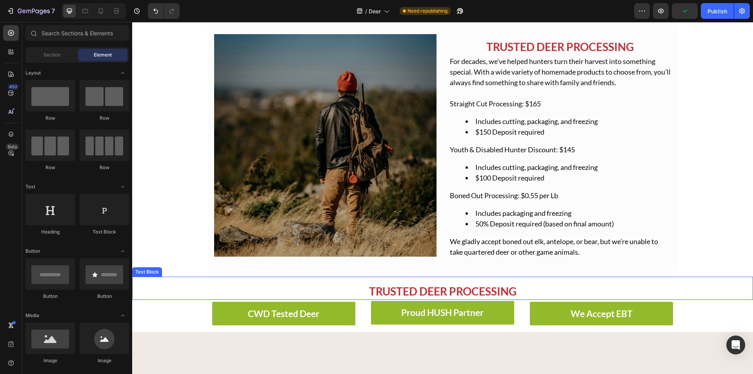
click at [428, 292] on p "TRUSTED DEER PROCESSING" at bounding box center [442, 291] width 619 height 16
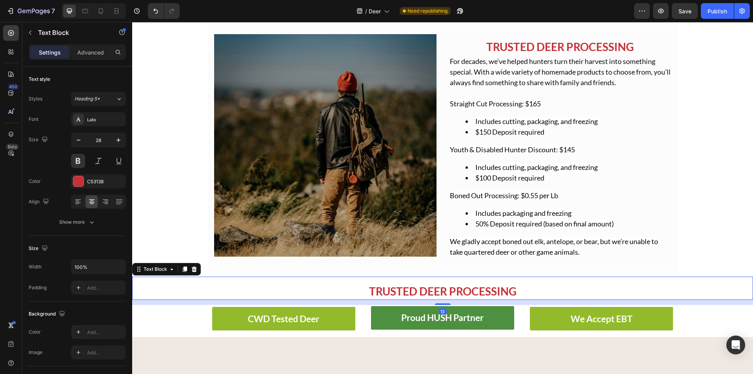
drag, startPoint x: 438, startPoint y: 299, endPoint x: 444, endPoint y: 304, distance: 7.5
click at [444, 304] on div at bounding box center [443, 304] width 16 height 2
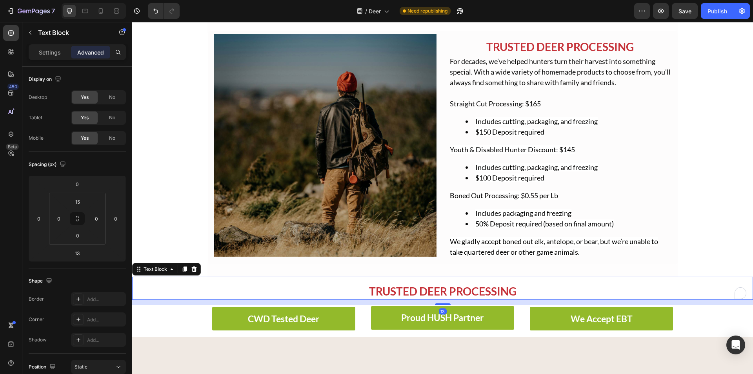
click at [330, 286] on p "TRUSTED DEER PROCESSING" at bounding box center [442, 291] width 619 height 16
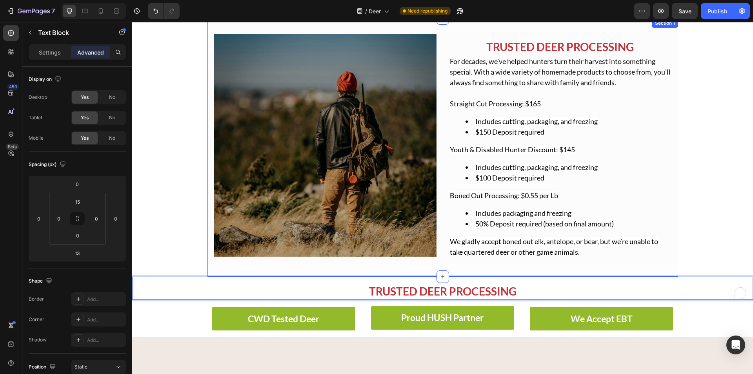
click at [331, 268] on div "Image TRUSTED DEER PROCESSING Text Block For decades, we’ve helped hunters turn…" at bounding box center [443, 147] width 471 height 258
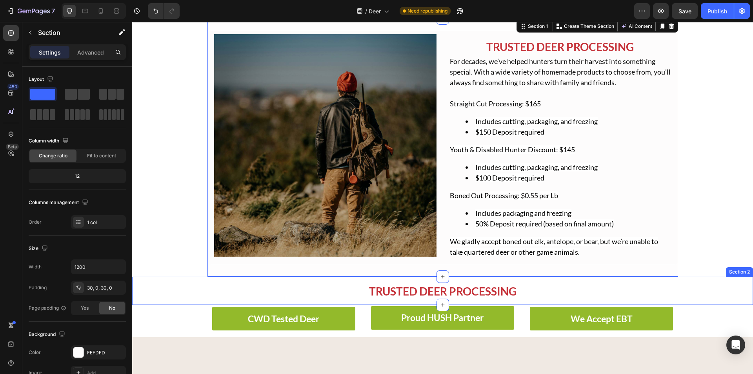
click at [446, 293] on p "TRUSTED DEER PROCESSING" at bounding box center [442, 291] width 619 height 16
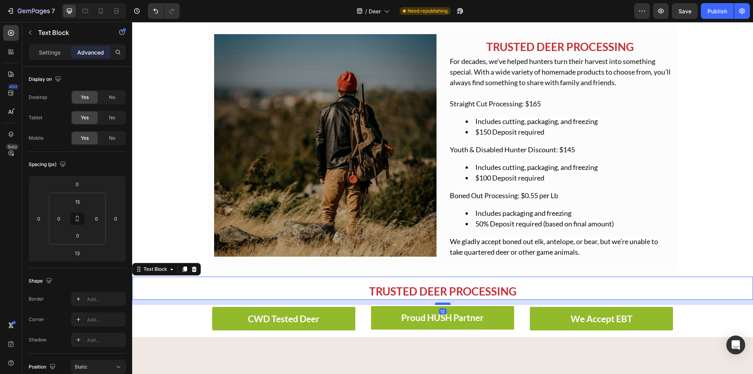
click at [442, 300] on div "13" at bounding box center [442, 300] width 621 height 0
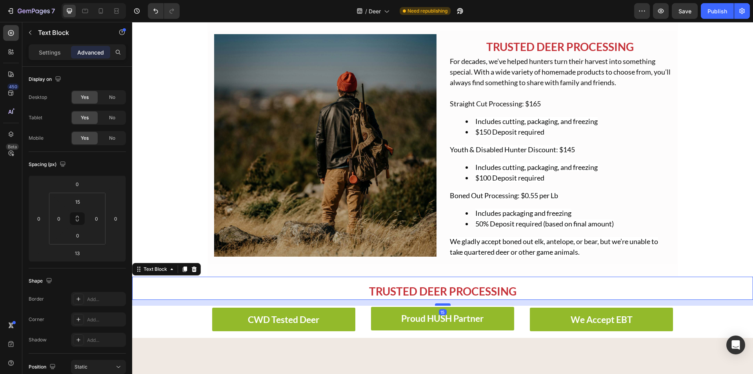
click at [440, 304] on div at bounding box center [443, 304] width 16 height 2
type input "15"
click at [476, 249] on span "We gladly accept boned out elk, antelope, or bear, but we’re unable to take qua…" at bounding box center [554, 246] width 208 height 19
click at [452, 295] on p "TRUSTED DEER PROCESSING" at bounding box center [442, 291] width 619 height 16
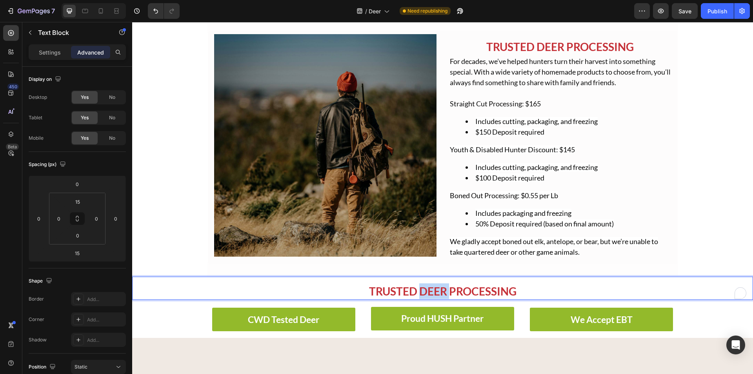
click at [427, 295] on p "TRUSTED DEER PROCESSING" at bounding box center [442, 291] width 619 height 16
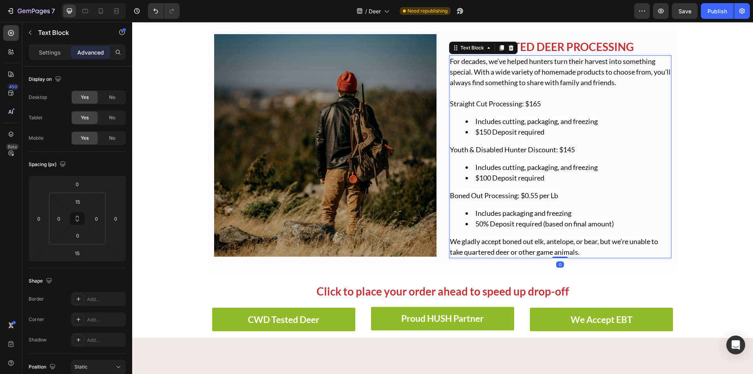
click at [495, 239] on span "We gladly accept boned out elk, antelope, or bear, but we’re unable to take qua…" at bounding box center [554, 246] width 208 height 19
click at [716, 11] on div "Publish" at bounding box center [718, 11] width 20 height 8
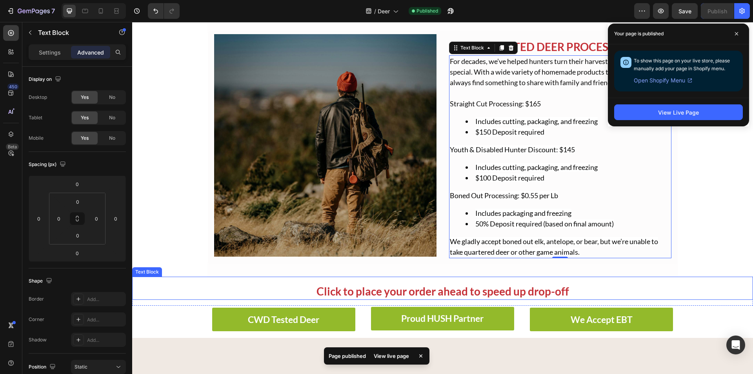
click at [264, 294] on p "Click to place your order ahead to speed up drop-off" at bounding box center [442, 291] width 619 height 16
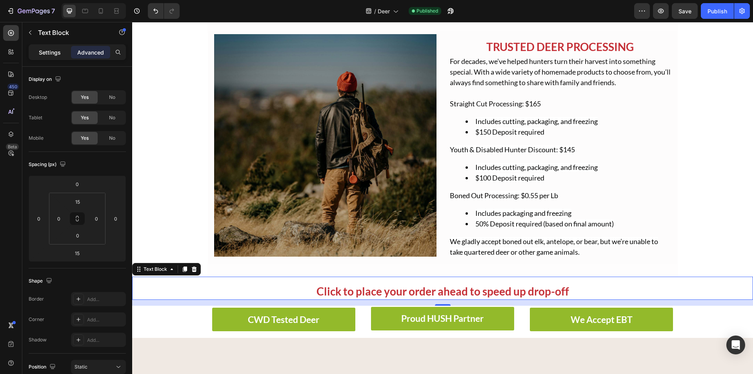
click at [47, 47] on div "Settings" at bounding box center [49, 52] width 39 height 13
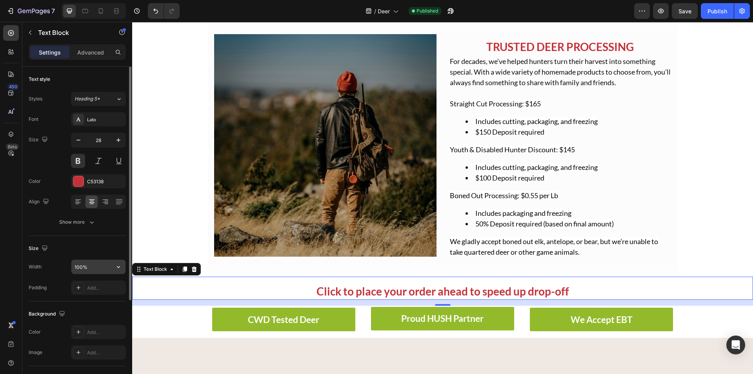
click at [98, 265] on input "100%" at bounding box center [98, 267] width 54 height 14
click at [117, 269] on button "button" at bounding box center [118, 267] width 14 height 14
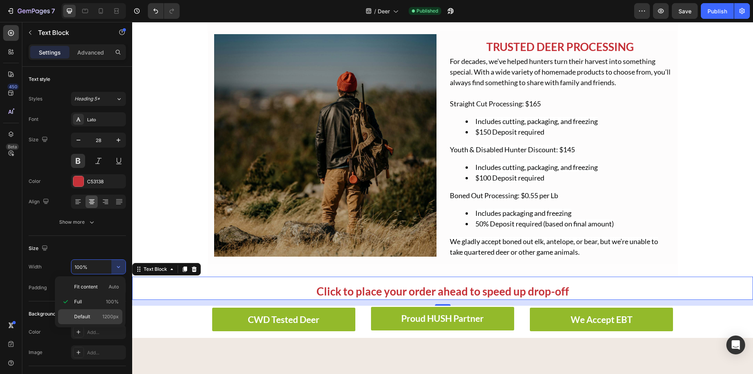
click at [91, 319] on p "Default 1200px" at bounding box center [96, 316] width 45 height 7
type input "1200"
click at [5, 274] on div "450 Beta" at bounding box center [11, 171] width 16 height 292
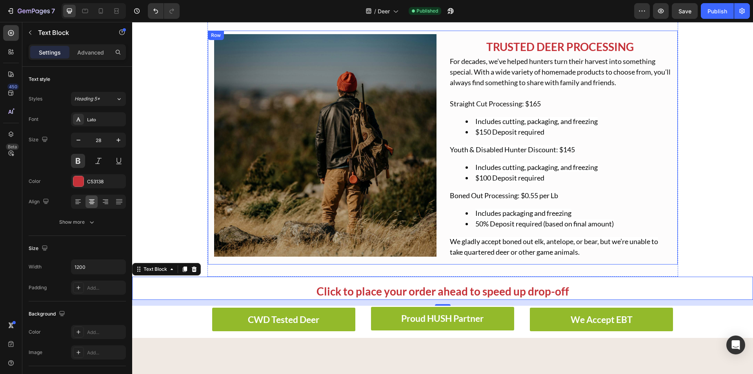
click at [247, 259] on div "Image TRUSTED DEER PROCESSING Text Block For decades, we’ve helped hunters turn…" at bounding box center [443, 147] width 471 height 235
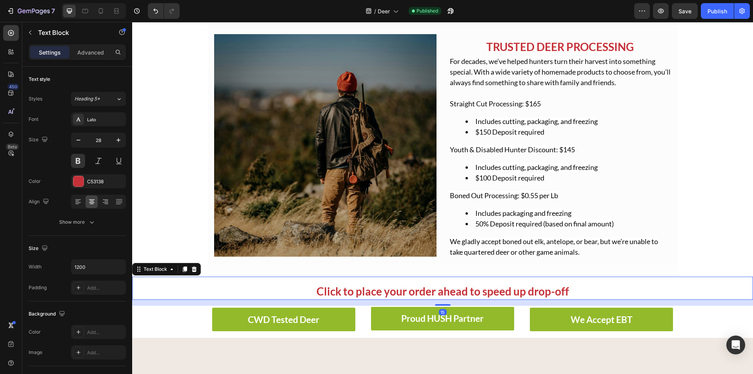
click at [263, 280] on div "Click to place your order ahead to speed up drop-off Text Block 15" at bounding box center [442, 288] width 621 height 23
click at [85, 13] on icon at bounding box center [85, 11] width 6 height 4
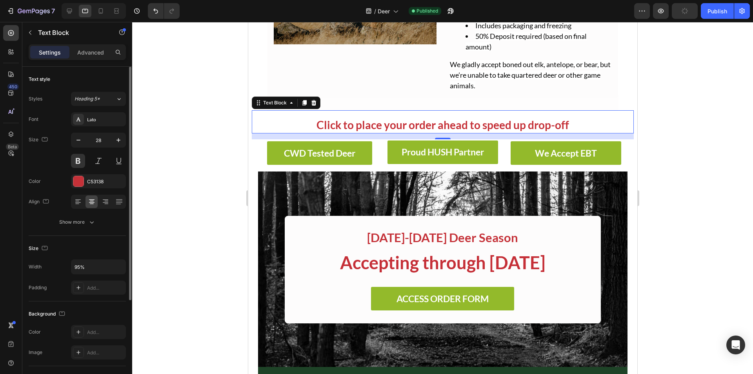
scroll to position [289, 0]
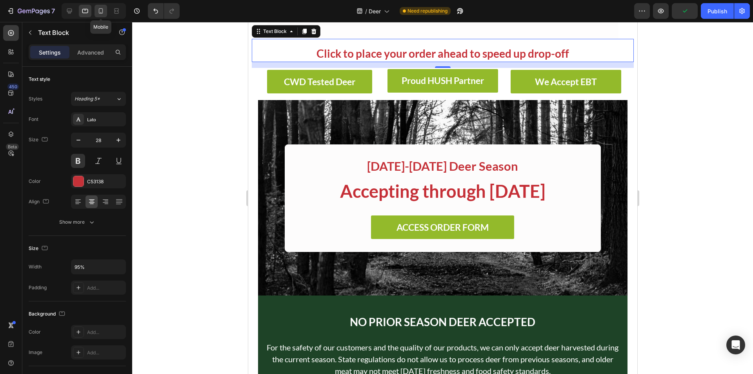
click at [101, 12] on icon at bounding box center [101, 11] width 8 height 8
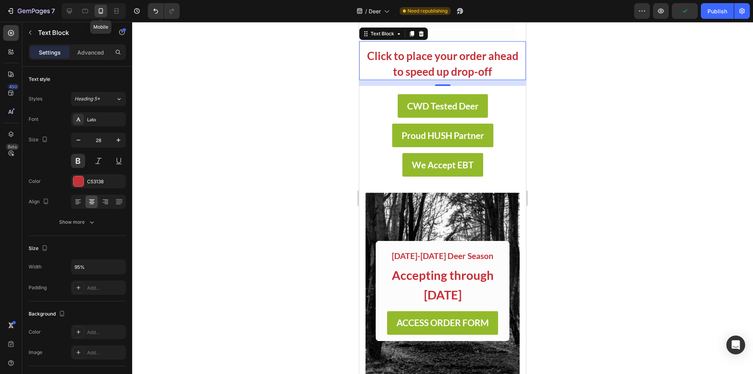
scroll to position [475, 0]
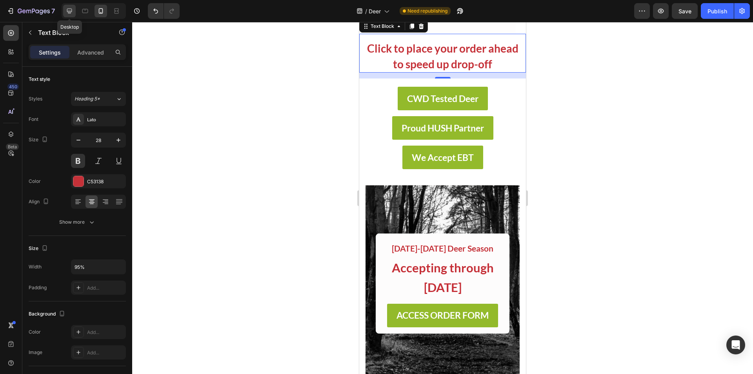
click at [74, 9] on div at bounding box center [69, 11] width 13 height 13
type input "1200"
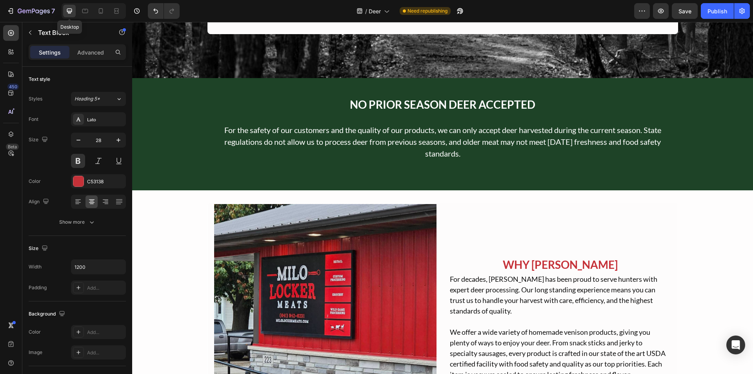
scroll to position [464, 0]
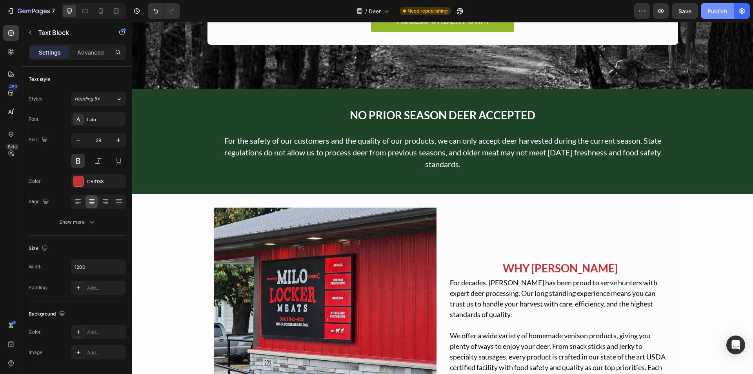
click at [720, 18] on button "Publish" at bounding box center [717, 11] width 33 height 16
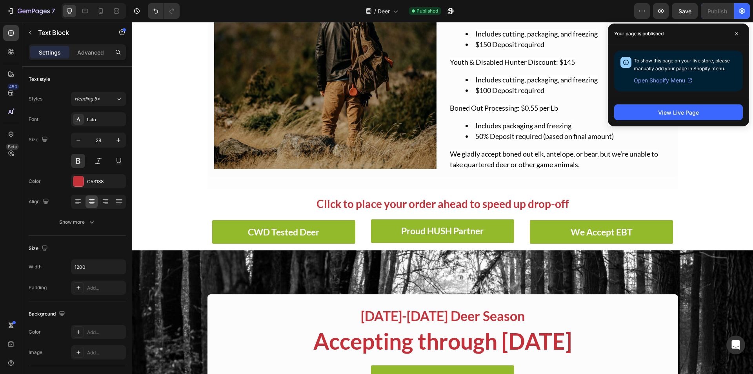
scroll to position [118, 0]
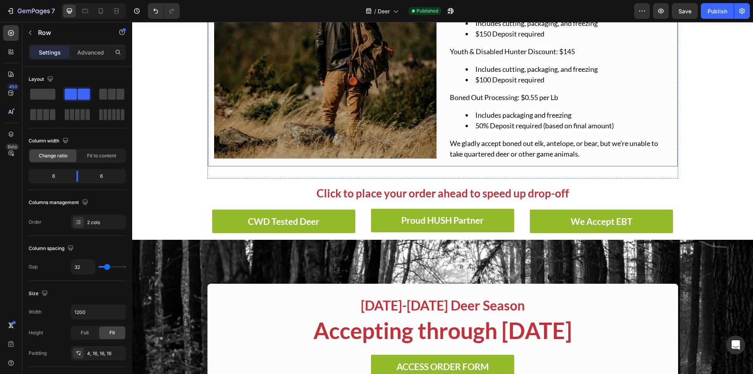
click at [442, 166] on div "Image TRUSTED DEER PROCESSING Text Block For decades, we’ve helped hunters turn…" at bounding box center [443, 49] width 471 height 235
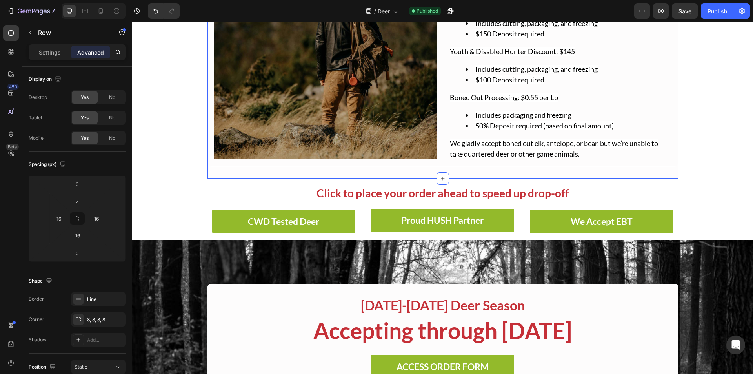
click at [452, 176] on div "Image TRUSTED DEER PROCESSING Text Block For decades, we’ve helped hunters turn…" at bounding box center [443, 49] width 471 height 258
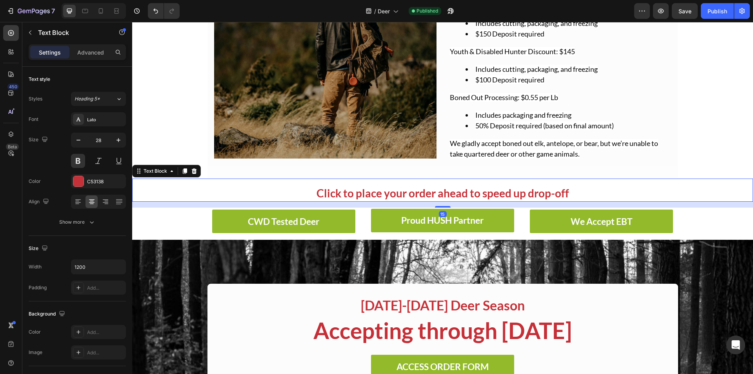
click at [448, 192] on p "Click to place your order ahead to speed up drop-off" at bounding box center [442, 193] width 469 height 16
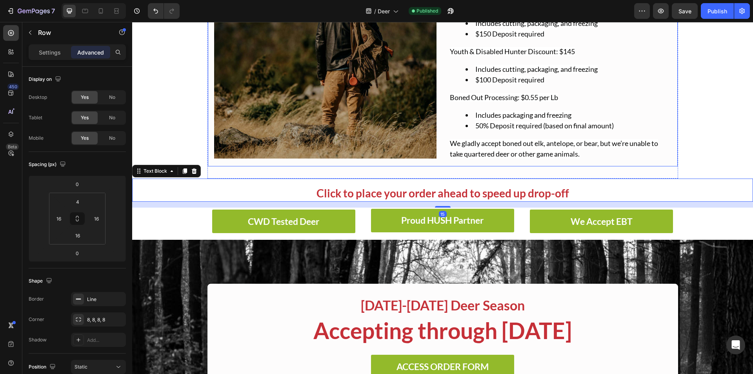
click at [461, 165] on div "Image TRUSTED DEER PROCESSING Text Block For decades, we’ve helped hunters turn…" at bounding box center [443, 49] width 471 height 235
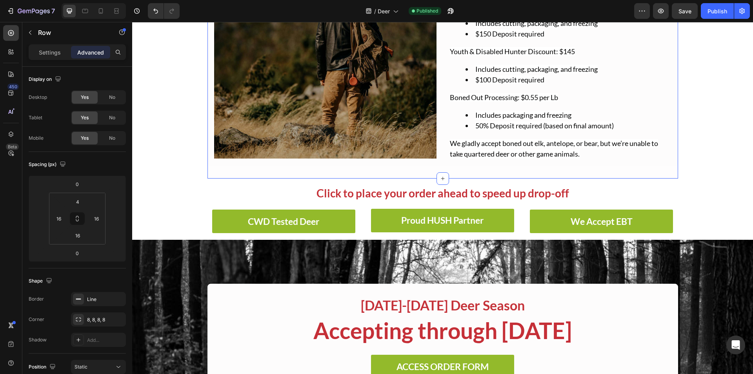
click at [464, 168] on div "Image TRUSTED DEER PROCESSING Text Block For decades, we’ve helped hunters turn…" at bounding box center [443, 49] width 471 height 258
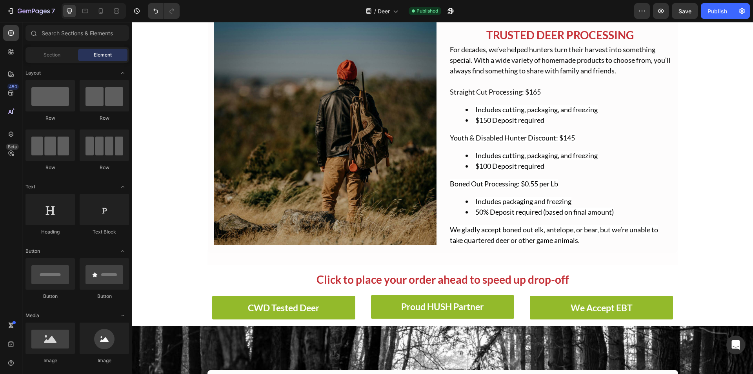
scroll to position [0, 0]
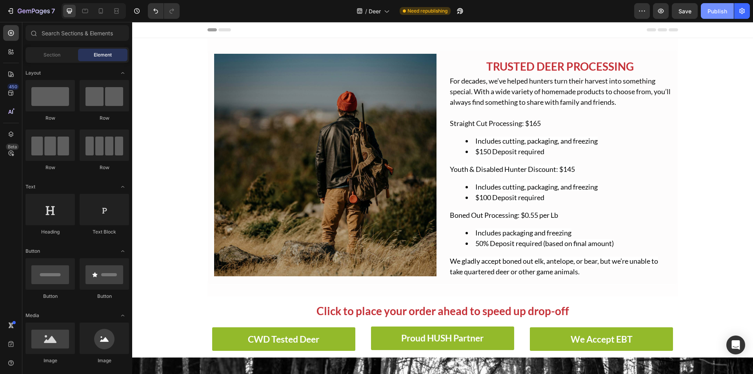
click at [715, 12] on div "Publish" at bounding box center [718, 11] width 20 height 8
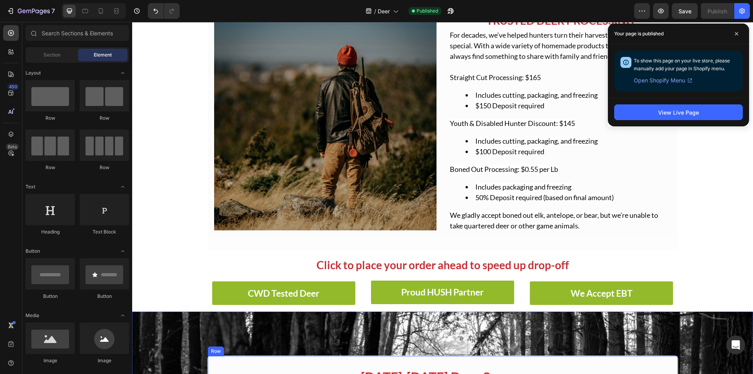
scroll to position [78, 0]
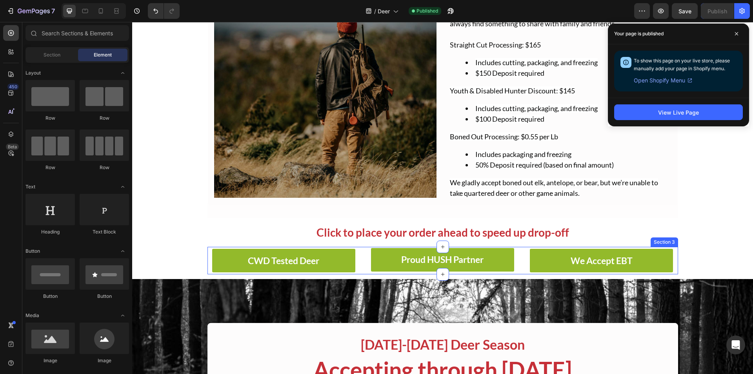
click at [362, 263] on div "CWD Tested Deer Button Row Proud HUSH Partner Button We Accept EBT Button Secti…" at bounding box center [443, 260] width 471 height 27
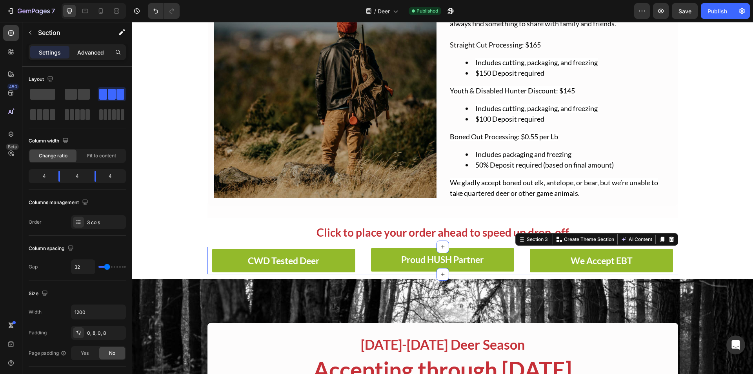
click at [81, 55] on p "Advanced" at bounding box center [90, 52] width 27 height 8
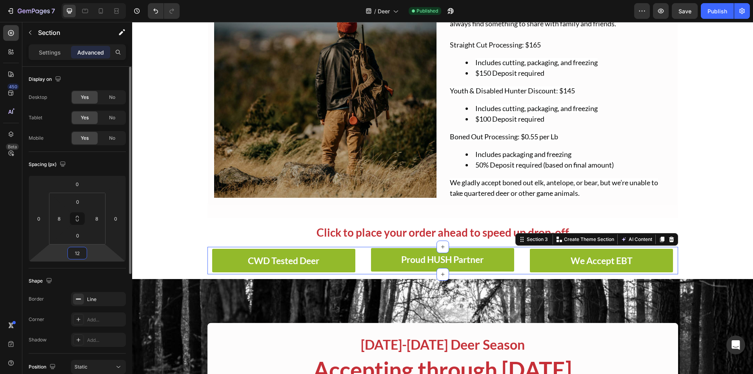
click at [76, 257] on input "12" at bounding box center [77, 253] width 16 height 12
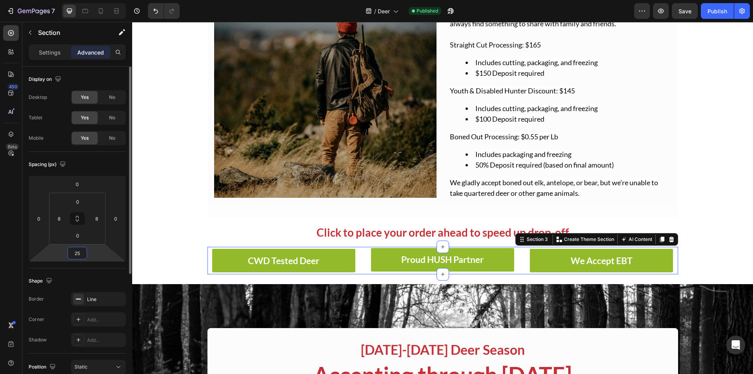
click at [78, 251] on input "25" at bounding box center [77, 253] width 16 height 12
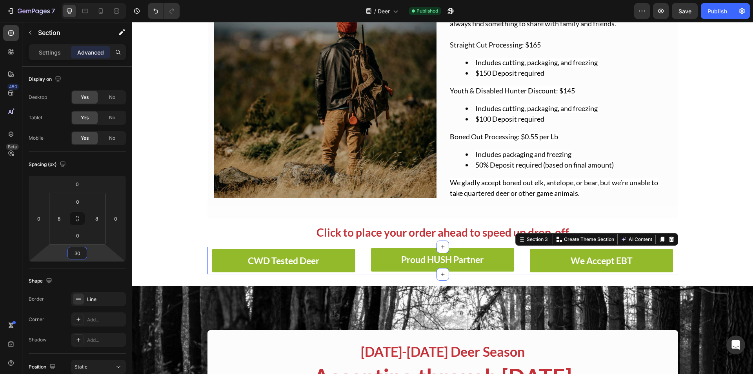
click at [0, 211] on div "450 Beta" at bounding box center [11, 198] width 22 height 352
click at [91, 7] on div at bounding box center [85, 11] width 13 height 13
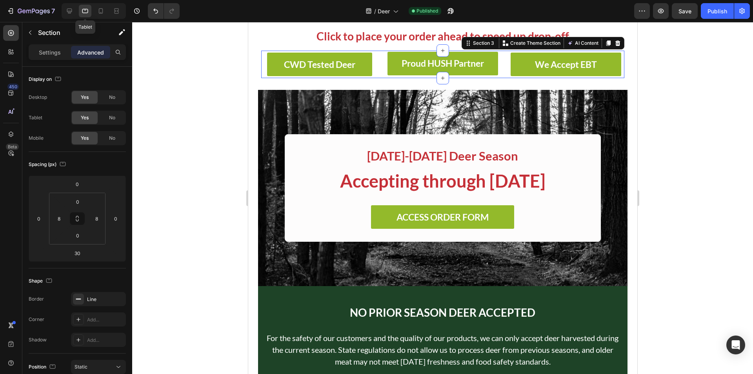
scroll to position [318, 0]
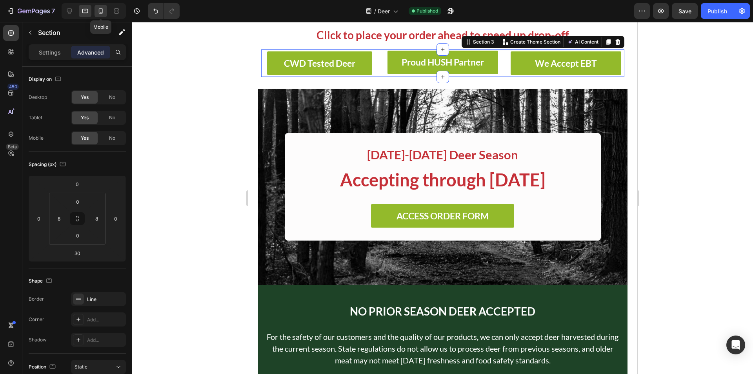
click at [100, 7] on icon at bounding box center [101, 11] width 8 height 8
type input "0"
type input "21"
type input "0"
type input "14"
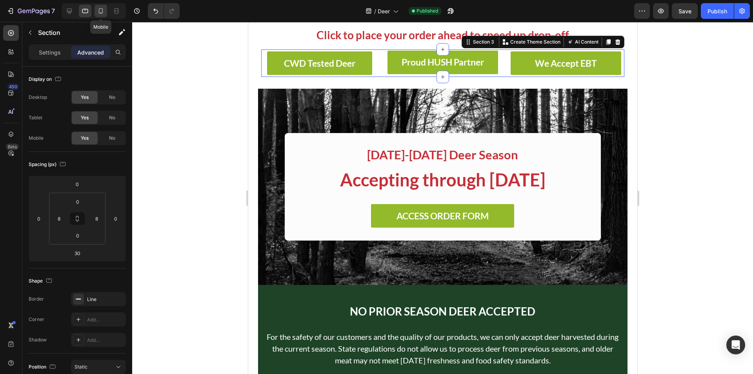
type input "0"
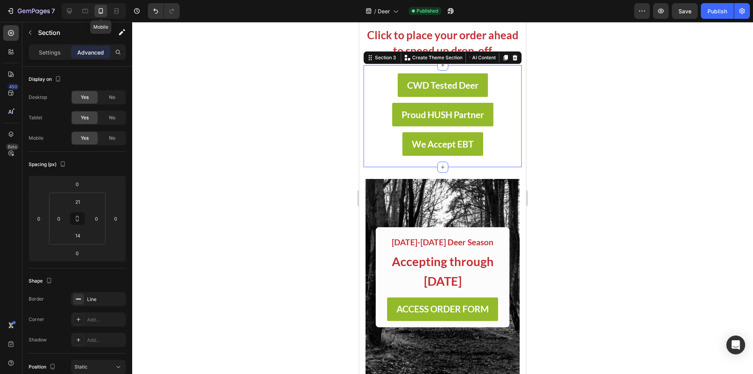
scroll to position [334, 0]
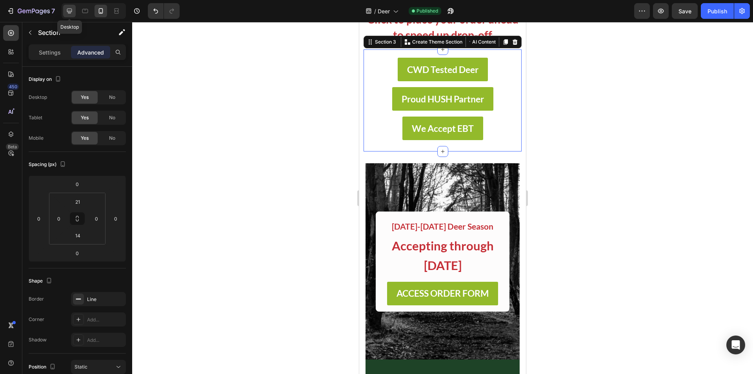
click at [71, 11] on icon at bounding box center [70, 11] width 8 height 8
type input "30"
type input "0"
type input "8"
type input "0"
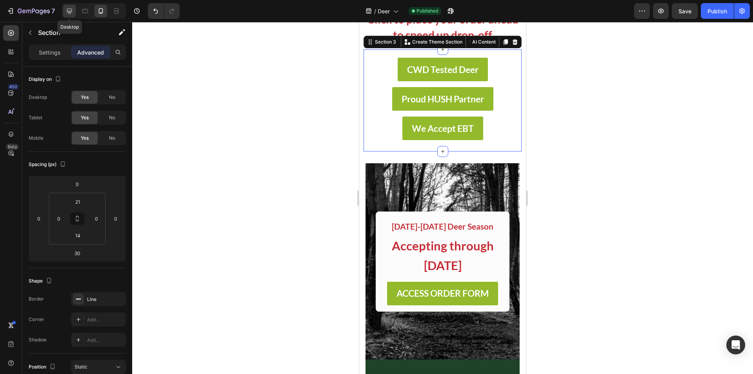
type input "8"
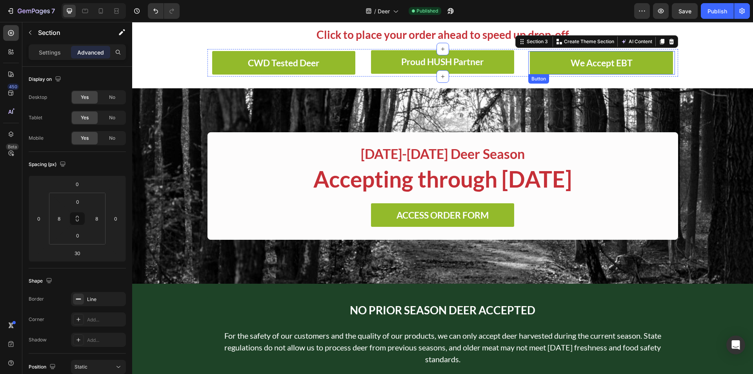
scroll to position [318, 0]
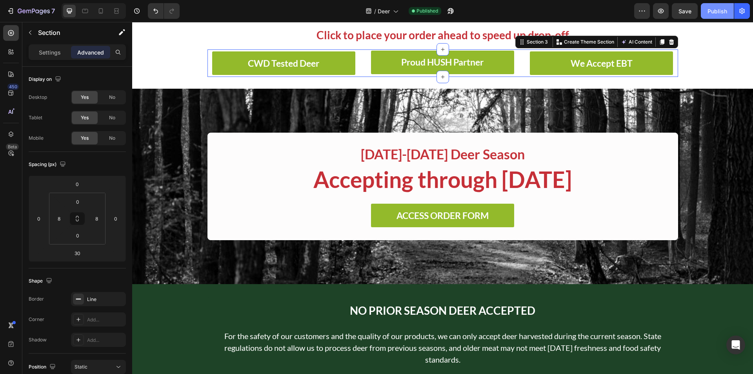
click at [709, 9] on div "Publish" at bounding box center [718, 11] width 20 height 8
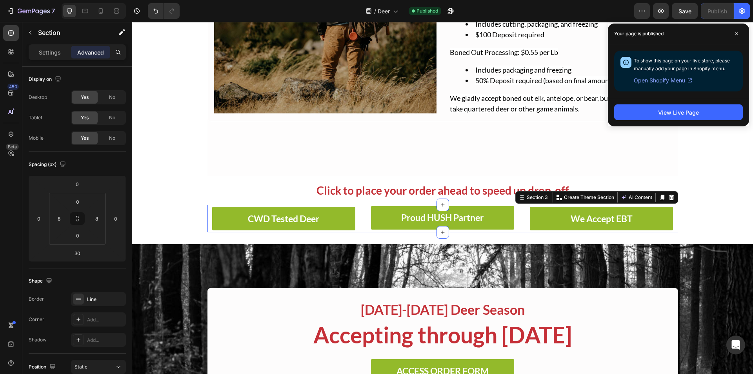
scroll to position [161, 0]
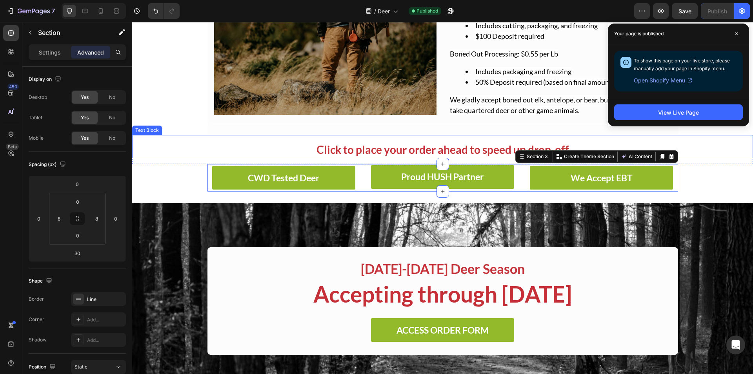
click at [437, 143] on p "Click to place your order ahead to speed up drop-off" at bounding box center [442, 150] width 469 height 16
